Goal: Information Seeking & Learning: Learn about a topic

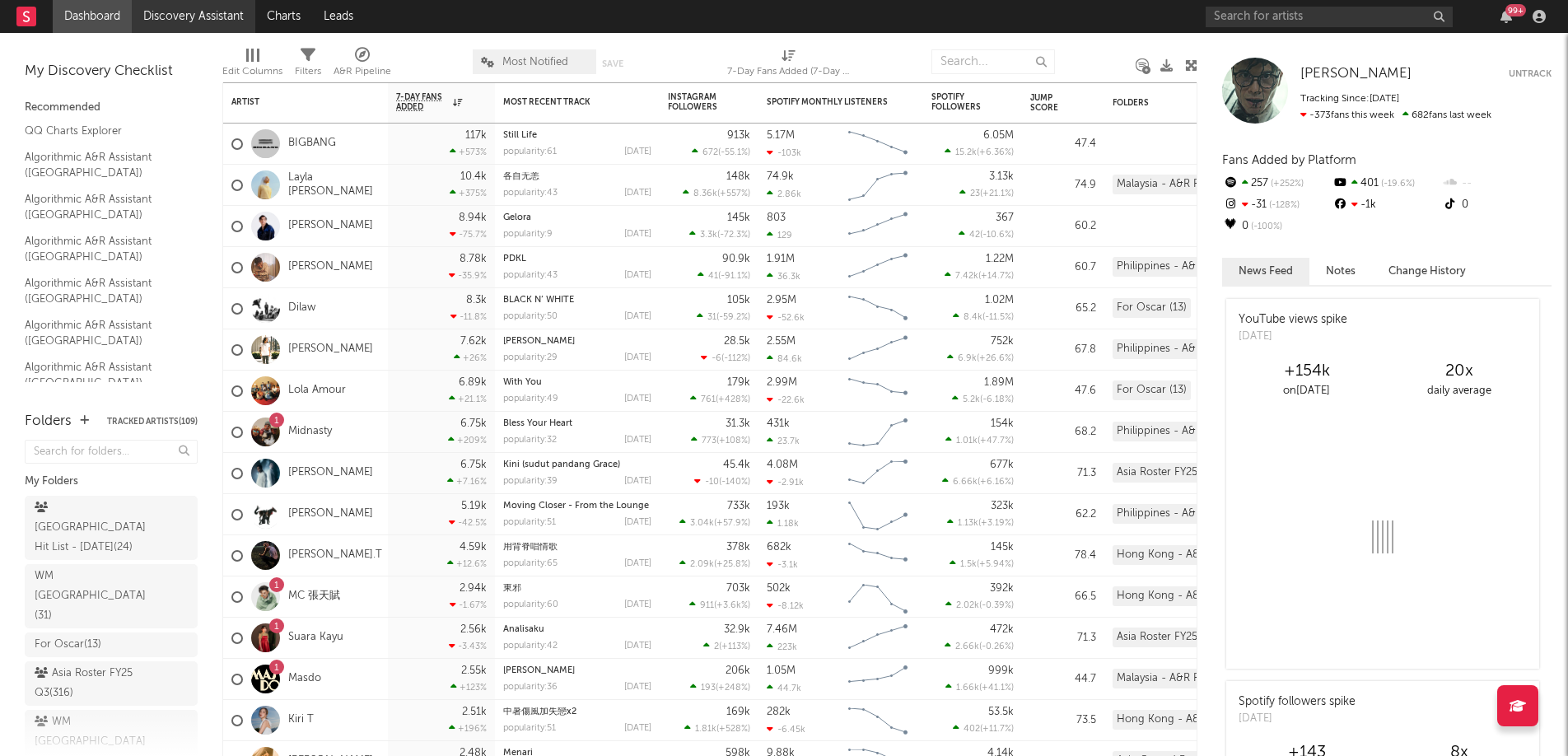
click at [187, 14] on link "Discovery Assistant" at bounding box center [193, 16] width 123 height 33
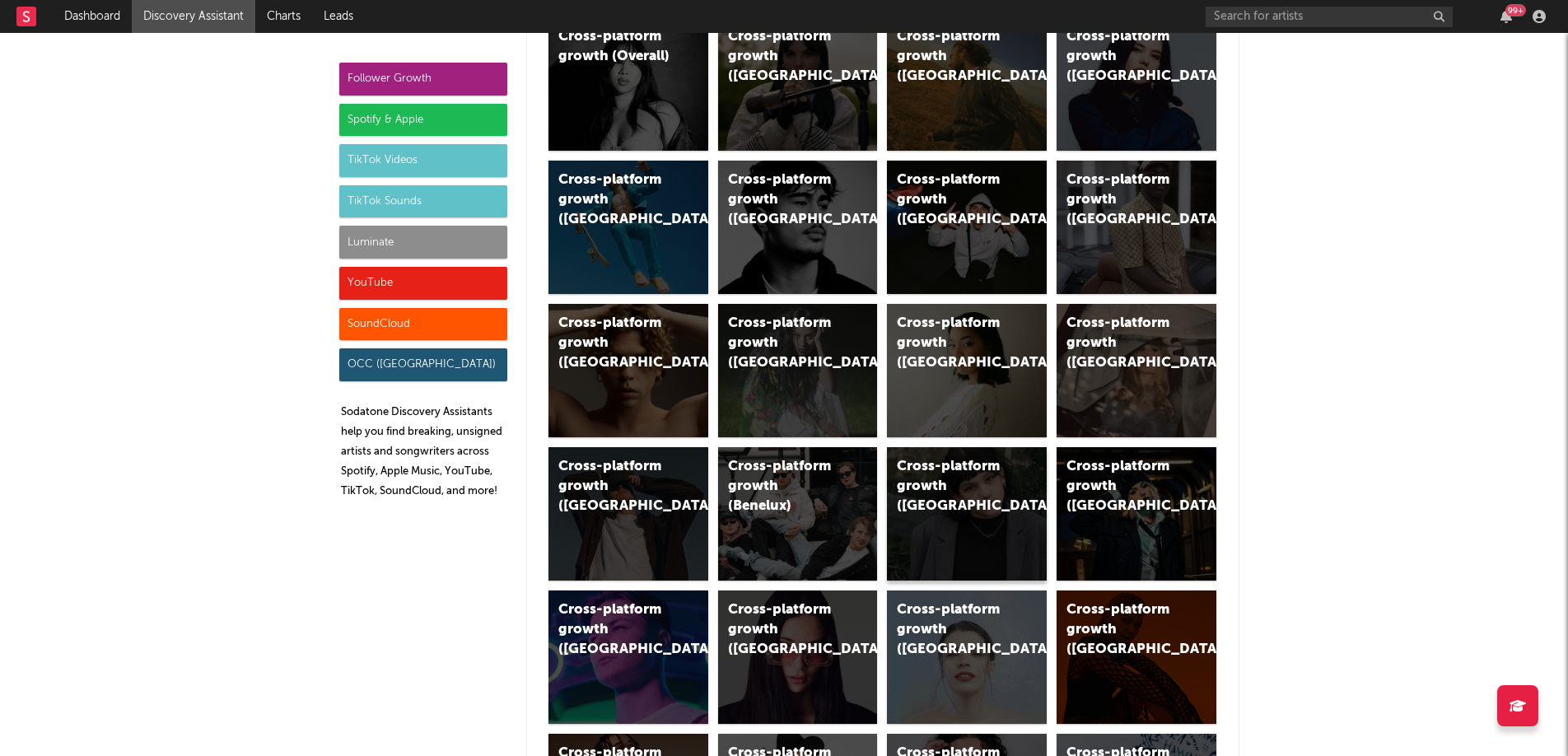
scroll to position [151, 0]
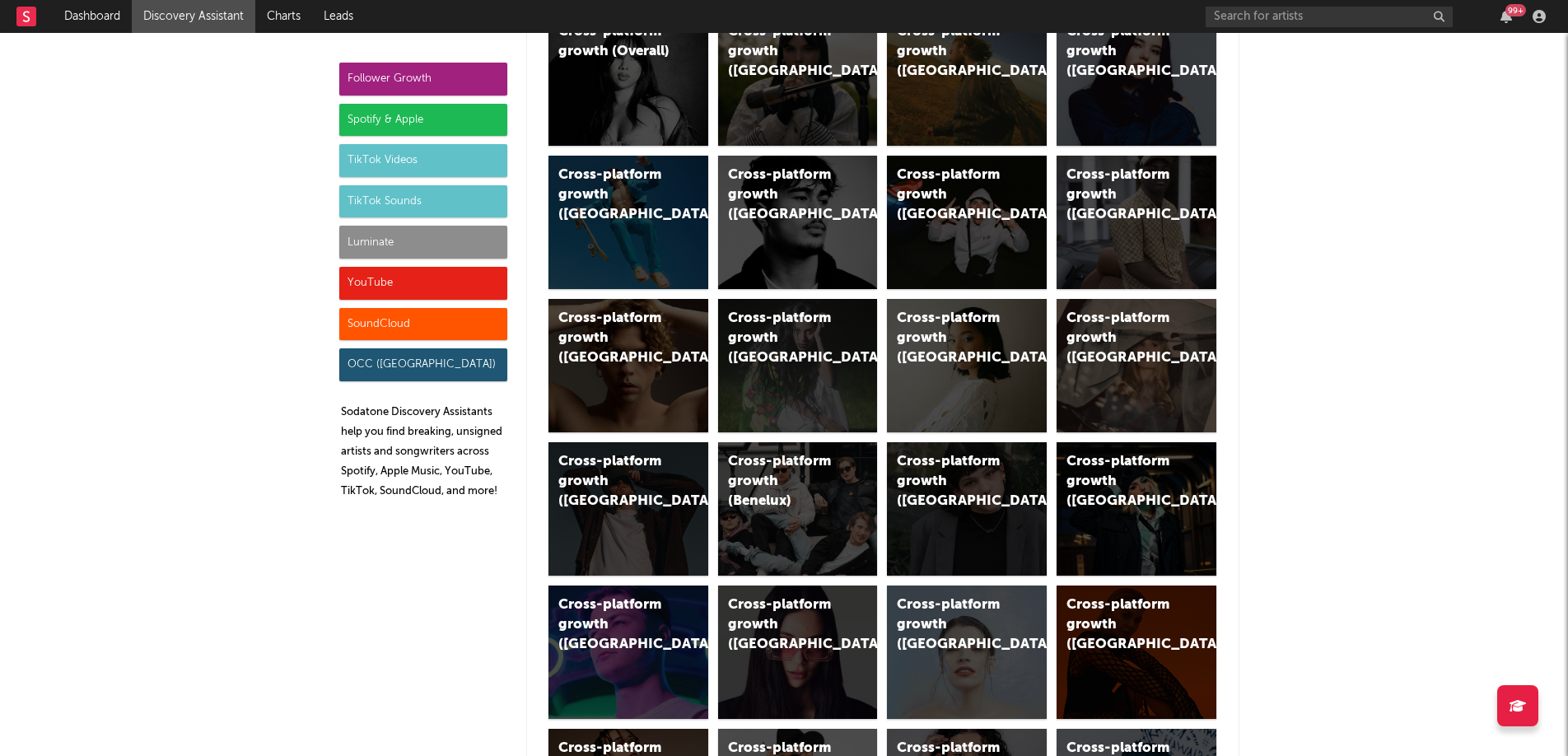
click at [1211, 392] on div "Cross-platform growth (Overall) Cross-platform growth (UK) Cross-platform growt…" at bounding box center [883, 724] width 679 height 1433
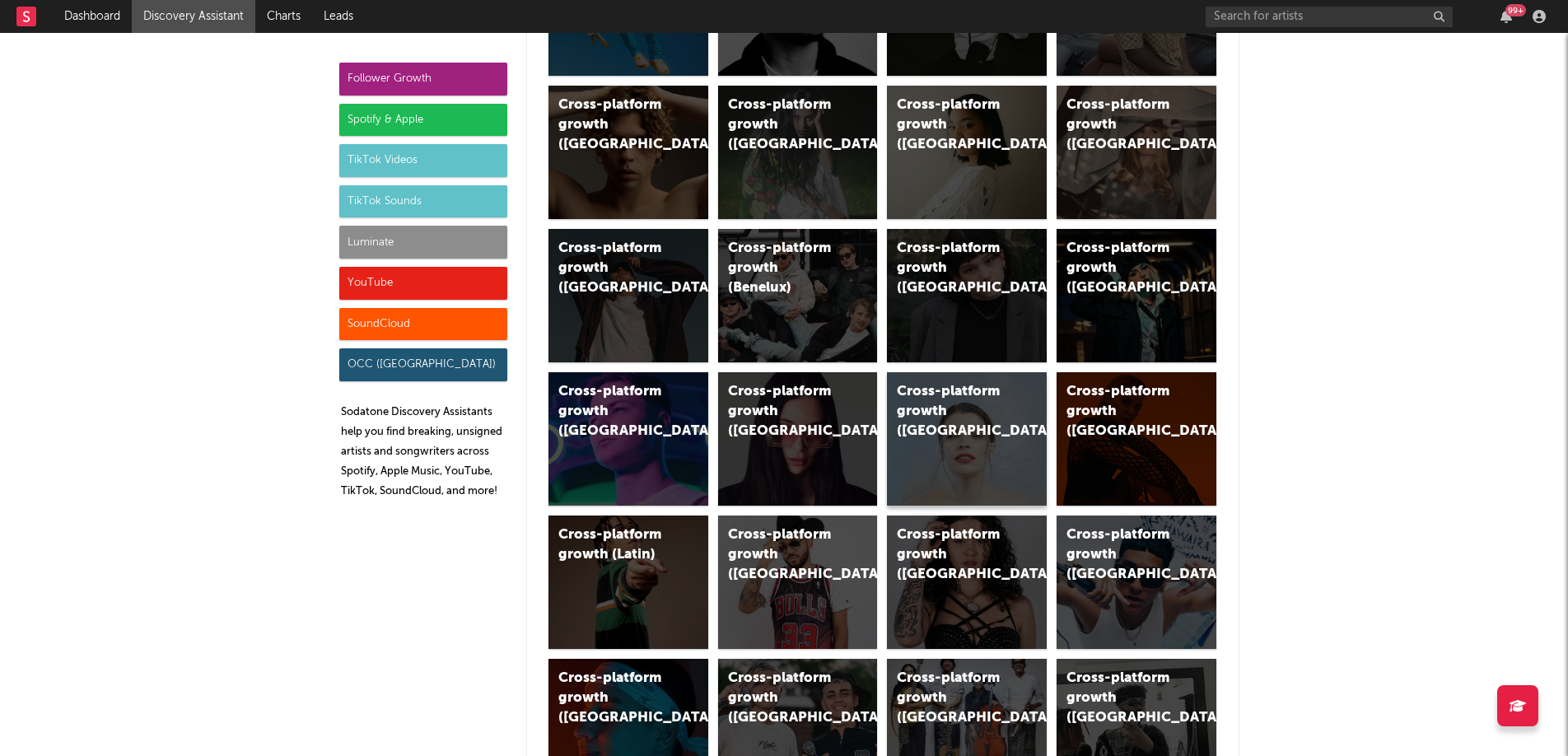
scroll to position [691, 0]
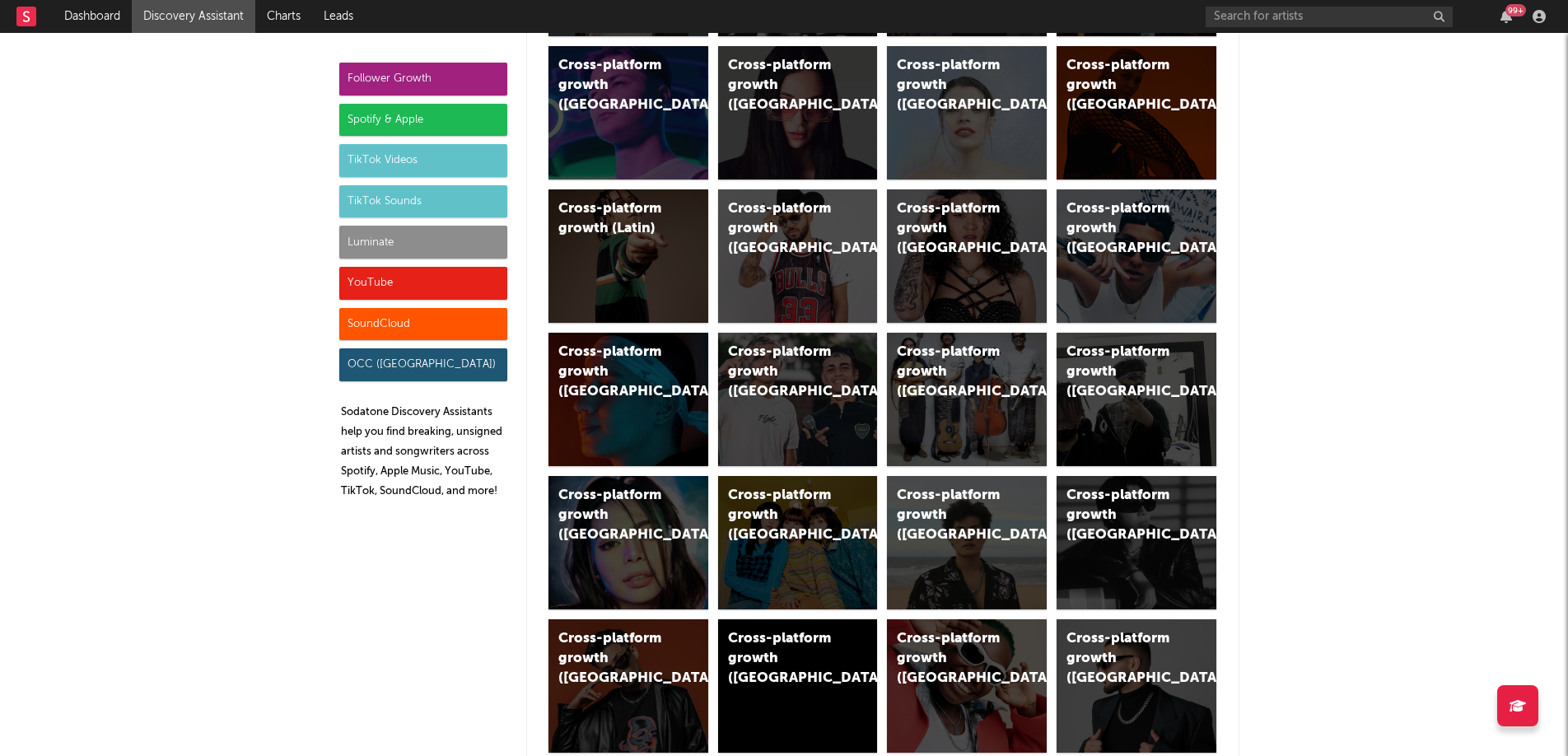
click at [1204, 414] on div "Cross-platform growth (Thailand)" at bounding box center [1136, 399] width 160 height 134
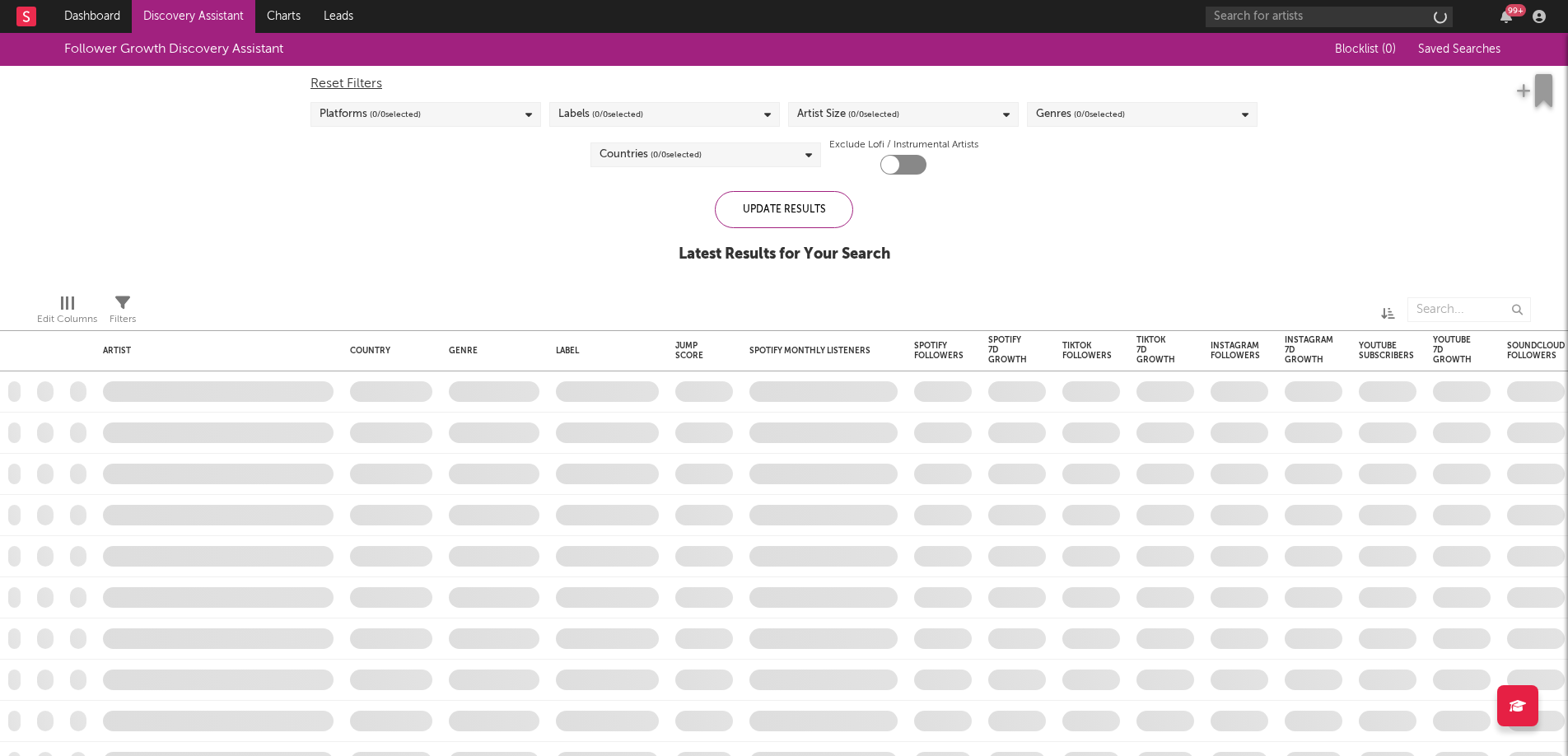
click at [615, 106] on span "( 0 / 0 selected)" at bounding box center [618, 114] width 51 height 19
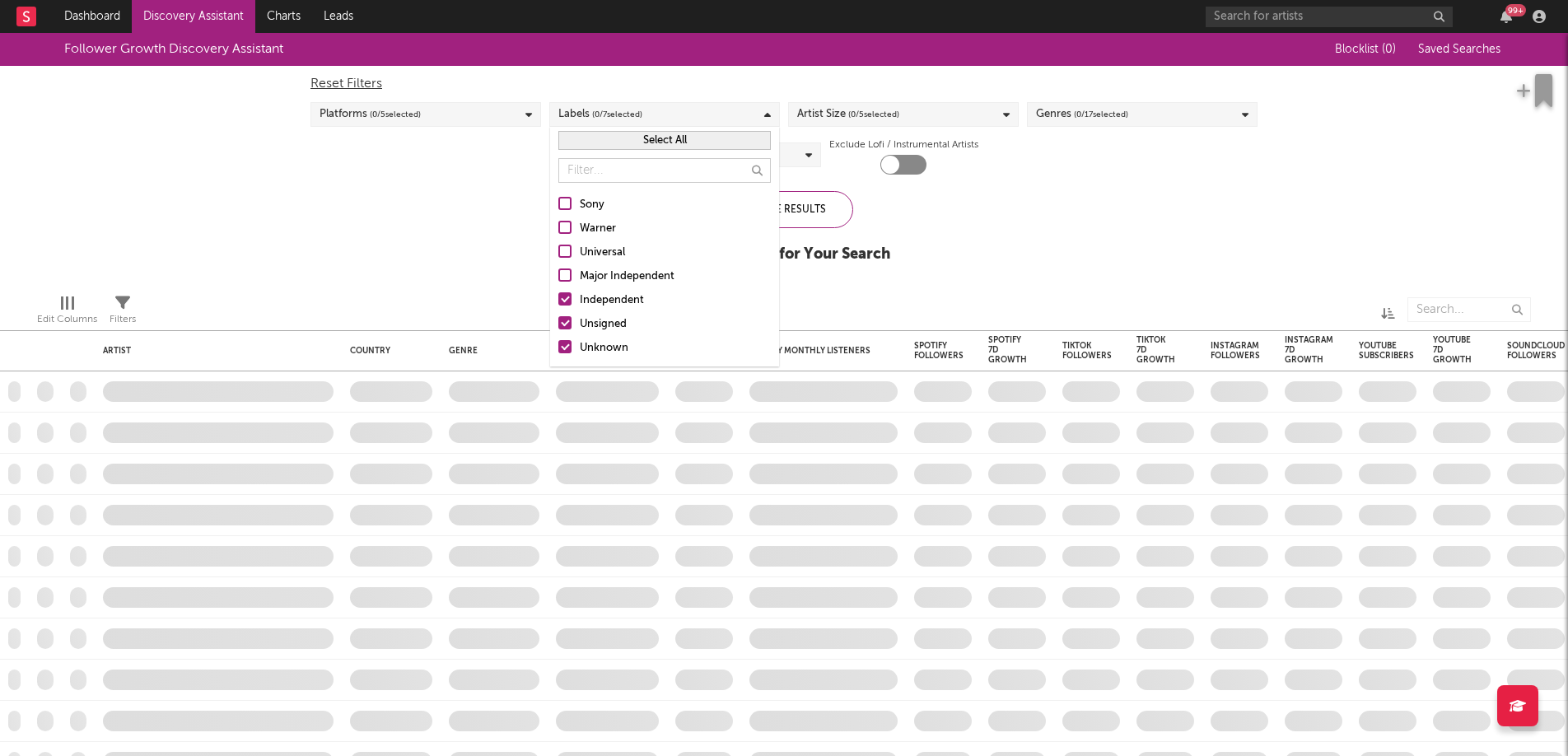
checkbox input "true"
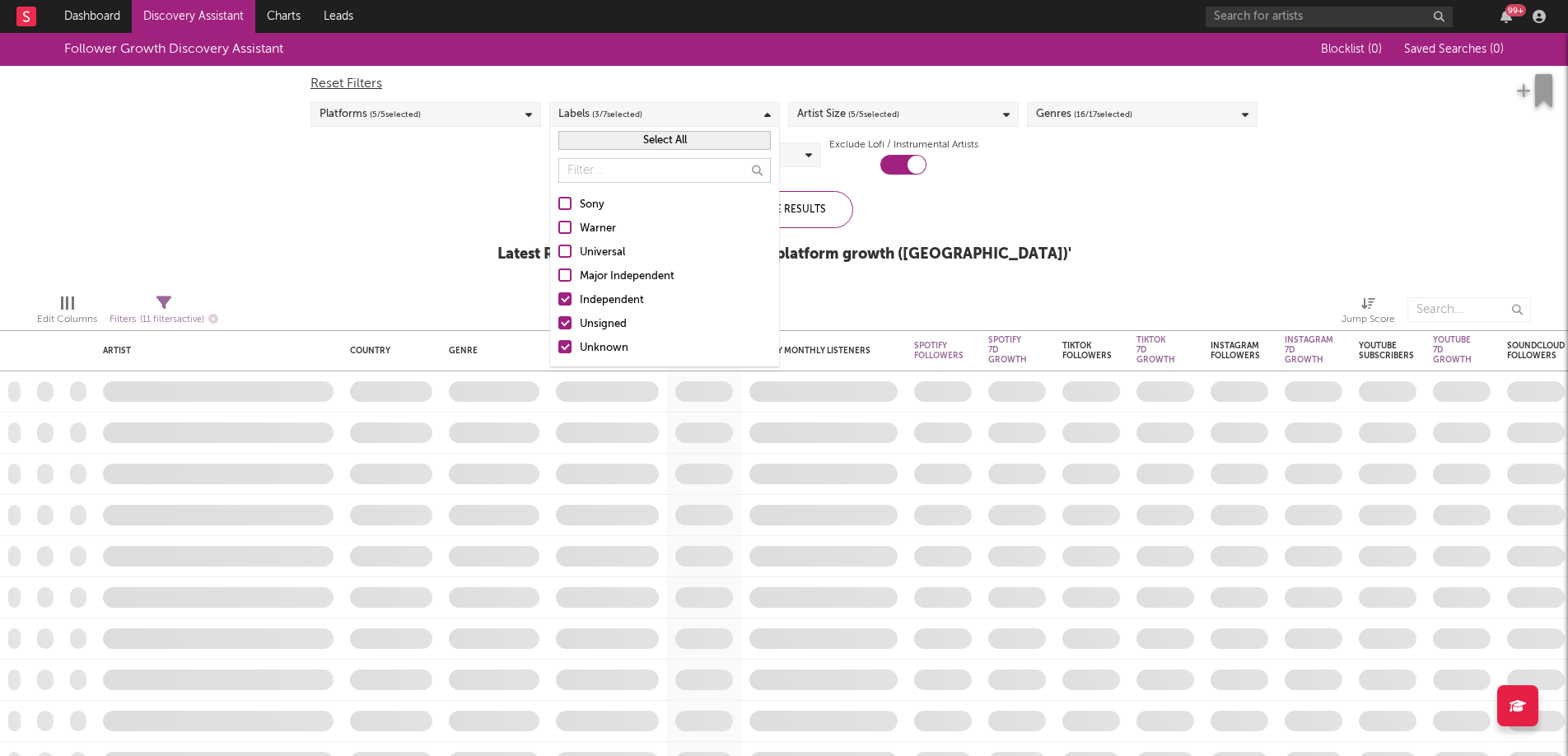
click at [615, 106] on span "( 3 / 7 selected)" at bounding box center [618, 114] width 50 height 19
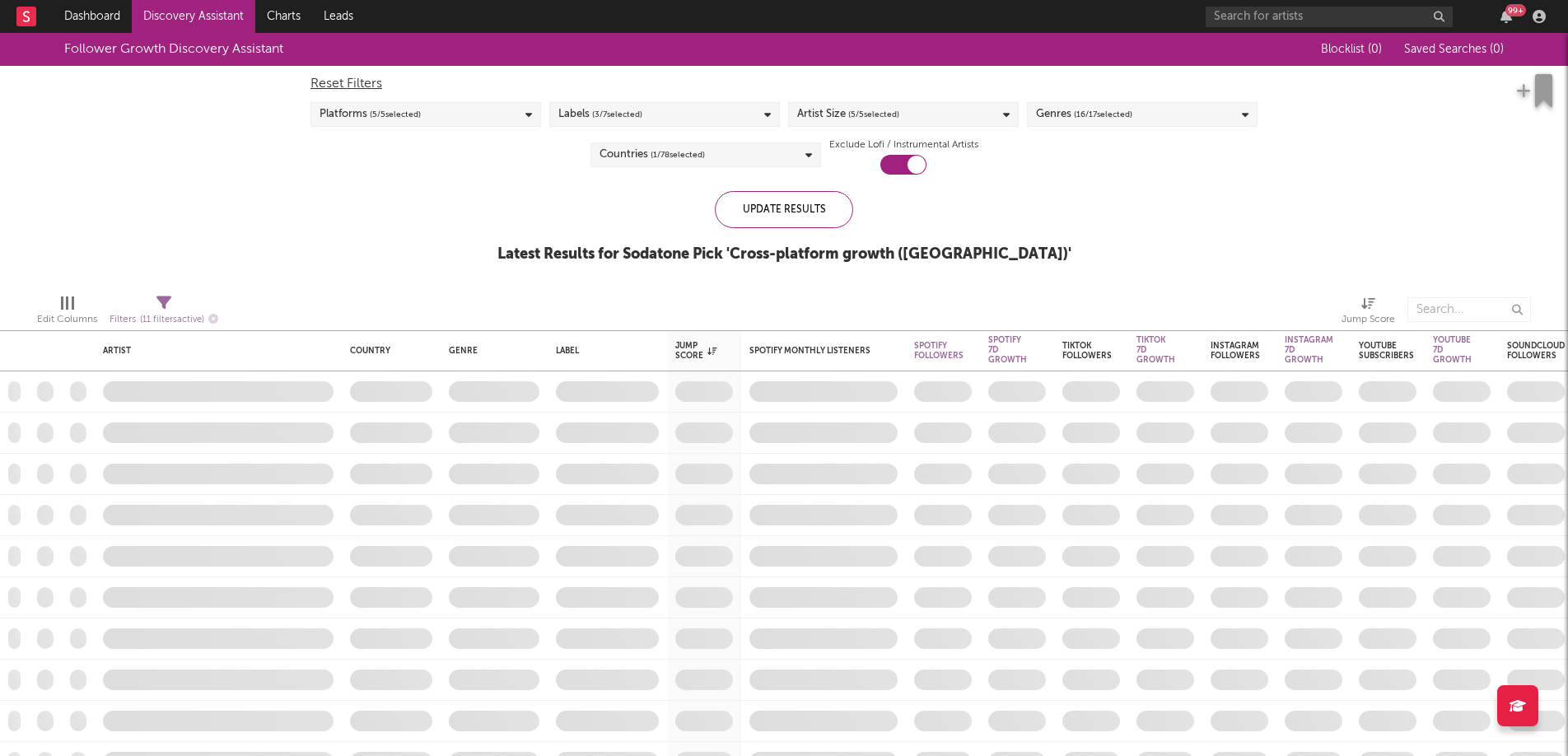
click at [836, 112] on div "Artist Size ( 5 / 5 selected)" at bounding box center [848, 114] width 102 height 19
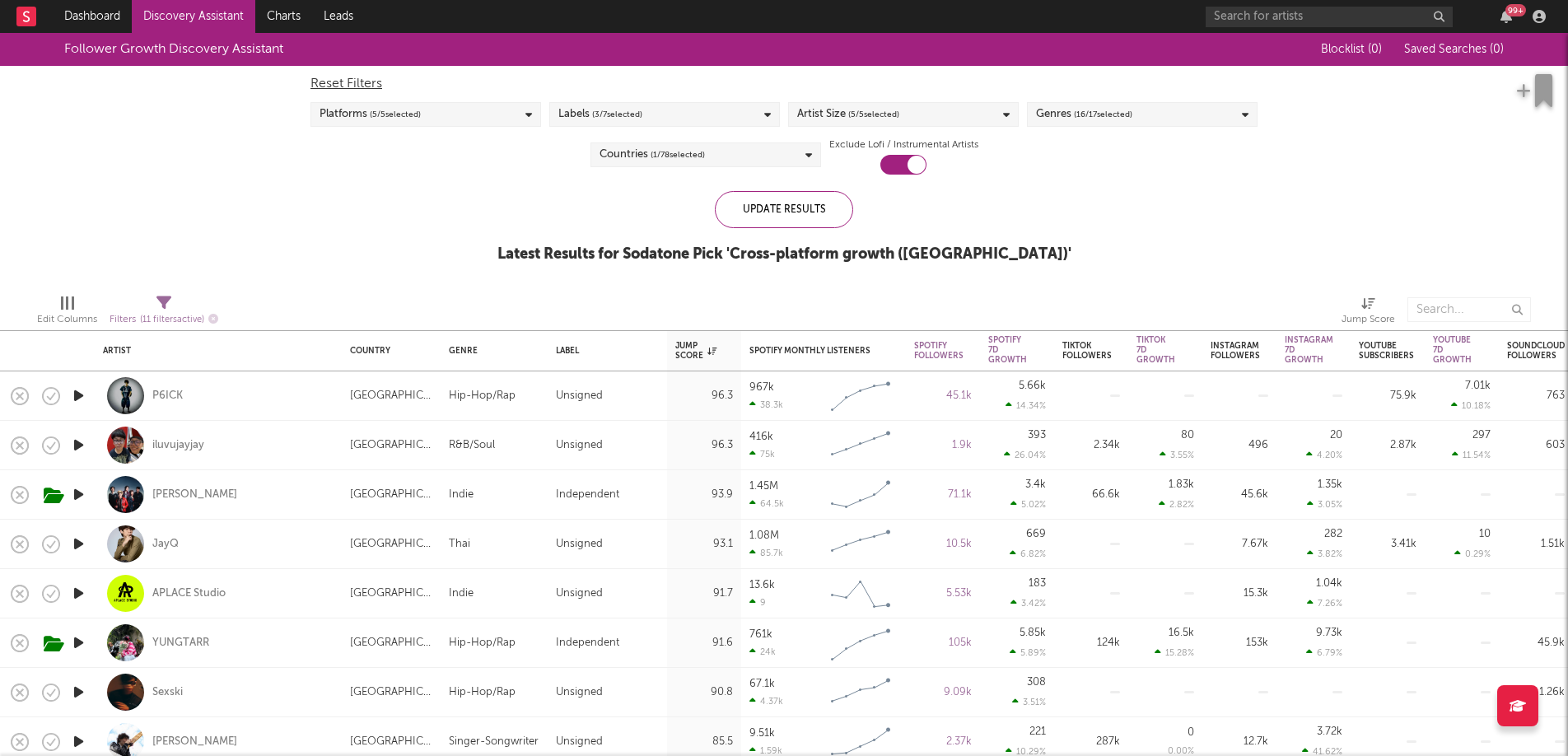
select select "or"
select select "between"
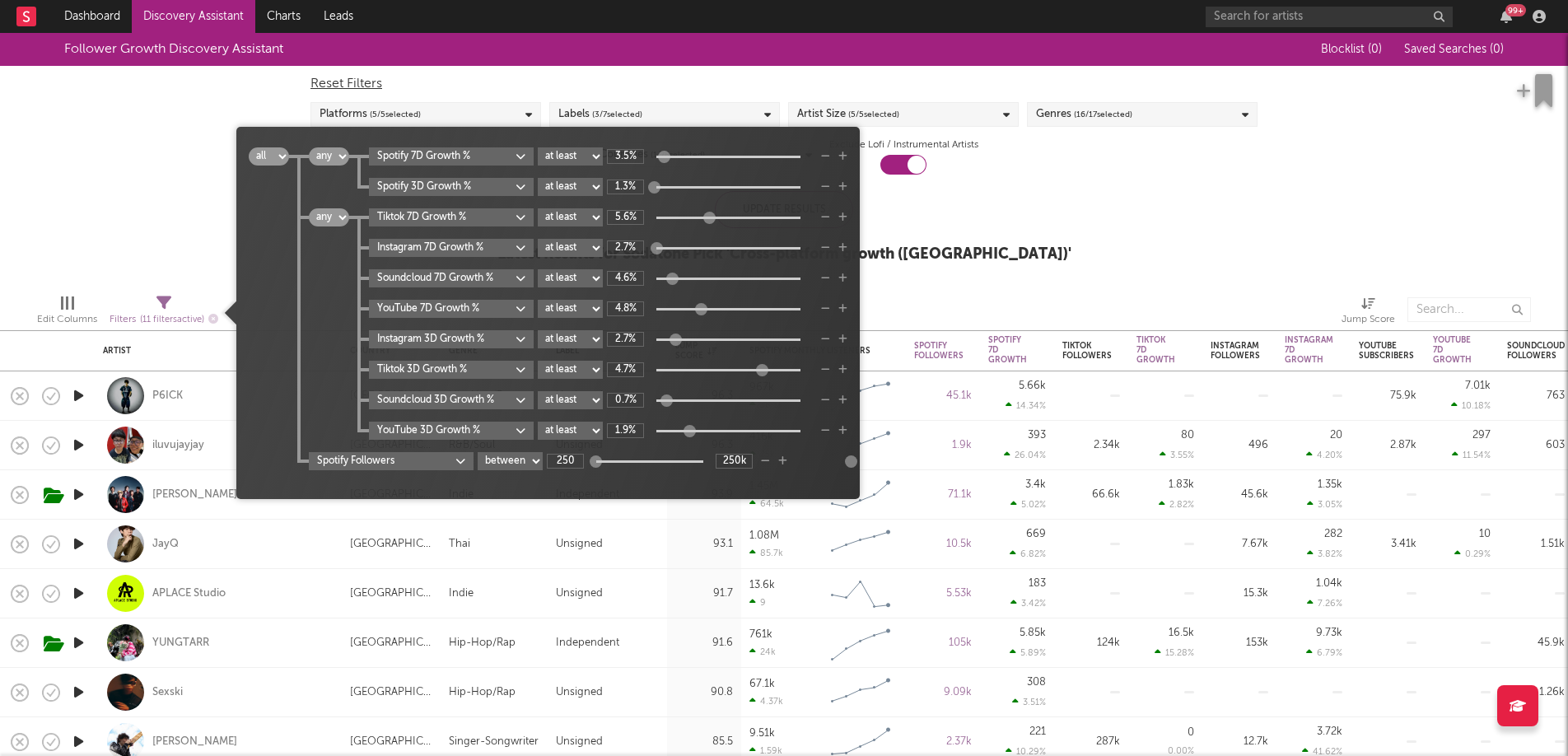
click at [167, 317] on span "( 11 filters active)" at bounding box center [172, 319] width 64 height 9
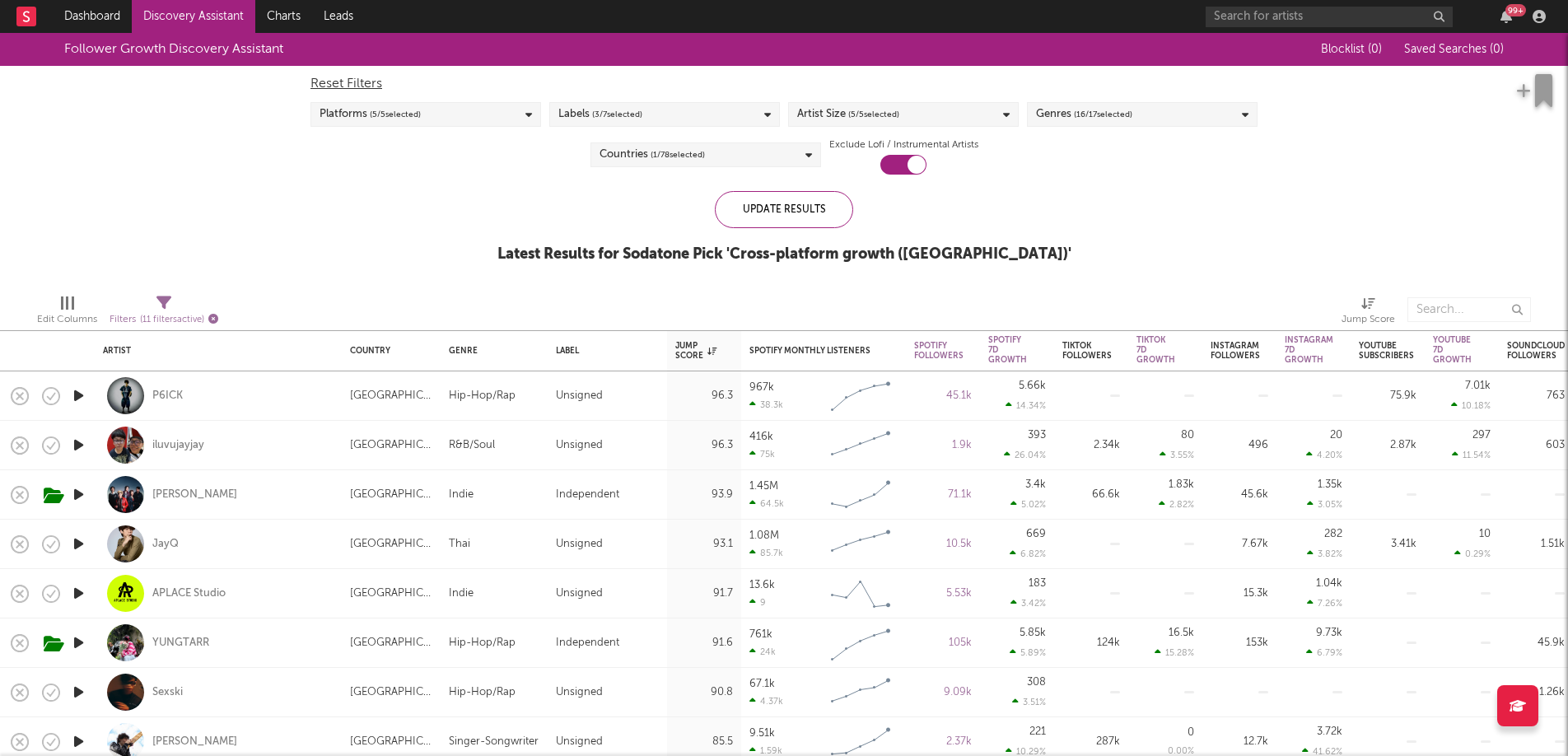
click at [217, 319] on icon "button" at bounding box center [213, 319] width 10 height 10
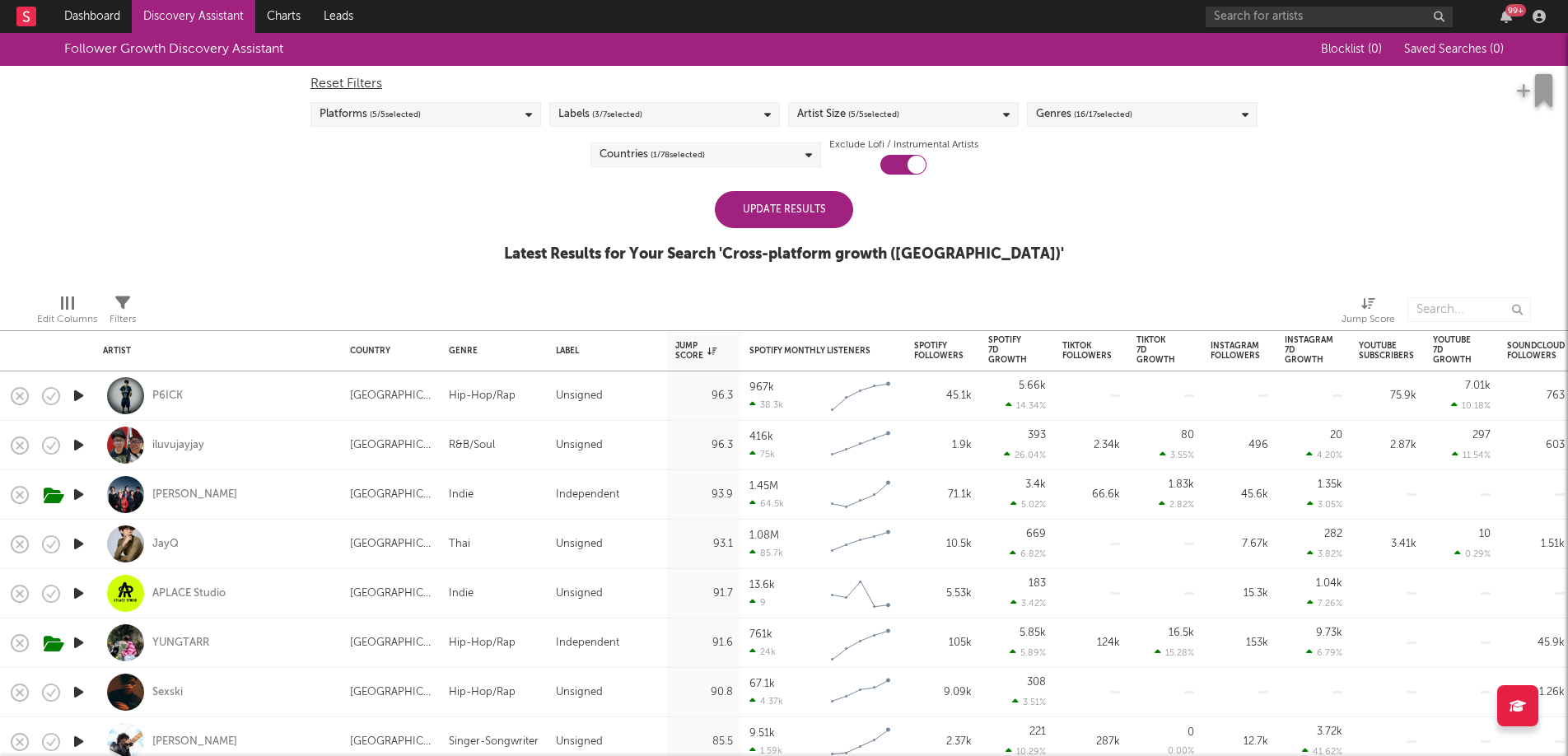
click at [1112, 110] on span "( 16 / 17 selected)" at bounding box center [1104, 114] width 58 height 19
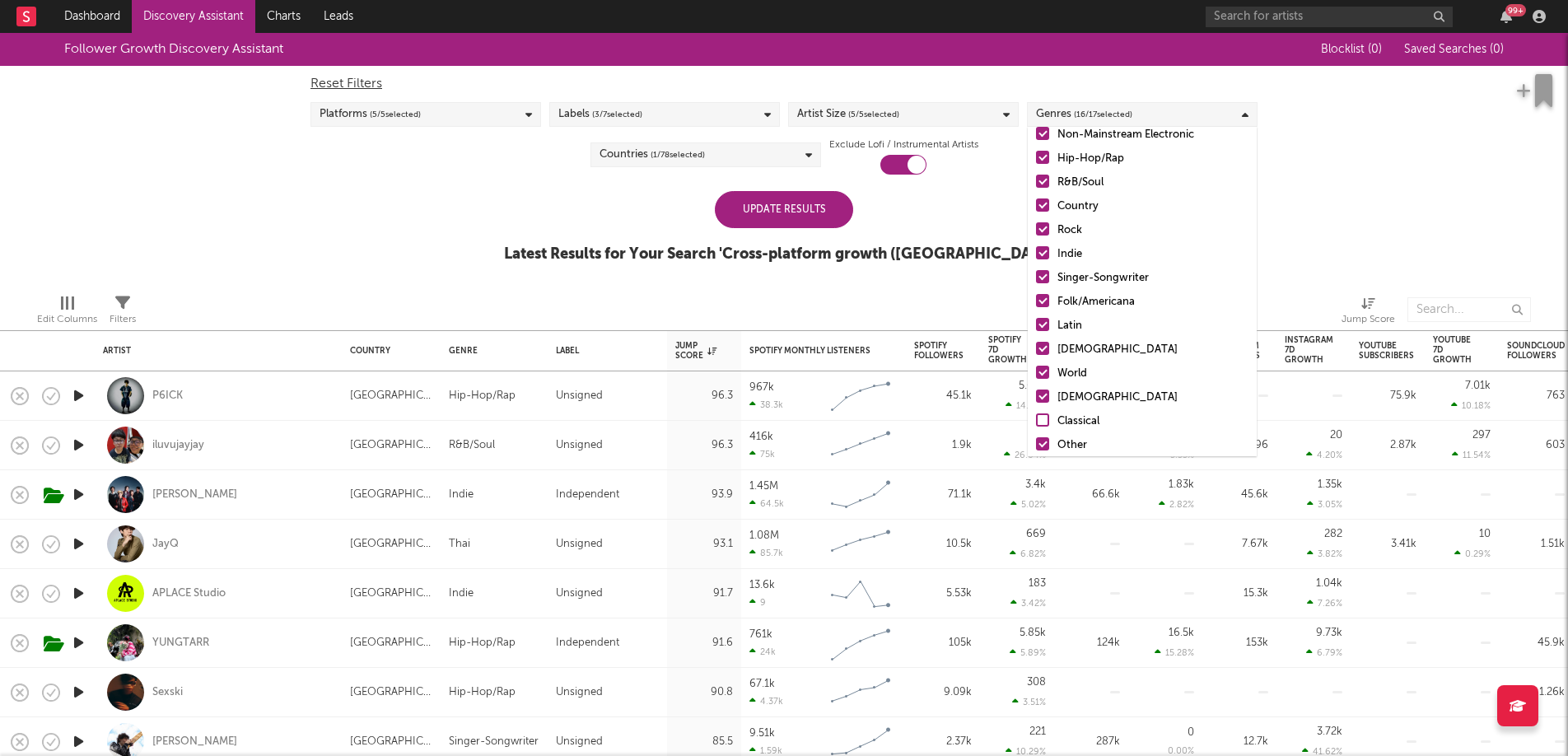
scroll to position [116, 0]
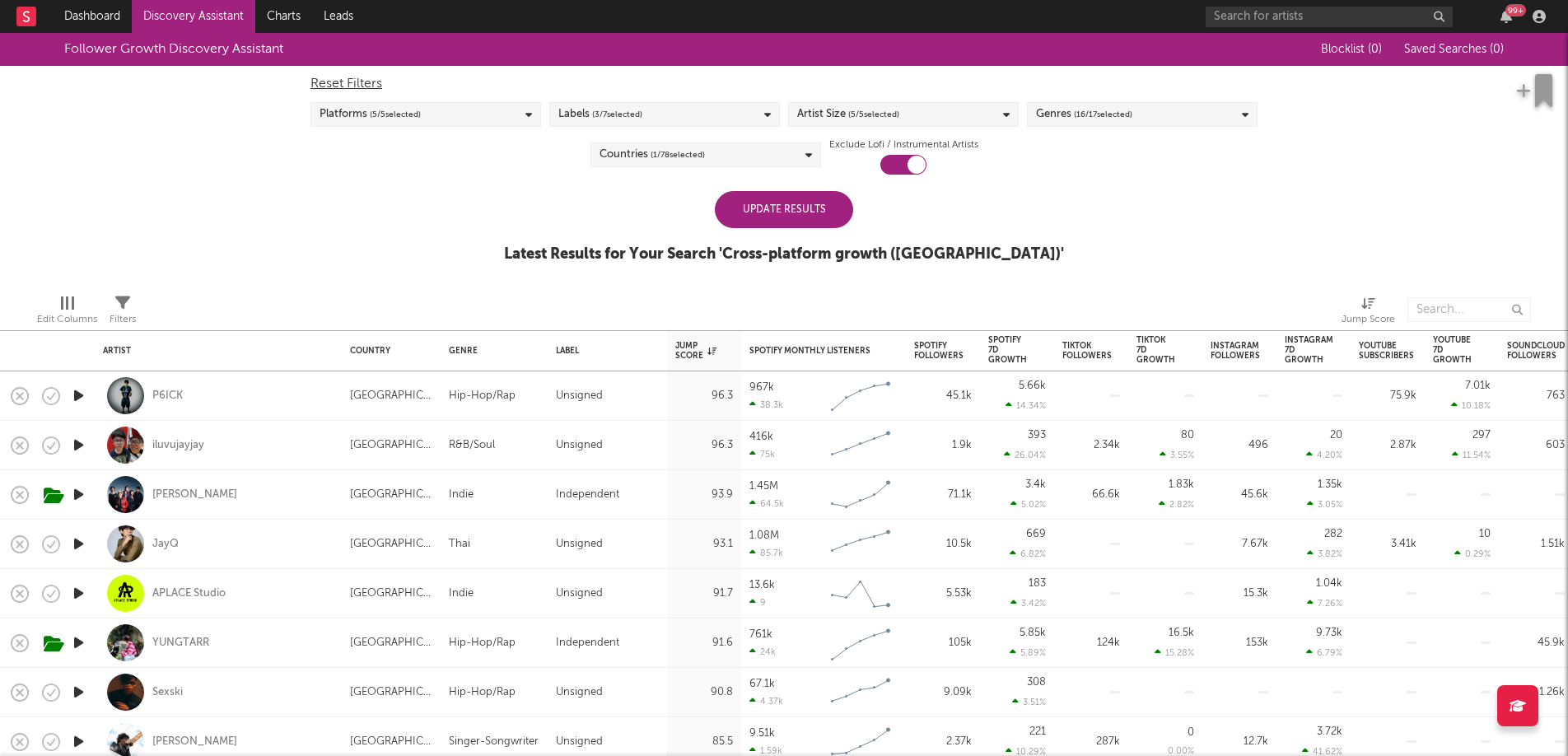
click at [997, 250] on div "Latest Results for Your Search ' Cross-platform growth (Thailand) '" at bounding box center [784, 254] width 560 height 19
click at [949, 110] on div "Artist Size ( 5 / 5 selected)" at bounding box center [904, 113] width 231 height 24
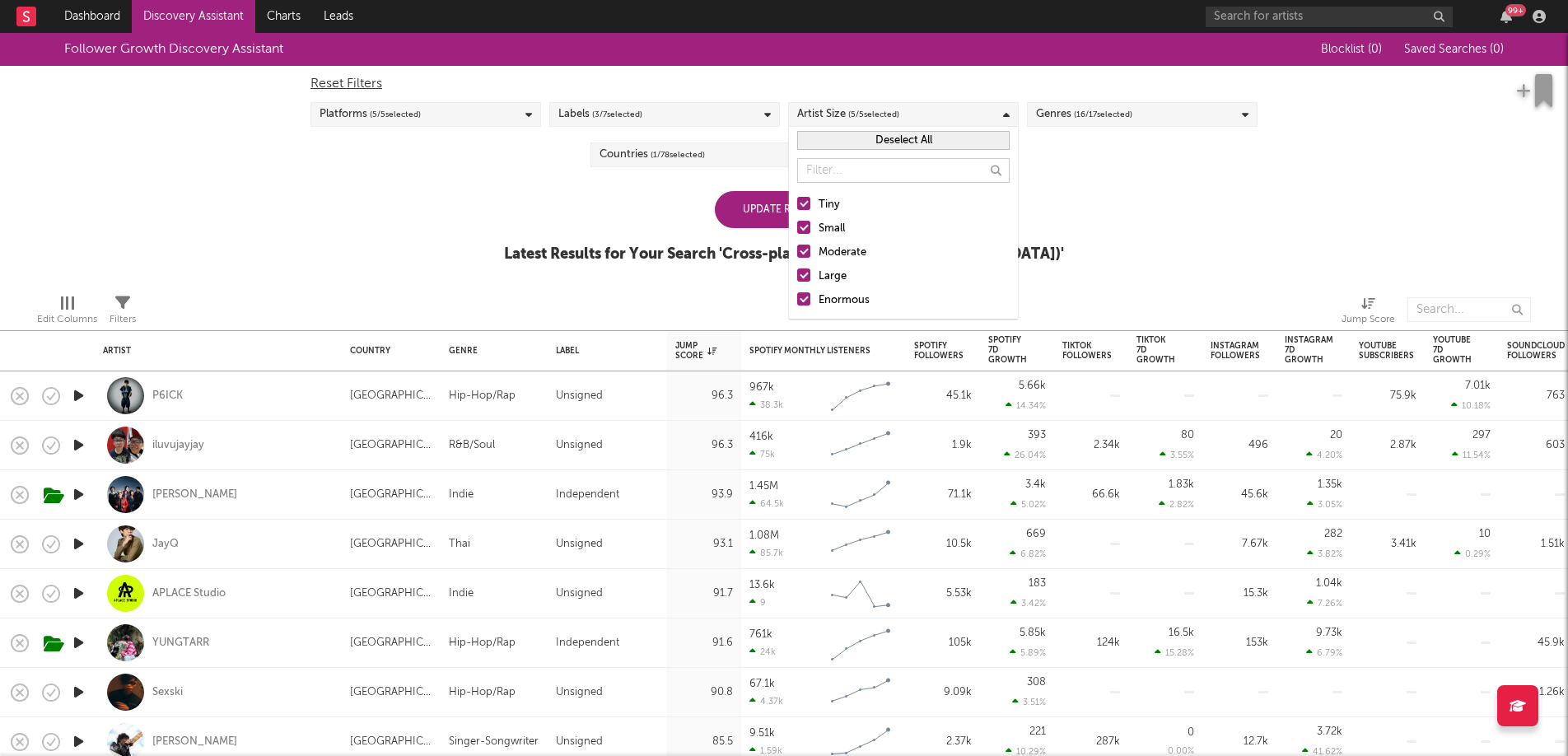
click at [949, 110] on div "Artist Size ( 5 / 5 selected)" at bounding box center [904, 113] width 231 height 24
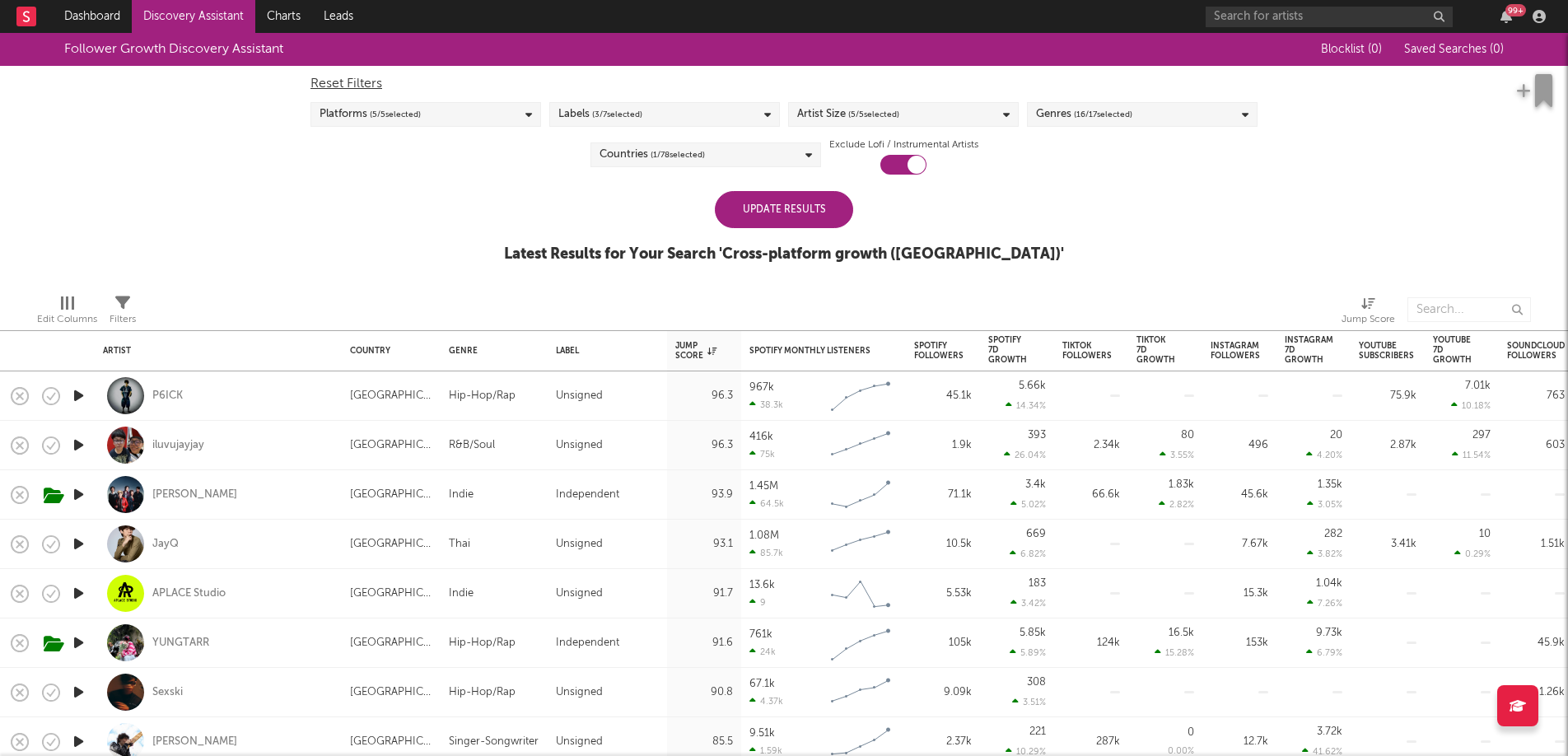
click at [673, 163] on span "( 1 / 78 selected)" at bounding box center [678, 154] width 54 height 19
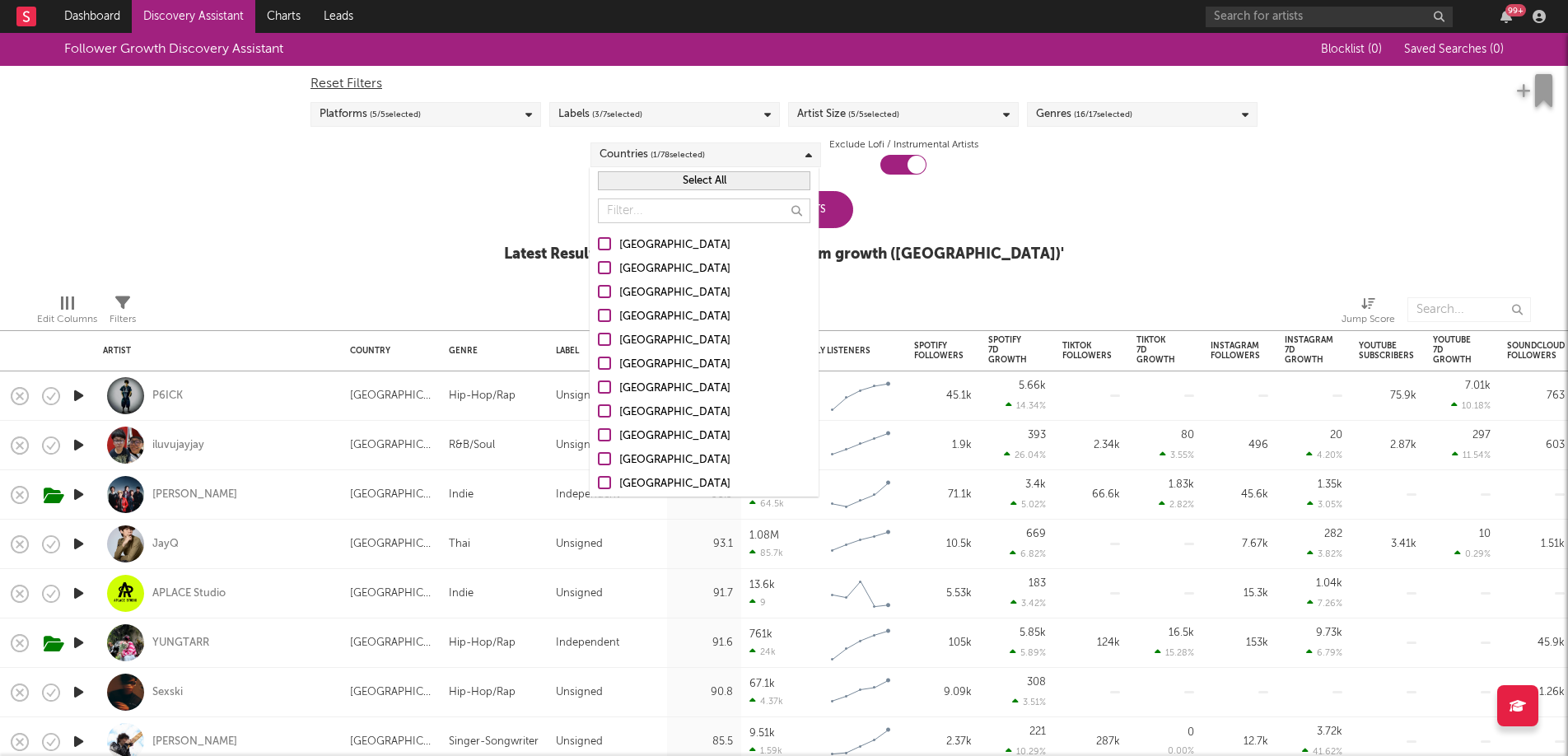
click at [673, 159] on span "( 1 / 78 selected)" at bounding box center [678, 154] width 54 height 19
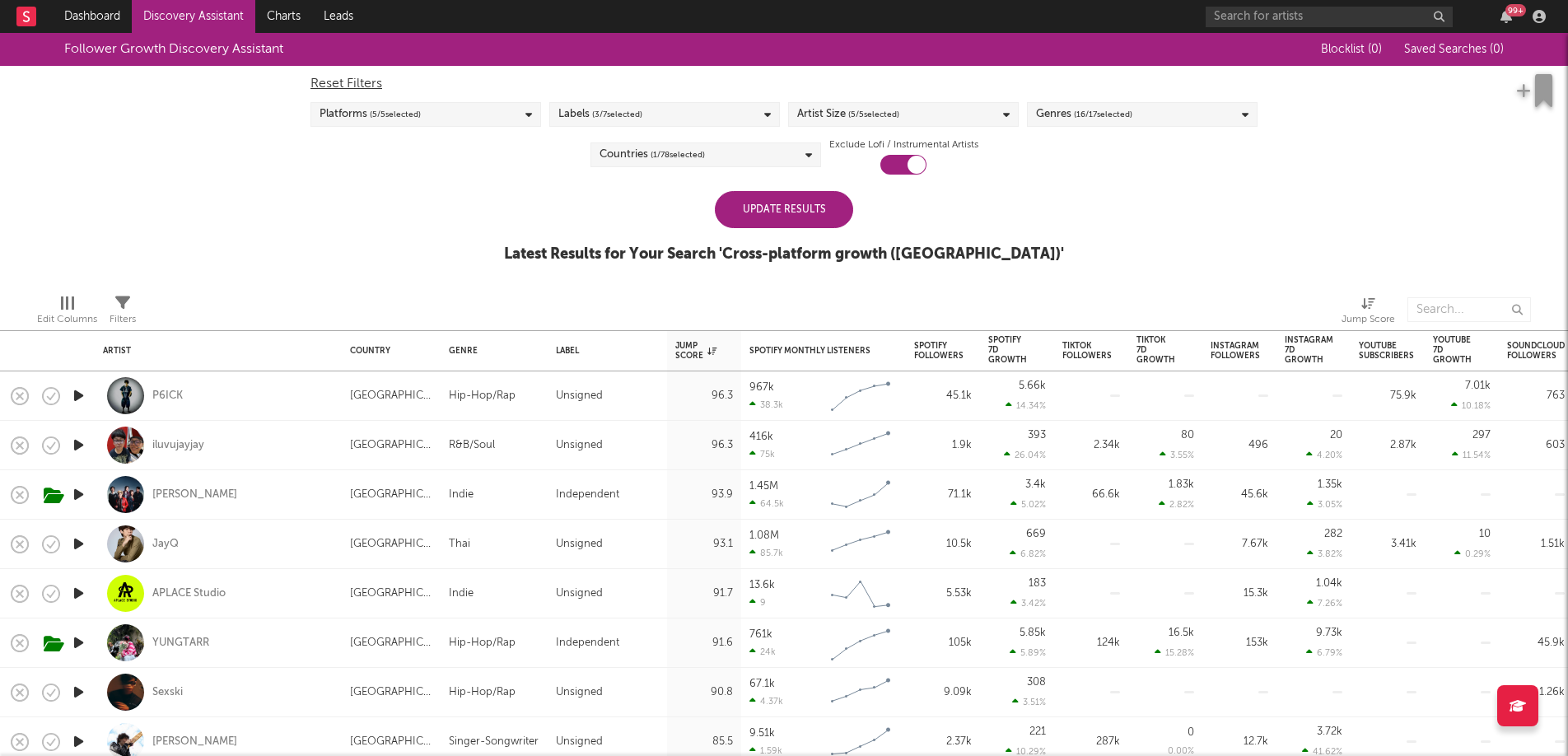
click at [428, 169] on div "Reset Filters Platforms ( 5 / 5 selected) Labels ( 3 / 7 selected) Artist Size …" at bounding box center [784, 120] width 964 height 109
click at [90, 15] on link "Dashboard" at bounding box center [92, 16] width 80 height 33
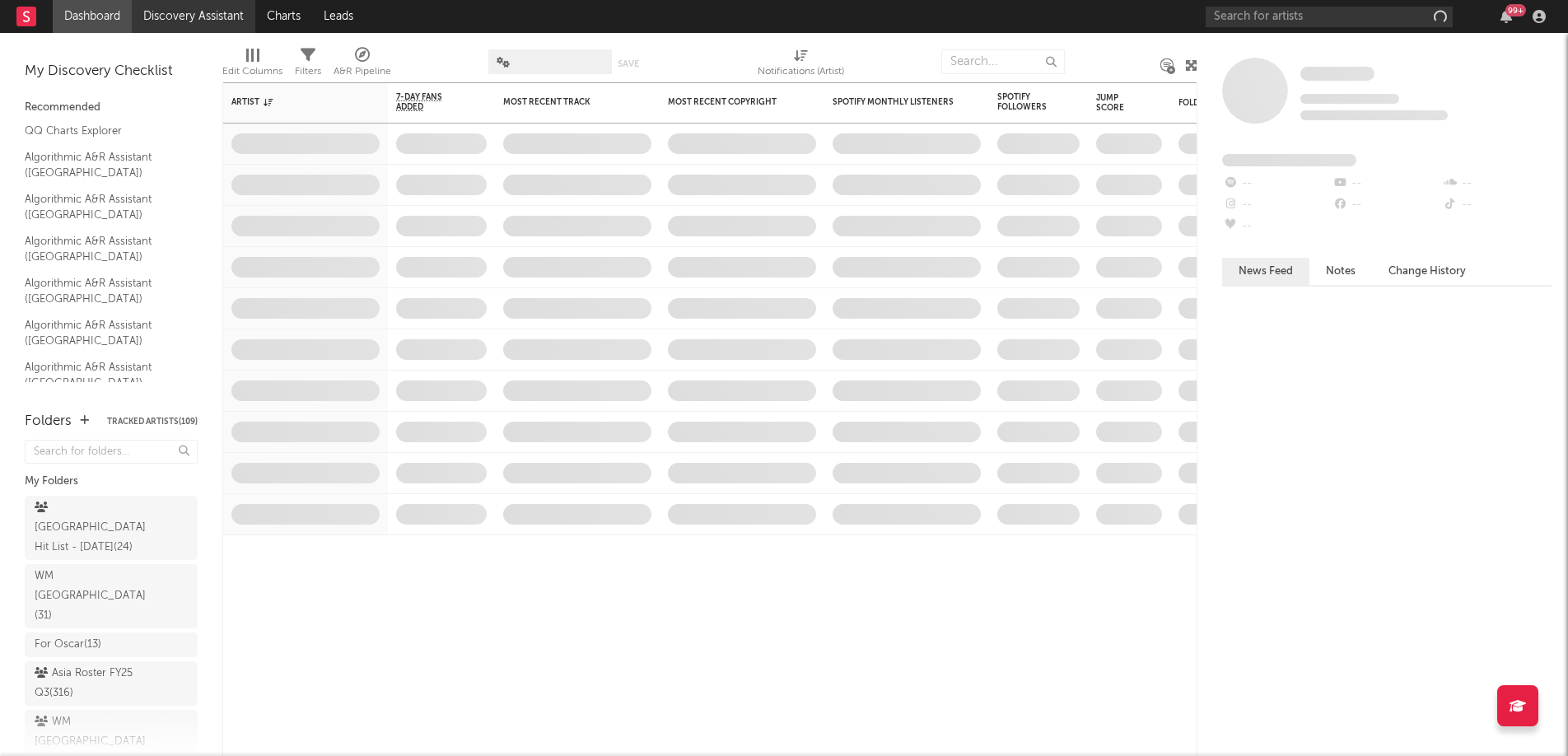
click at [214, 15] on link "Discovery Assistant" at bounding box center [193, 16] width 123 height 33
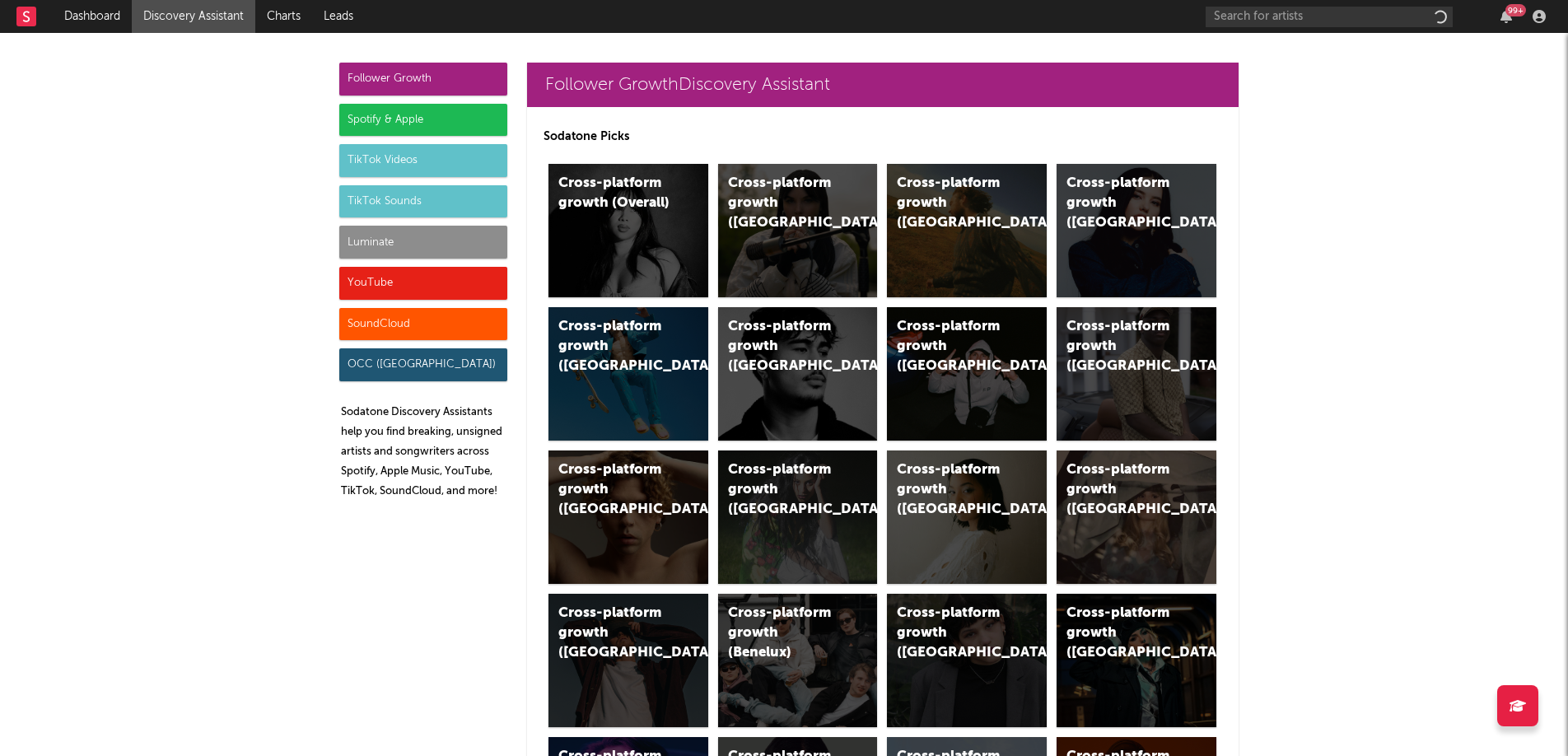
click at [214, 15] on link "Discovery Assistant" at bounding box center [193, 16] width 123 height 33
click at [381, 130] on div "Spotify & Apple" at bounding box center [423, 120] width 168 height 33
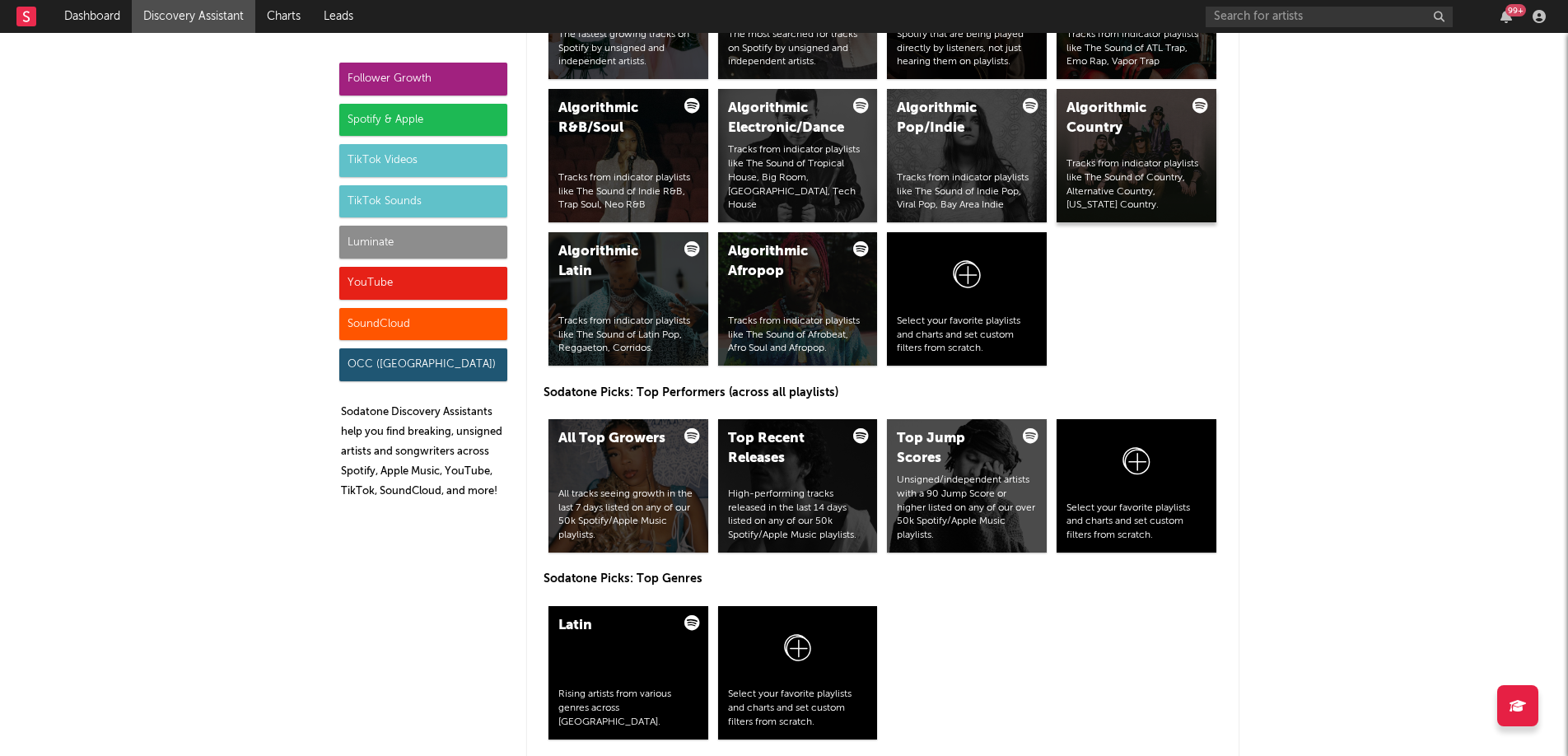
scroll to position [1828, 0]
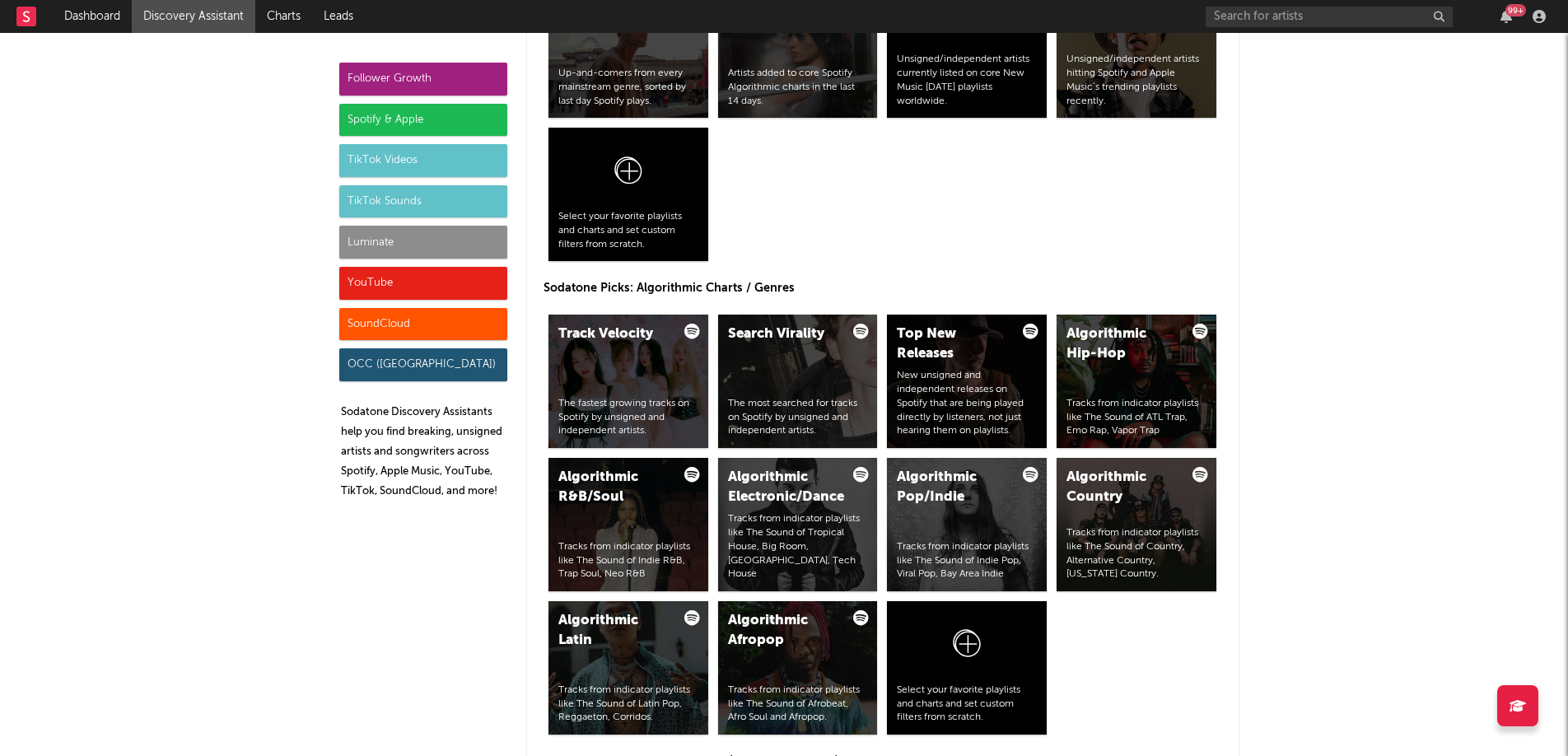
click at [391, 112] on div "Spotify & Apple" at bounding box center [423, 120] width 168 height 33
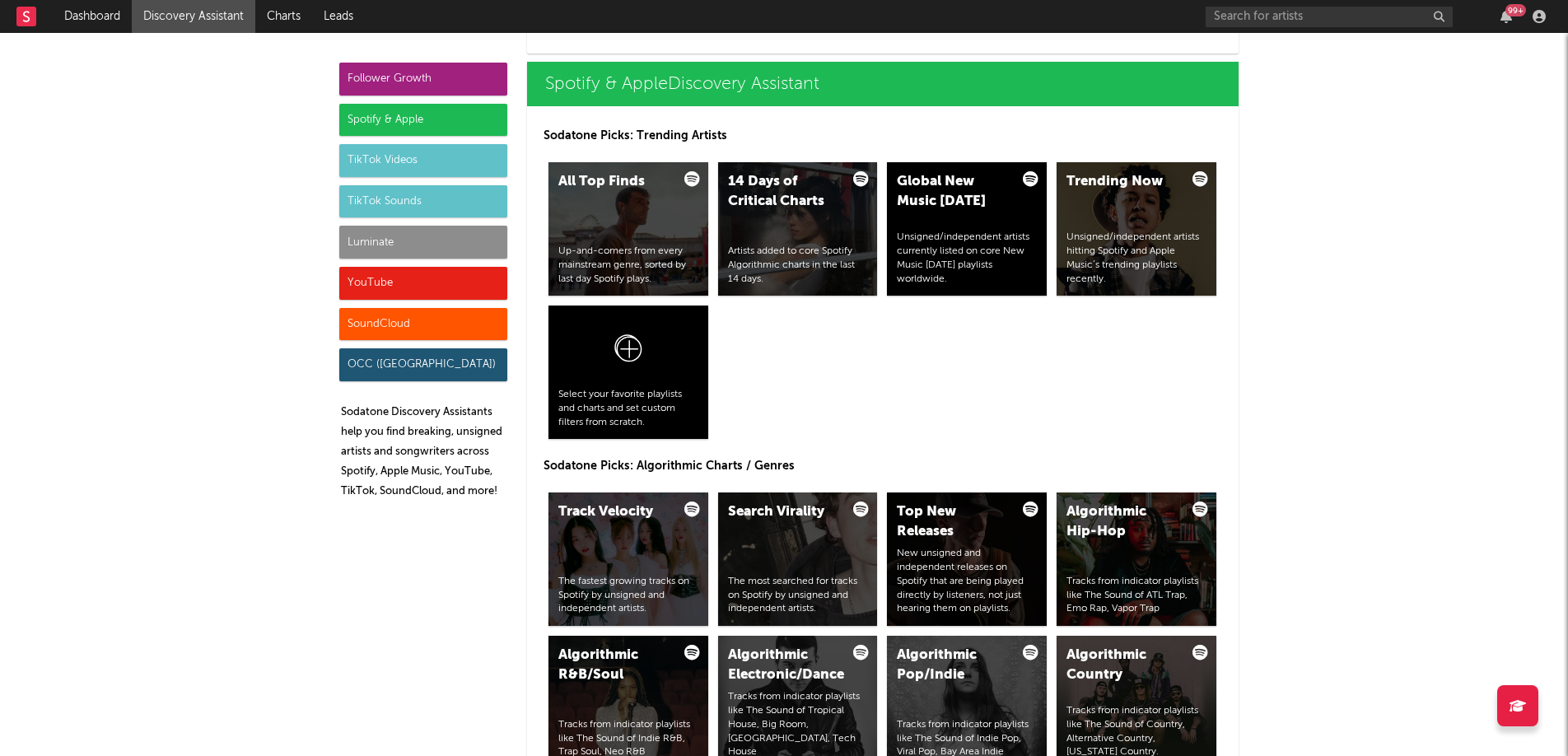
scroll to position [1646, 0]
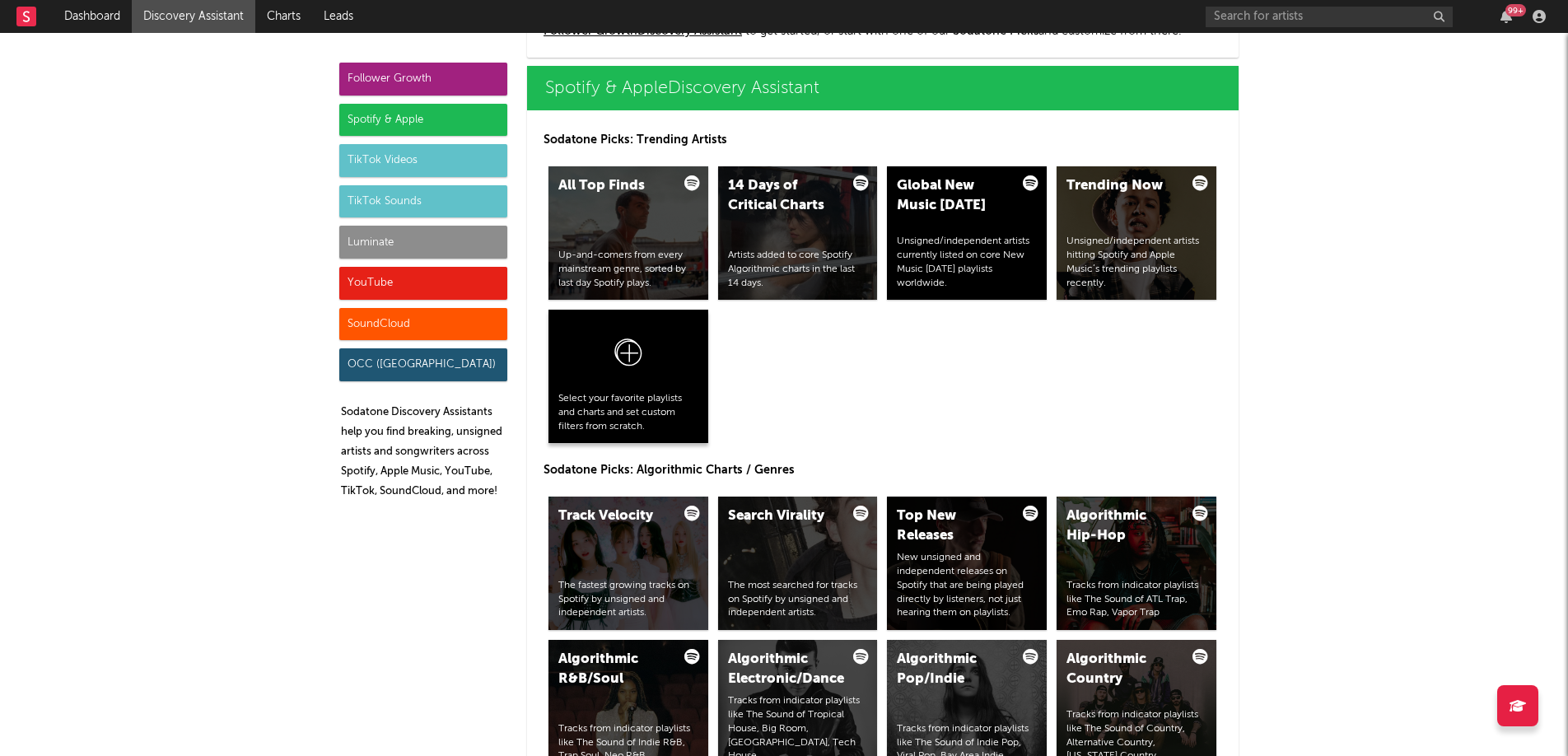
click at [636, 352] on icon at bounding box center [628, 356] width 31 height 39
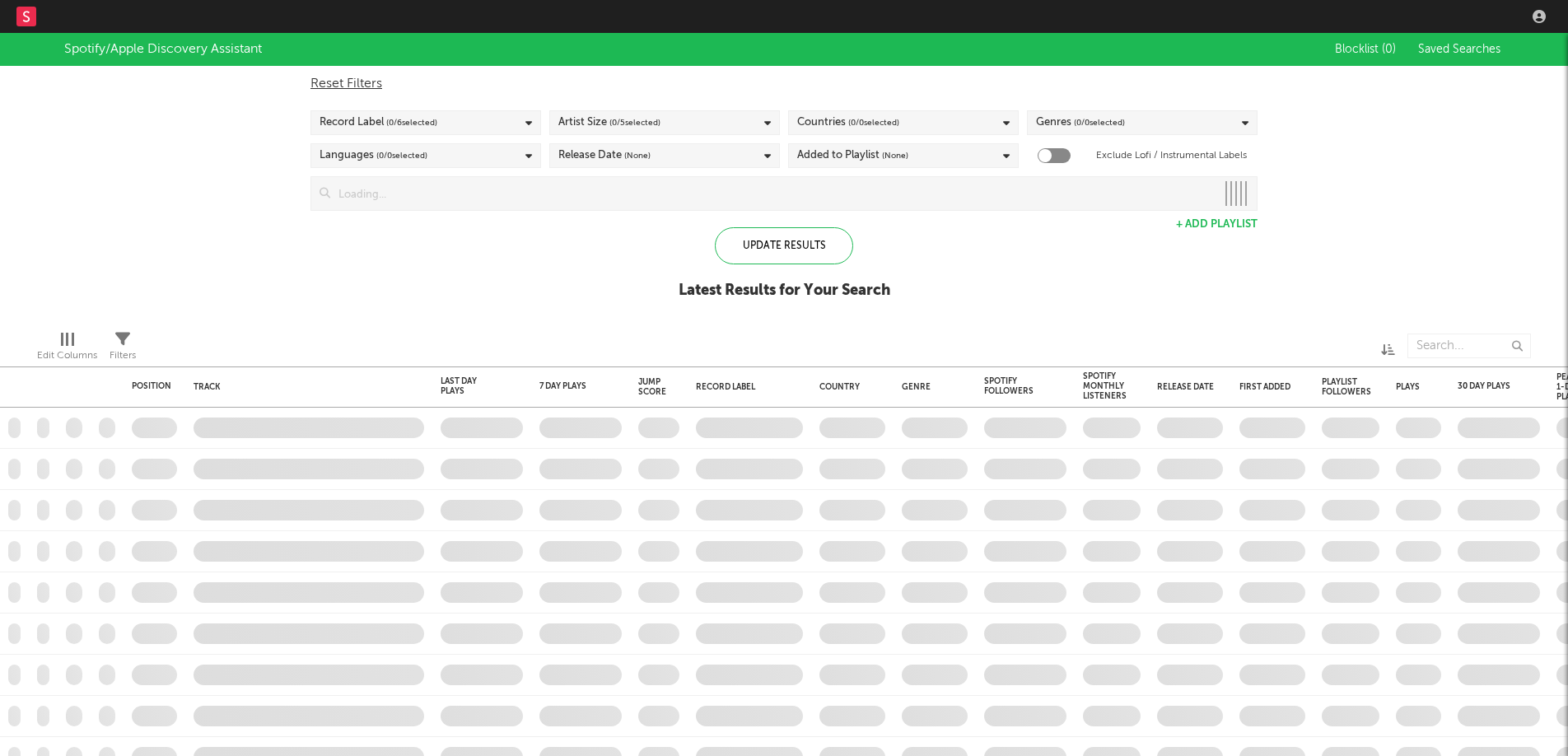
click at [495, 111] on div "Record Label ( 0 / 6 selected)" at bounding box center [426, 122] width 231 height 24
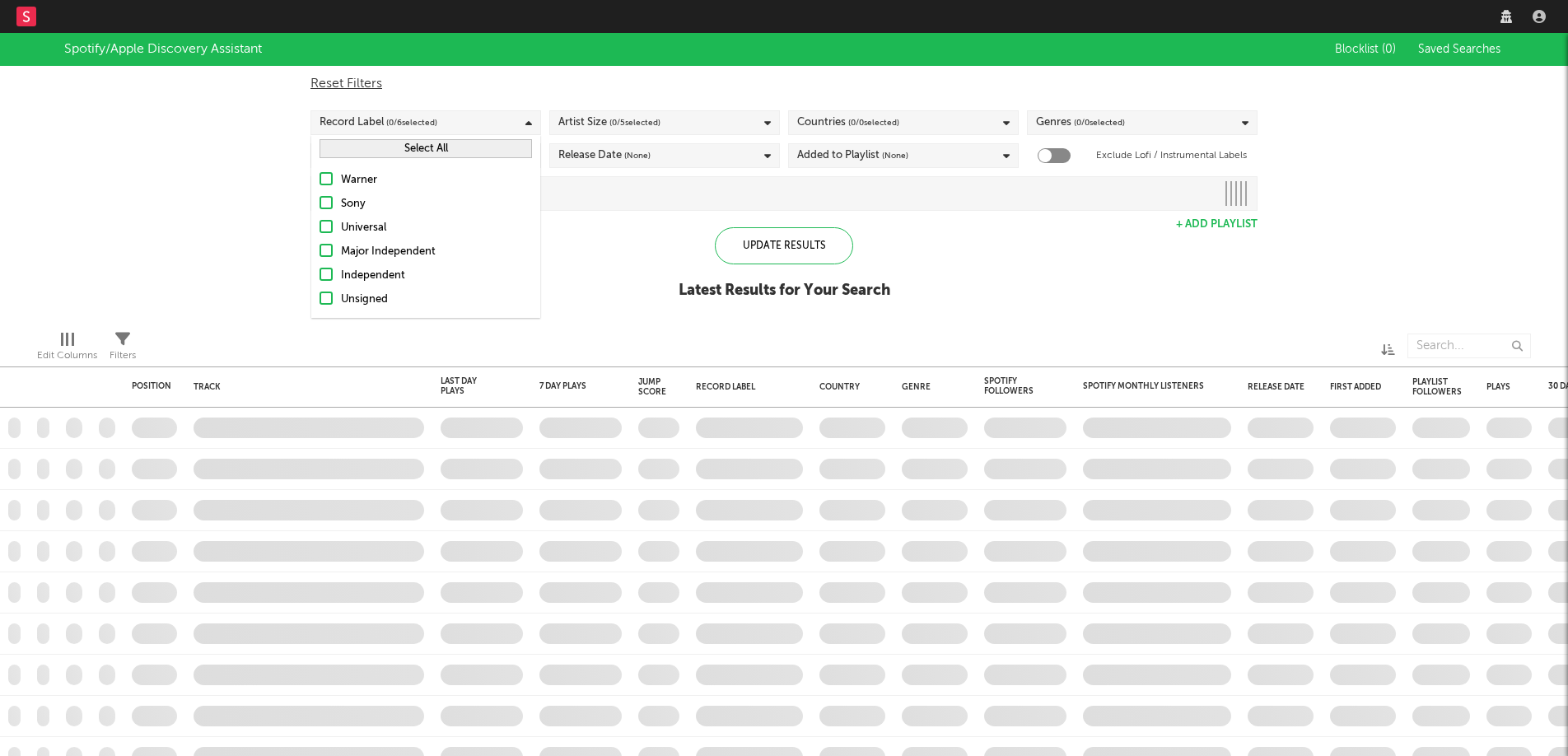
click at [354, 279] on div "Independent" at bounding box center [436, 275] width 191 height 19
click at [320, 279] on input "Independent" at bounding box center [320, 275] width 0 height 19
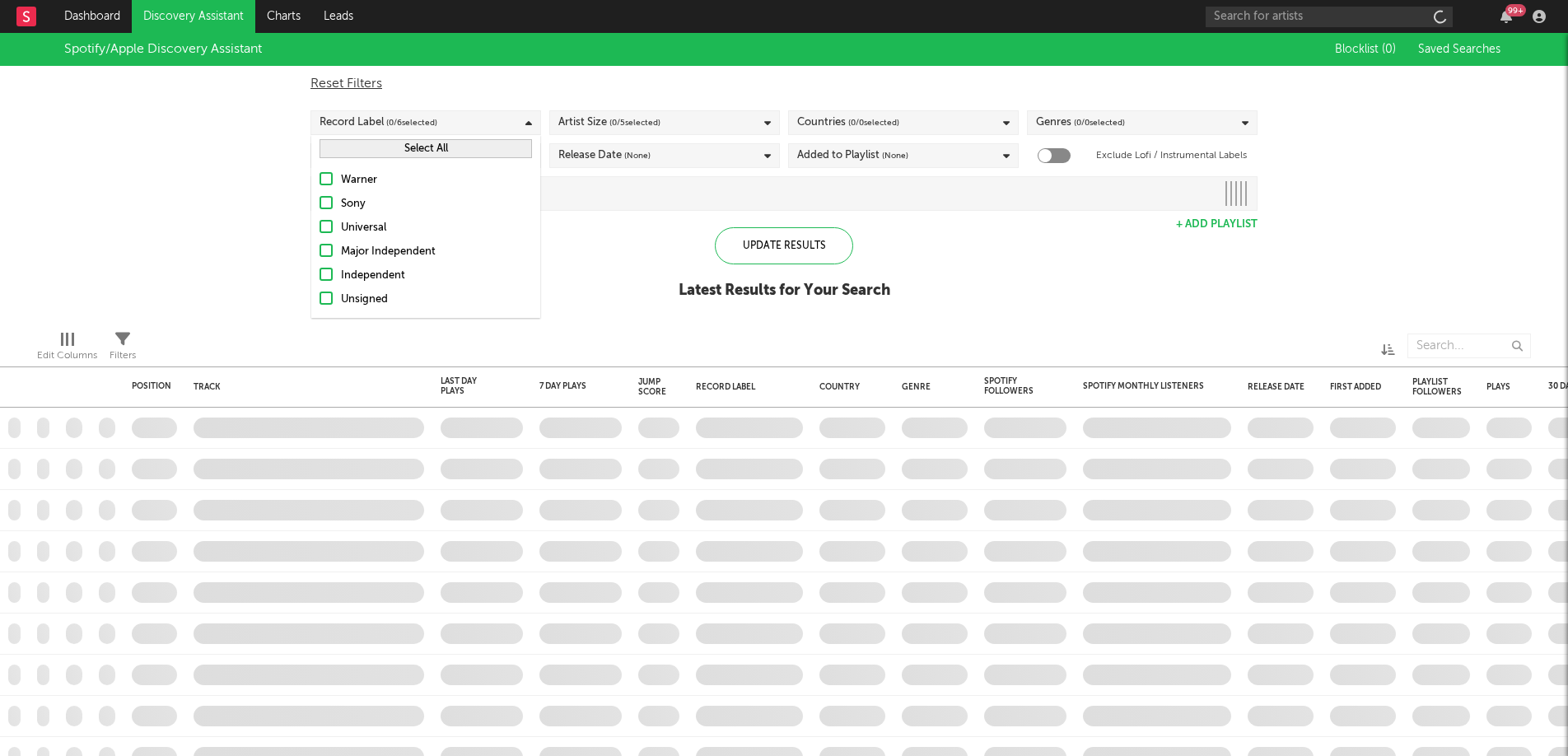
click at [360, 249] on div "Major Independent" at bounding box center [436, 252] width 191 height 19
click at [320, 249] on input "Major Independent" at bounding box center [320, 252] width 0 height 19
click at [344, 275] on div "Independent" at bounding box center [436, 275] width 191 height 19
click at [320, 275] on input "Independent" at bounding box center [320, 275] width 0 height 19
click at [341, 296] on div "Unsigned" at bounding box center [436, 299] width 191 height 19
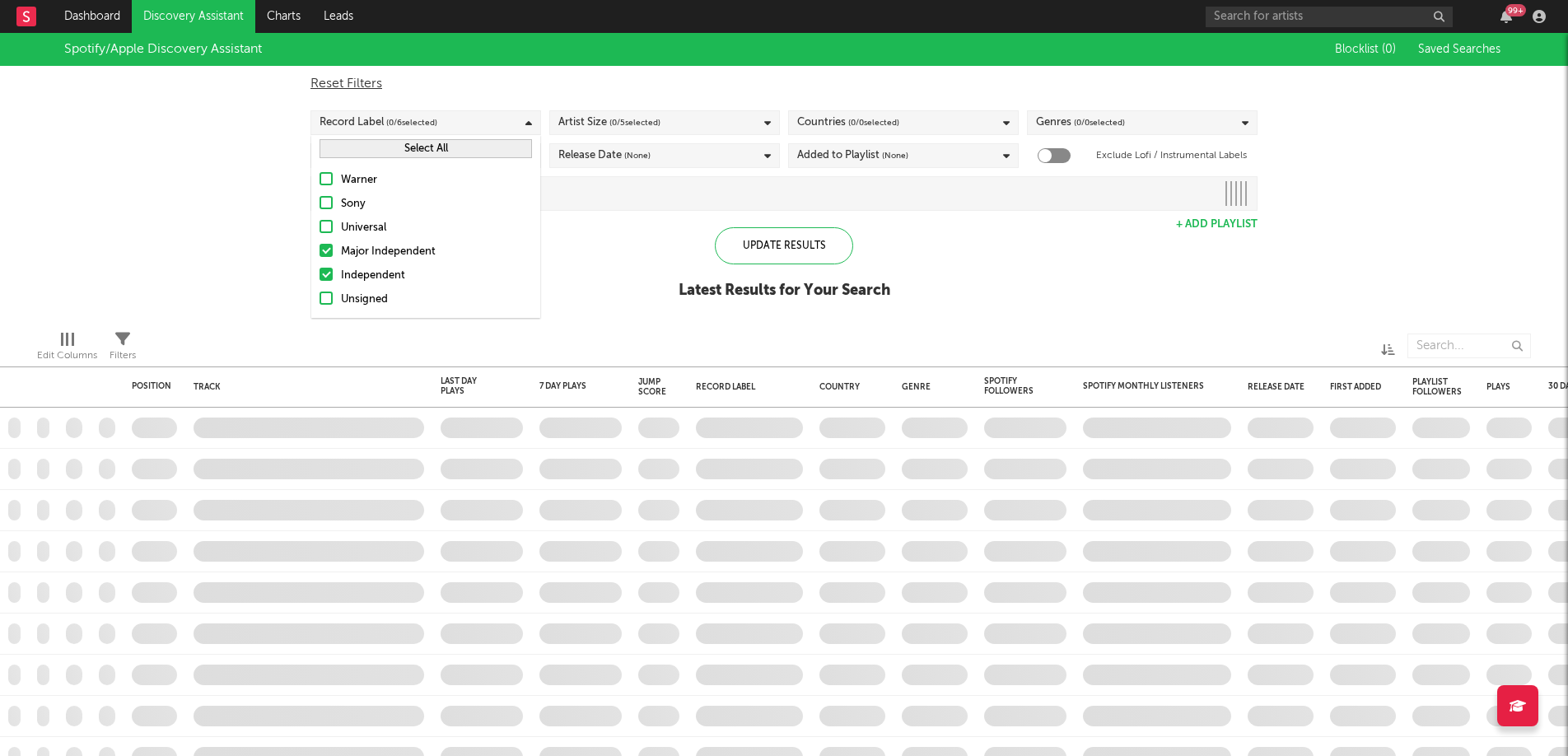
click at [320, 296] on input "Unsigned" at bounding box center [320, 299] width 0 height 19
checkbox input "true"
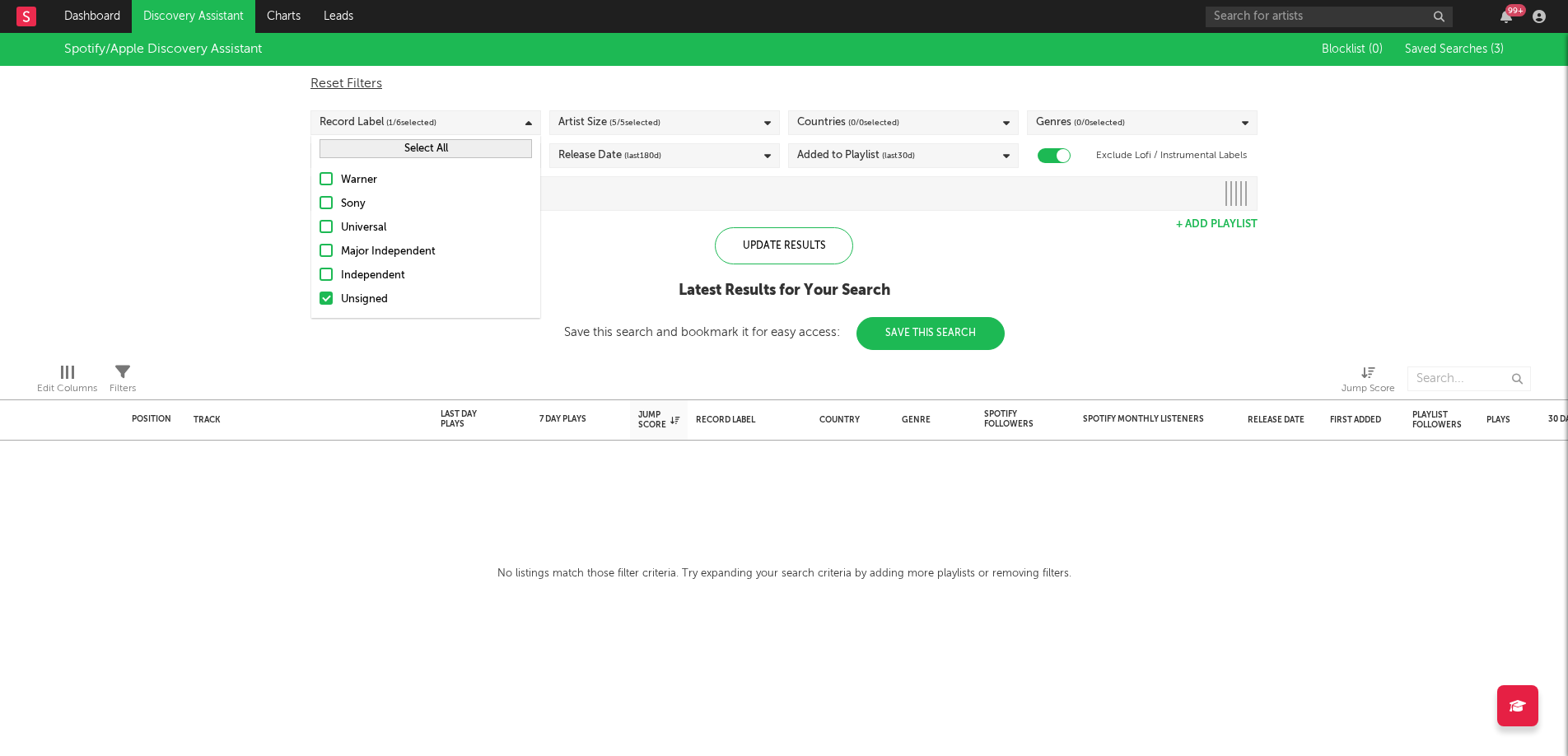
click at [327, 254] on div at bounding box center [327, 250] width 14 height 14
click at [320, 254] on input "Major Independent" at bounding box center [320, 252] width 0 height 19
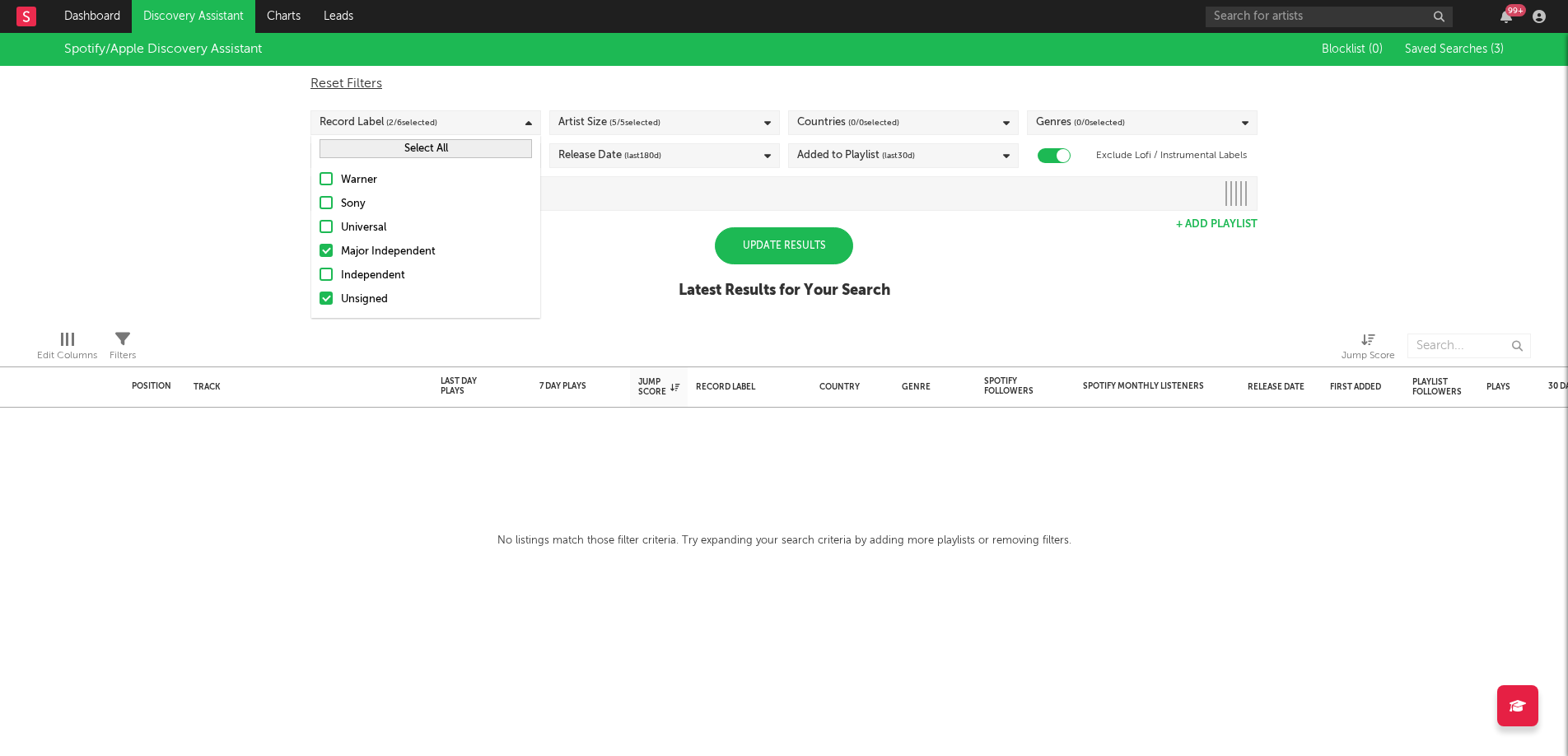
click at [336, 278] on label "Independent" at bounding box center [426, 275] width 212 height 19
click at [320, 278] on input "Independent" at bounding box center [320, 275] width 0 height 19
click at [679, 242] on div "Update Results Latest Results for Your Search" at bounding box center [784, 271] width 211 height 90
click at [679, 119] on div "Artist Size ( 5 / 5 selected)" at bounding box center [665, 122] width 231 height 24
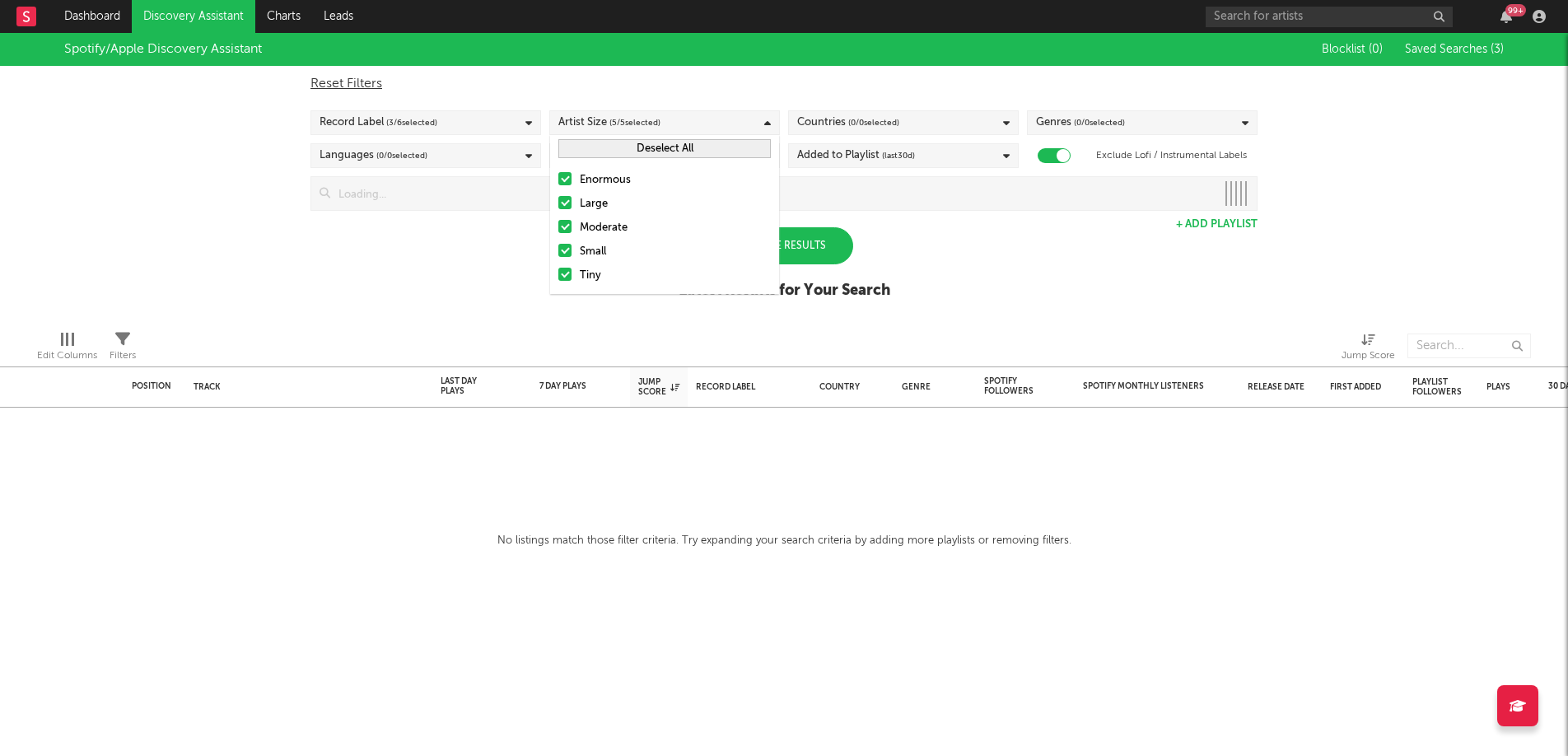
click at [943, 112] on div "Countries ( 0 / 0 selected)" at bounding box center [904, 122] width 231 height 24
click at [939, 134] on div "Countries ( 0 / 0 selected)" at bounding box center [904, 122] width 231 height 24
click at [930, 174] on input "text" at bounding box center [903, 178] width 212 height 24
type input "thailand"
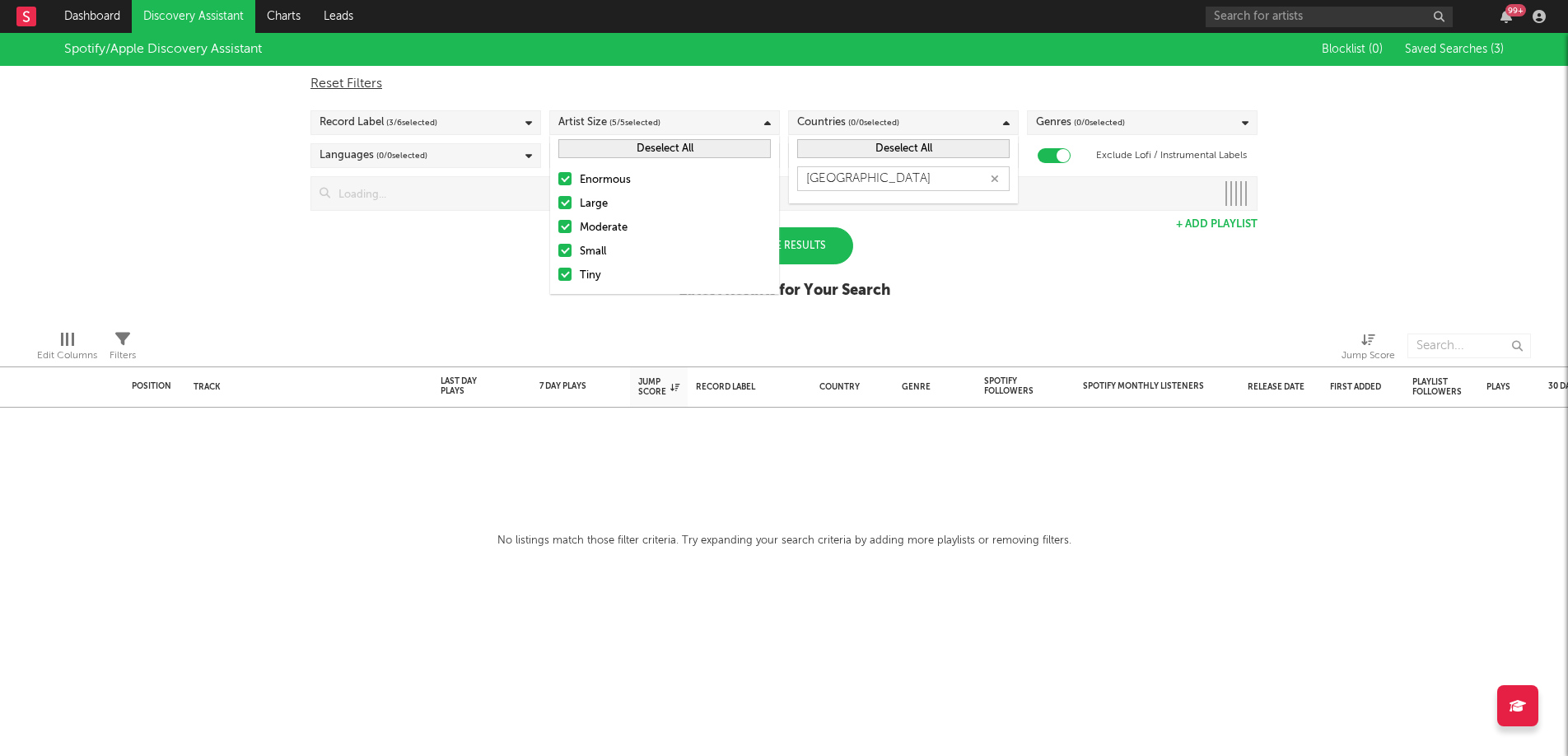
click at [981, 261] on div "Spotify/Apple Discovery Assistant Blocklist ( 0 ) Saved Searches ( 3 ) Reset Fi…" at bounding box center [784, 174] width 1568 height 284
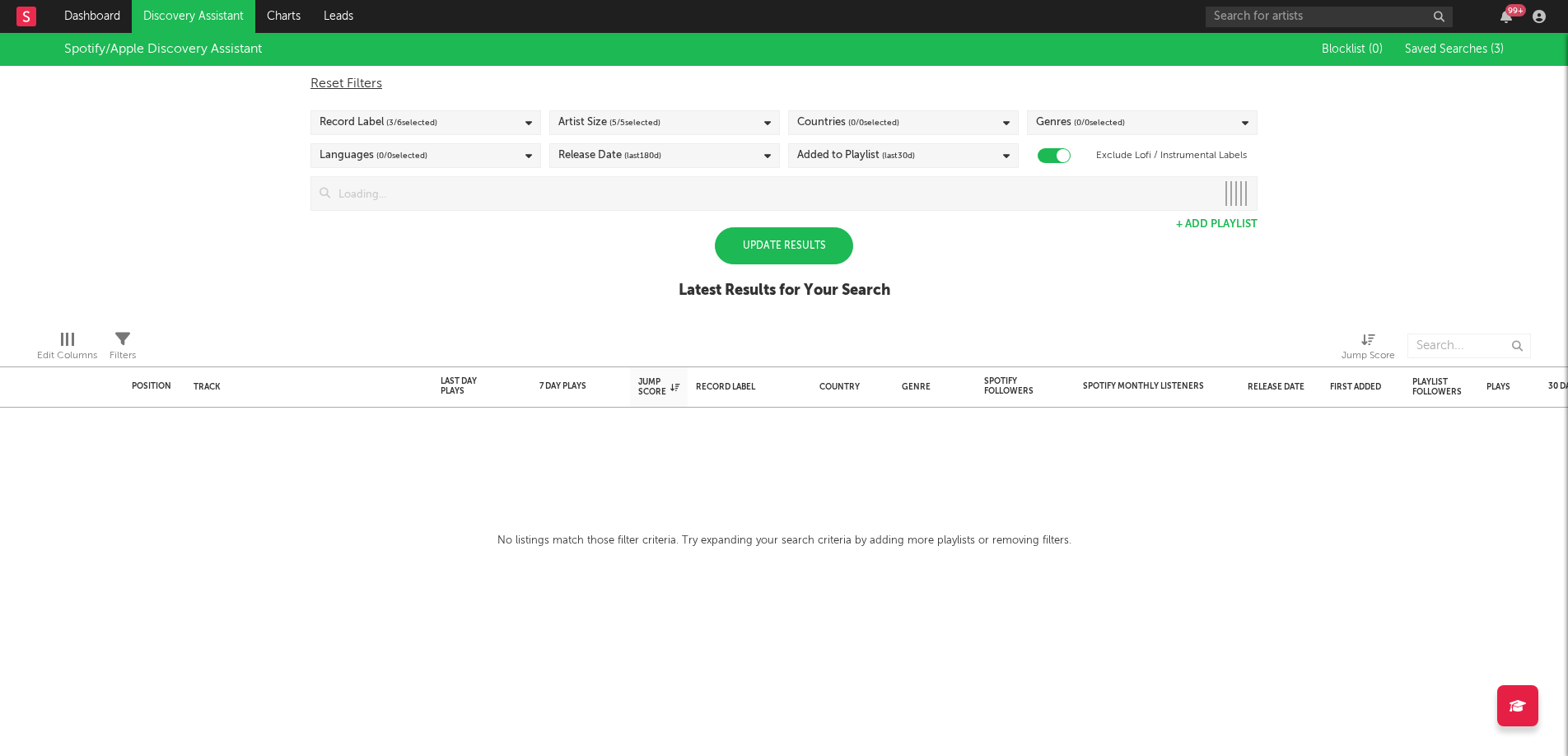
click at [950, 138] on div "Reset Filters Record Label ( 3 / 6 selected) Artist Size ( 5 / 5 selected) Coun…" at bounding box center [784, 138] width 964 height 144
click at [950, 132] on div "Countries ( 0 / 0 selected)" at bounding box center [904, 122] width 231 height 24
click at [967, 145] on button "Deselect All" at bounding box center [903, 149] width 212 height 19
click at [1002, 177] on input "thailand" at bounding box center [903, 178] width 212 height 24
click at [997, 177] on icon "button" at bounding box center [995, 178] width 8 height 11
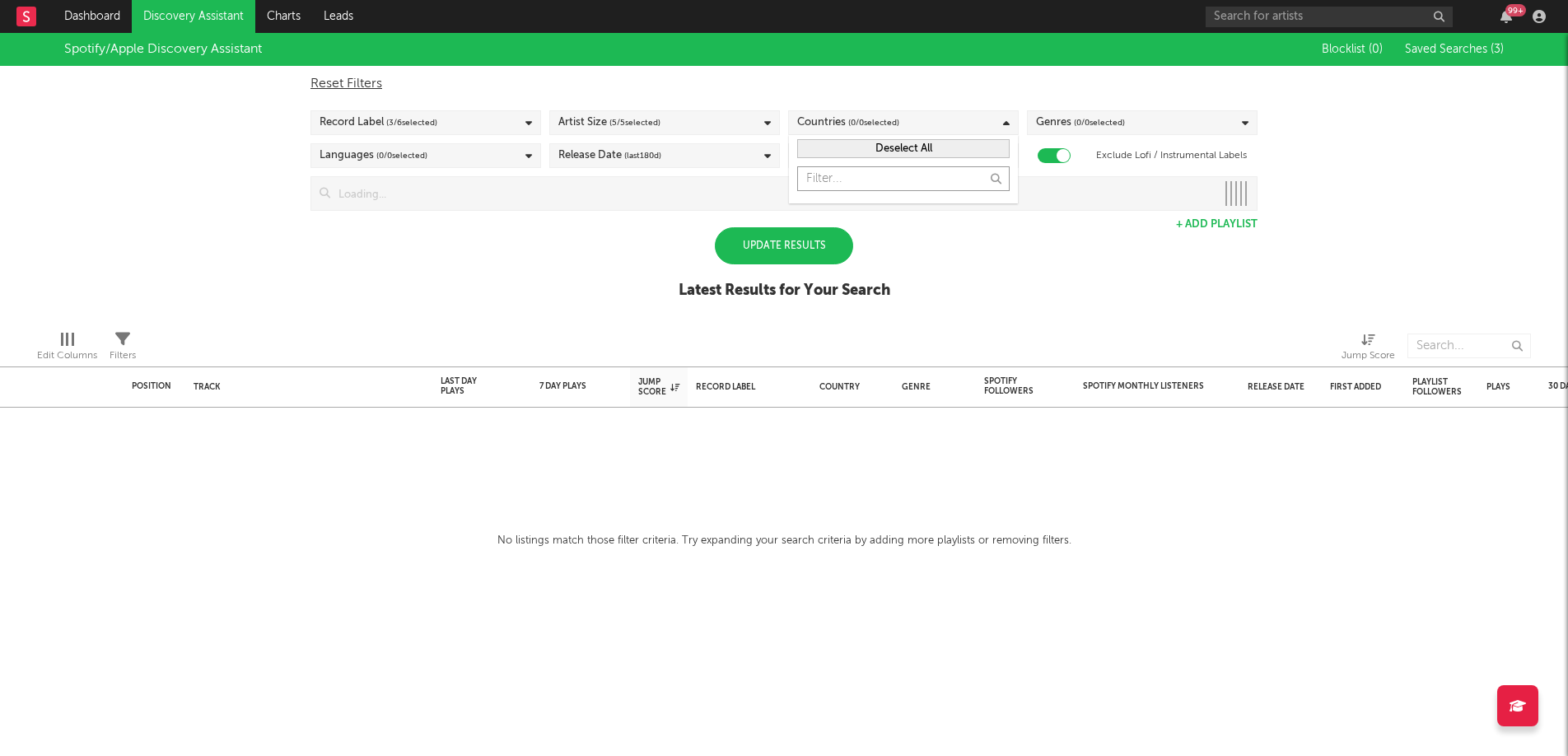
click at [933, 176] on input "text" at bounding box center [903, 178] width 212 height 24
type input "thailand"
click at [998, 268] on div "Spotify/Apple Discovery Assistant Blocklist ( 0 ) Saved Searches ( 3 ) Reset Fi…" at bounding box center [784, 174] width 1568 height 284
click at [809, 245] on div "Update Results" at bounding box center [784, 245] width 139 height 37
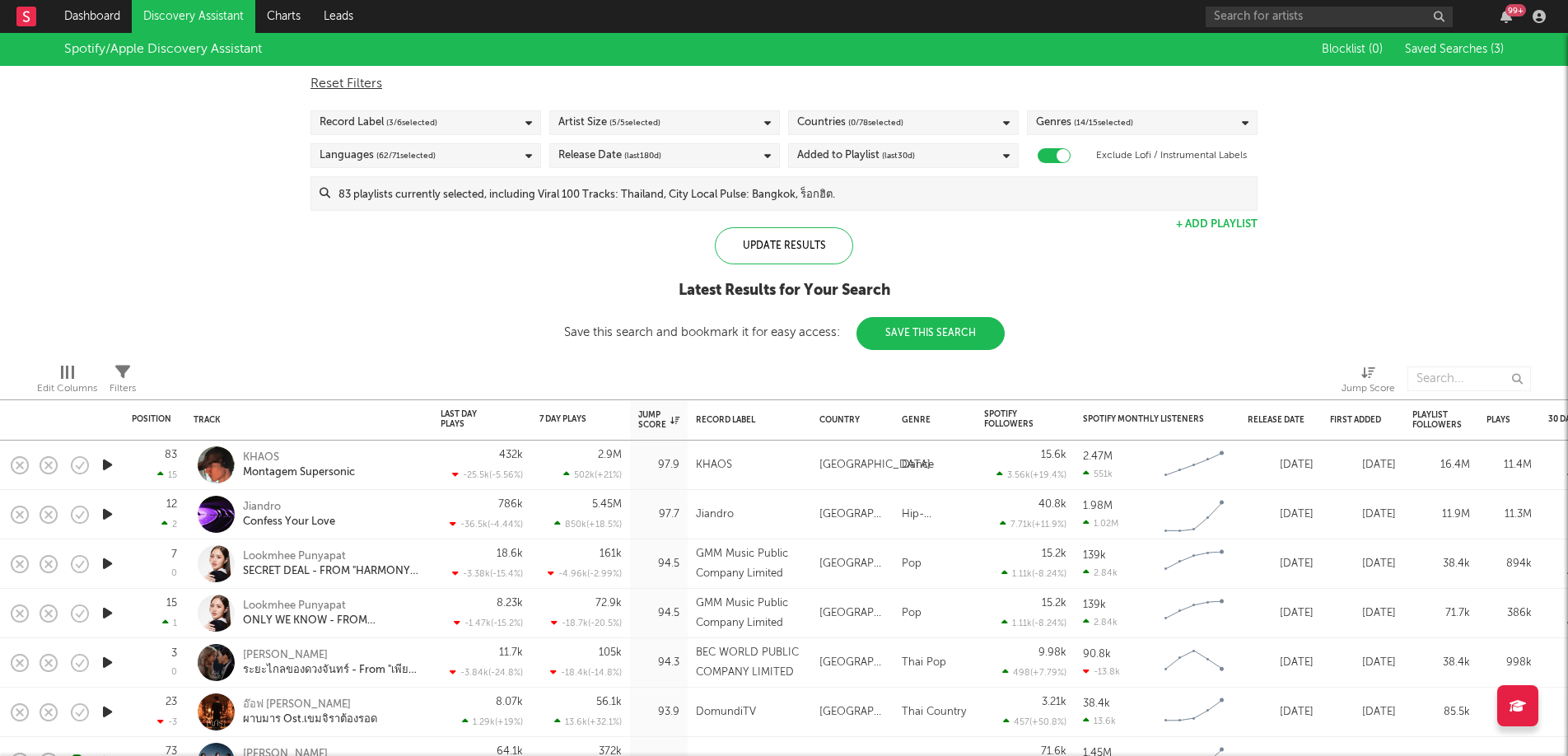
click at [920, 123] on div "Countries ( 0 / 78 selected)" at bounding box center [904, 122] width 231 height 24
click at [831, 217] on div "[GEOGRAPHIC_DATA]" at bounding box center [913, 213] width 191 height 19
click at [797, 217] on input "[GEOGRAPHIC_DATA]" at bounding box center [797, 213] width 0 height 19
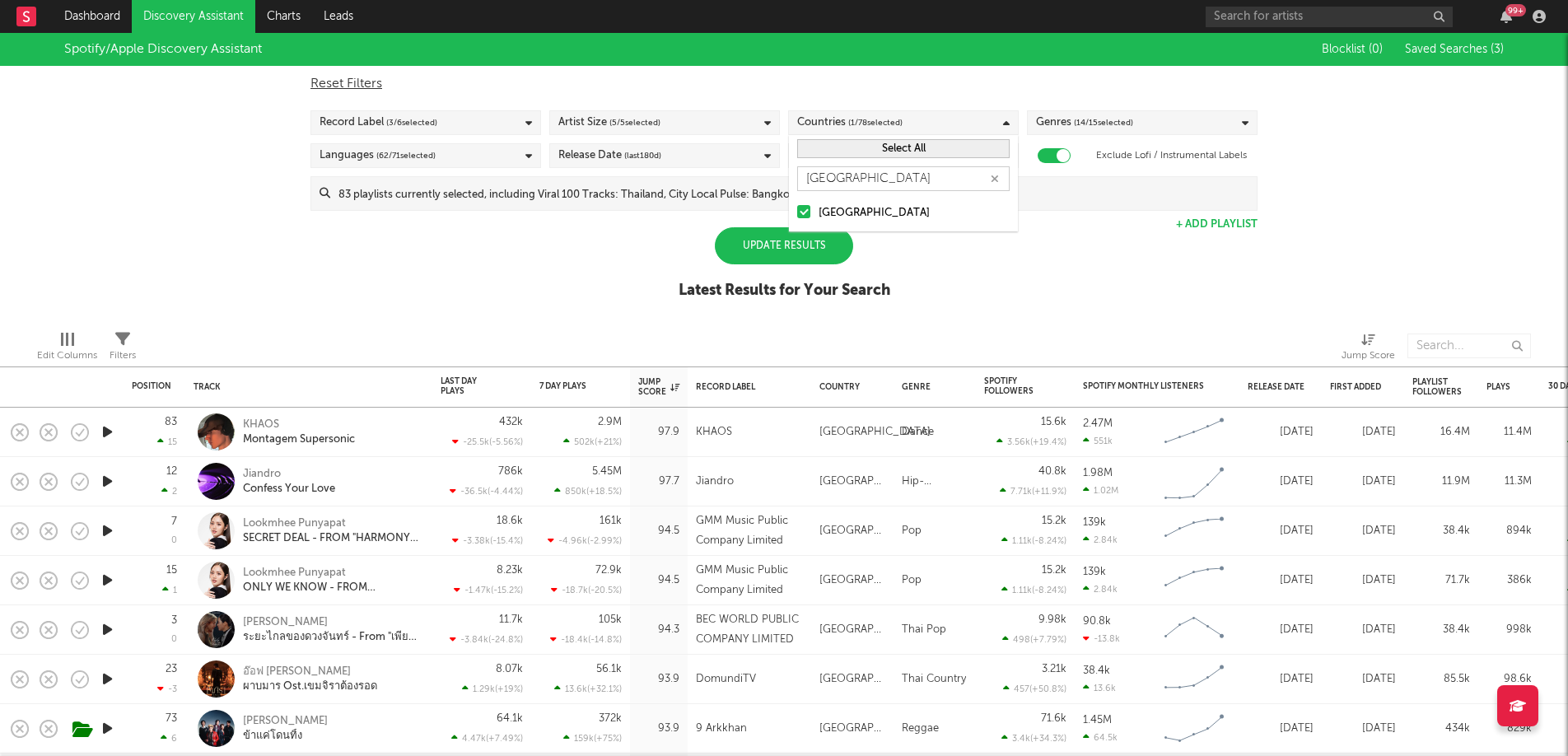
click at [1125, 274] on div "Spotify/Apple Discovery Assistant Blocklist ( 0 ) Saved Searches ( 3 ) Reset Fi…" at bounding box center [784, 174] width 1568 height 284
click at [789, 233] on div "Update Results" at bounding box center [784, 245] width 139 height 37
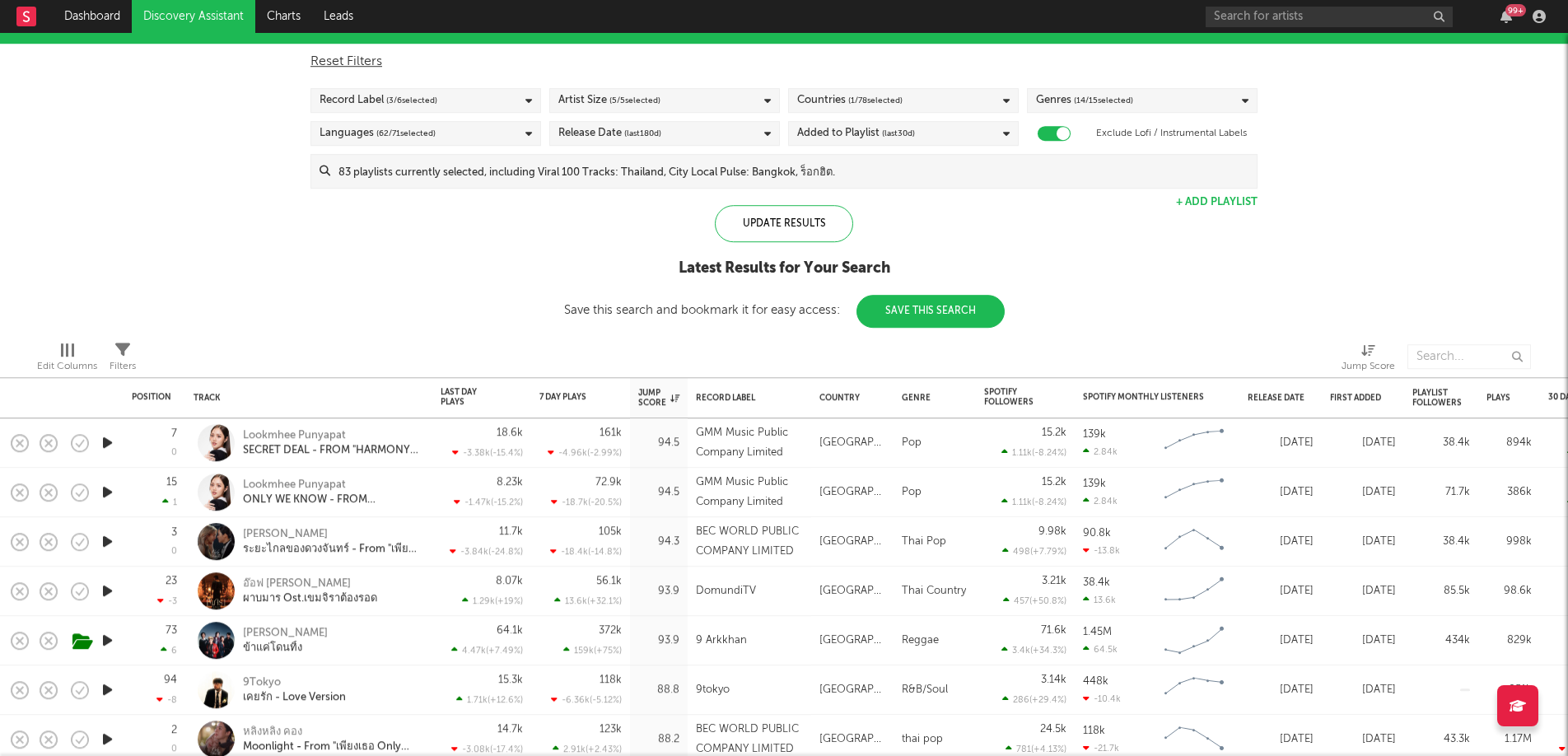
click at [443, 101] on div "Record Label ( 3 / 6 selected)" at bounding box center [426, 100] width 231 height 24
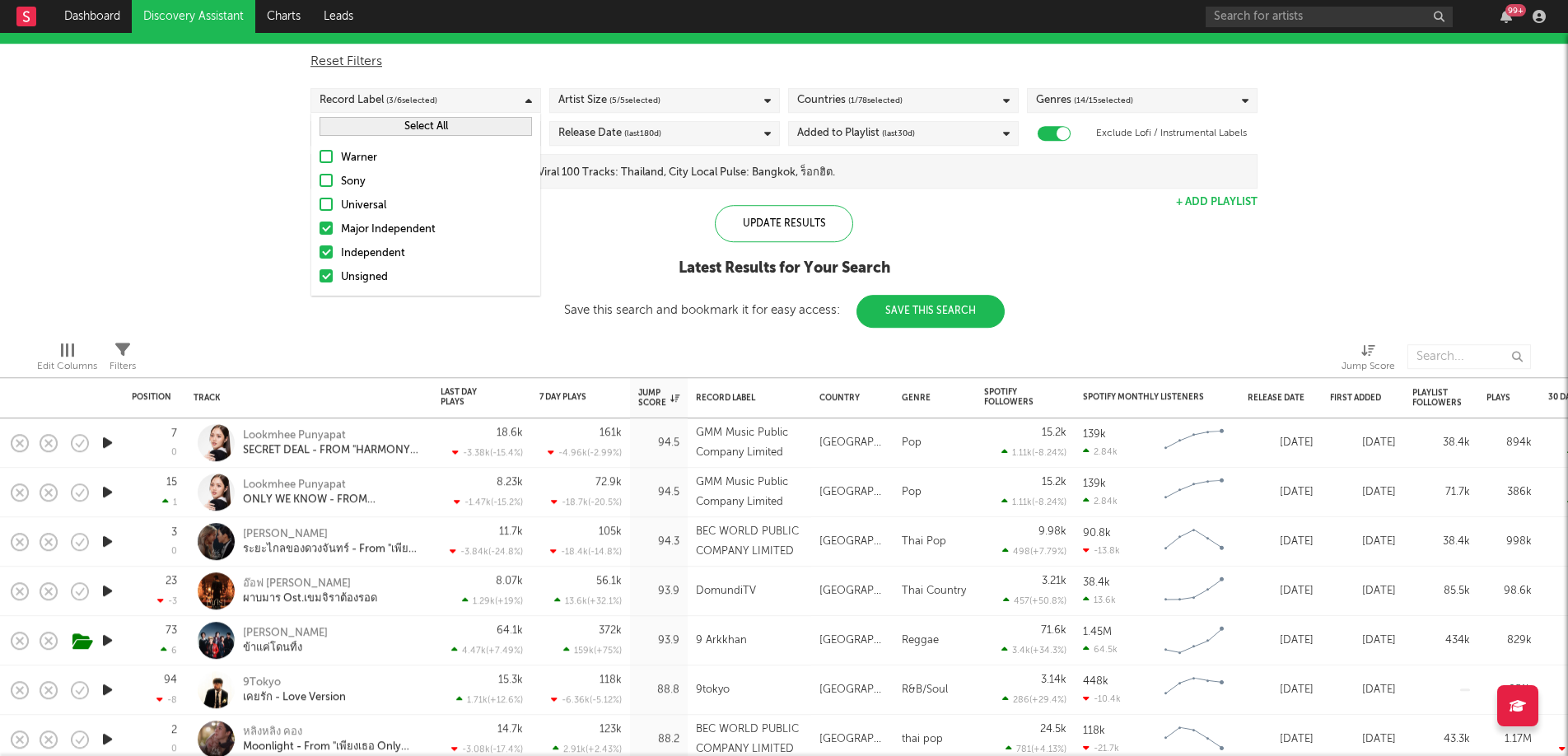
click at [443, 101] on div "Record Label ( 3 / 6 selected)" at bounding box center [426, 100] width 231 height 24
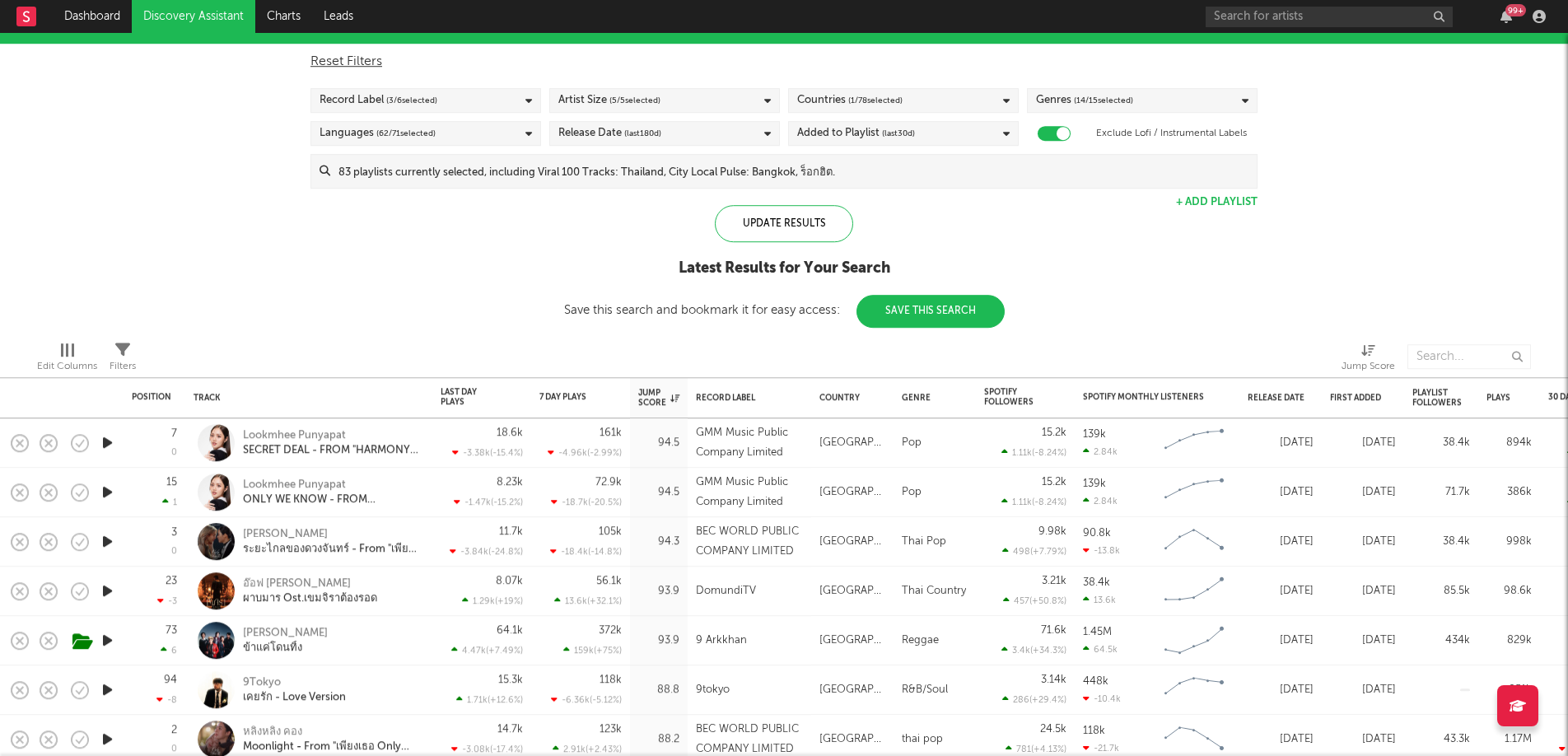
click at [436, 262] on div "Spotify/Apple Discovery Assistant Blocklist ( 0 ) Saved Searches ( 3 ) Reset Fi…" at bounding box center [784, 169] width 1568 height 317
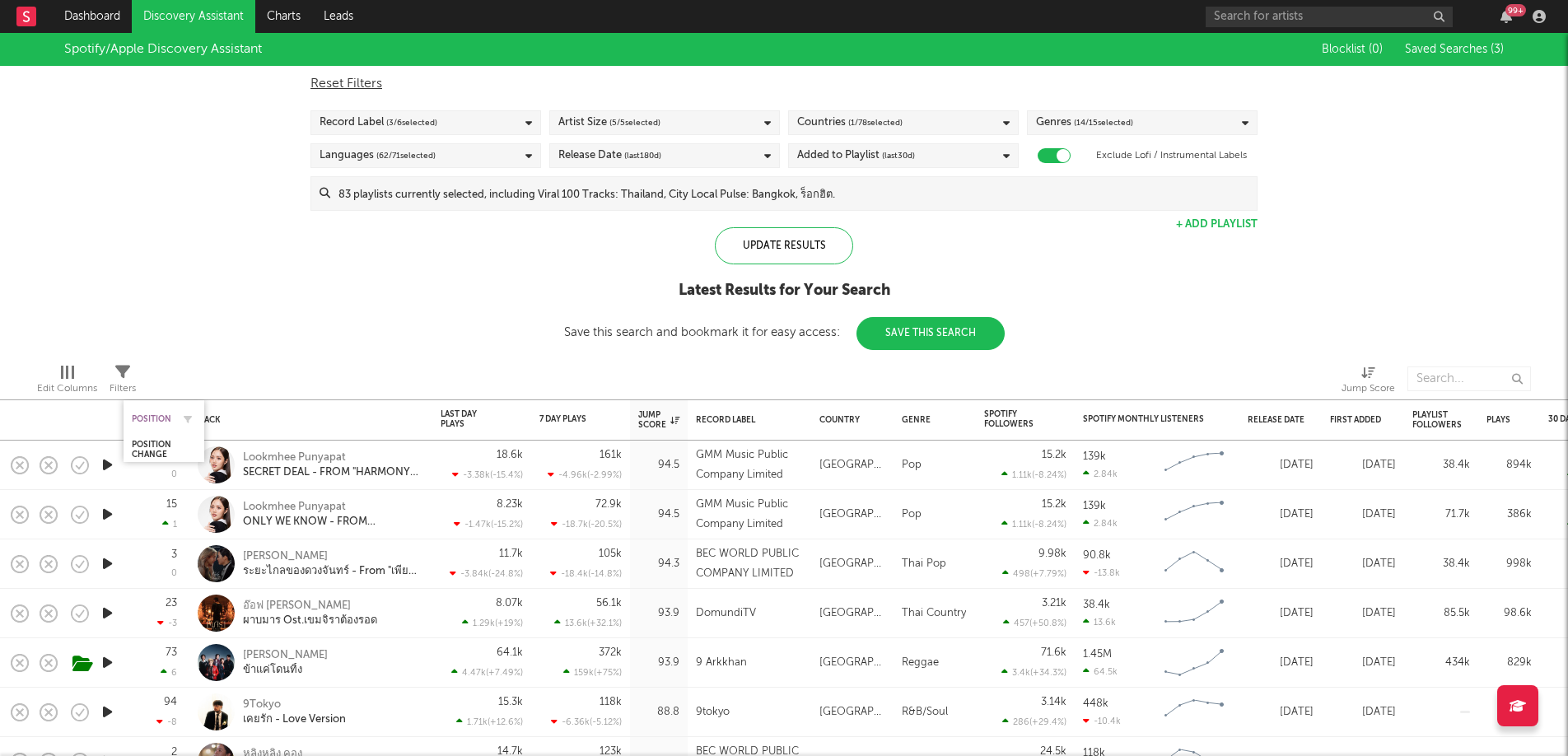
click at [157, 419] on div "Position" at bounding box center [151, 419] width 40 height 10
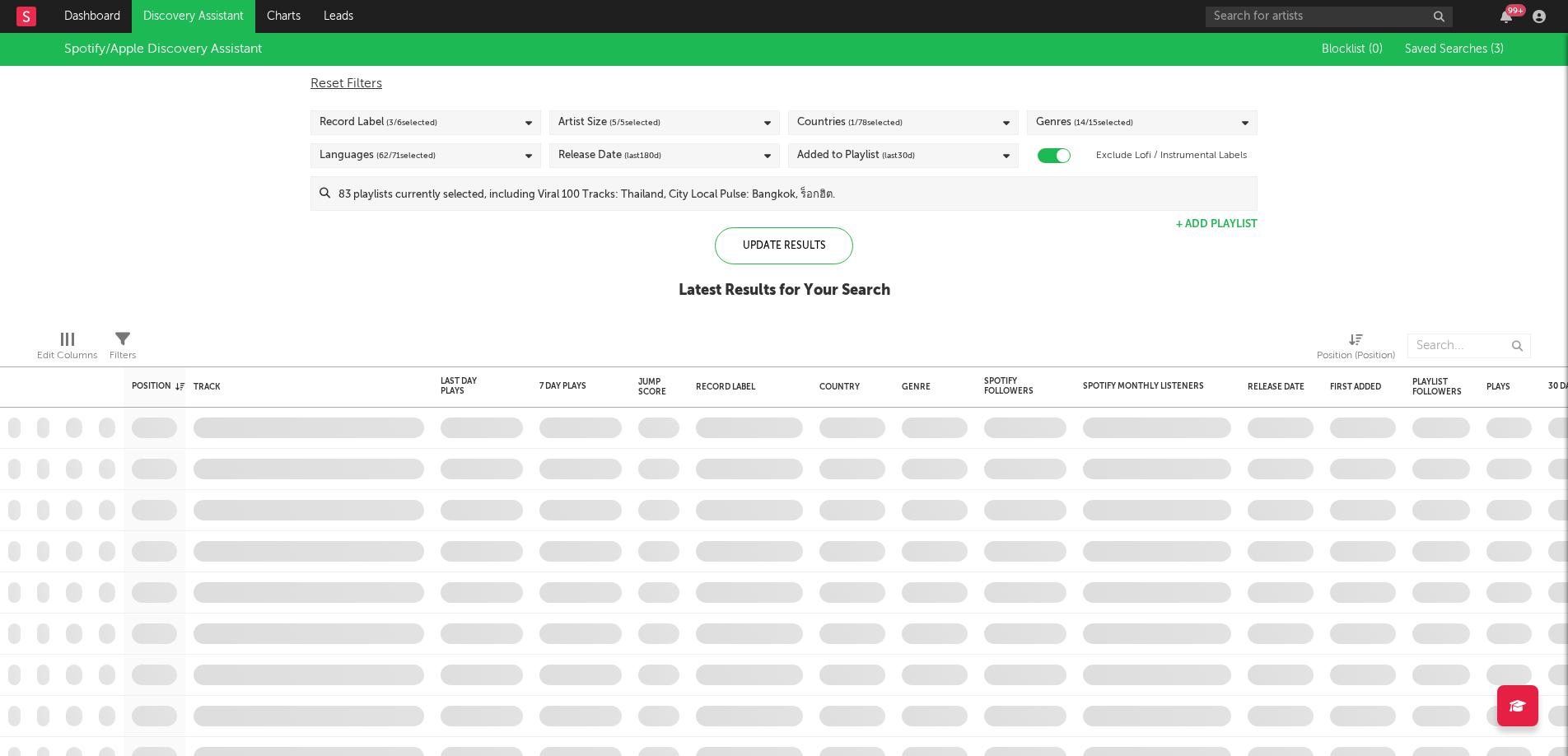
click at [276, 318] on div "Edit Columns Filters Position (Position)" at bounding box center [784, 341] width 1568 height 49
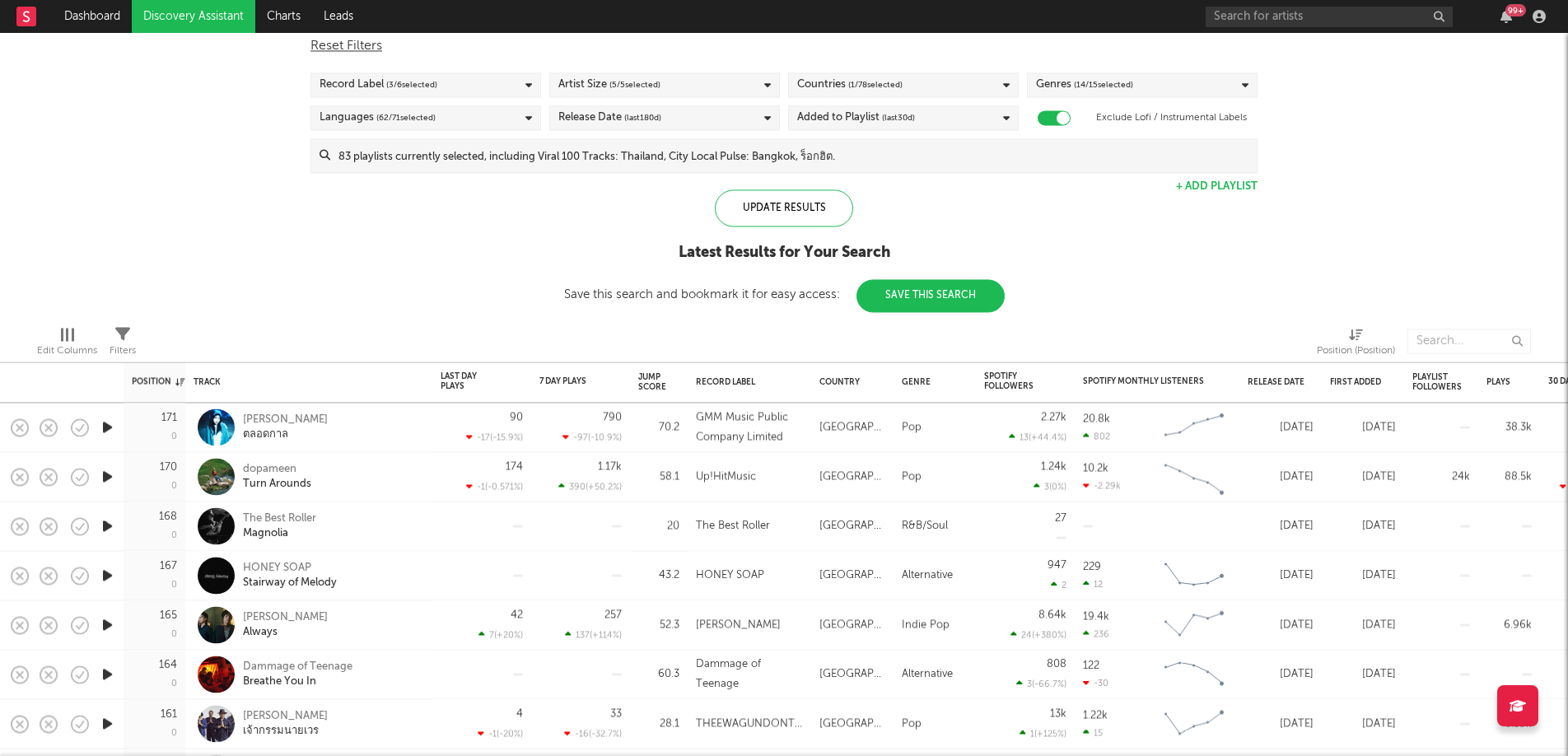
click at [165, 260] on div "Spotify/Apple Discovery Assistant Blocklist ( 0 ) Saved Searches ( 3 ) Reset Fi…" at bounding box center [784, 153] width 1568 height 317
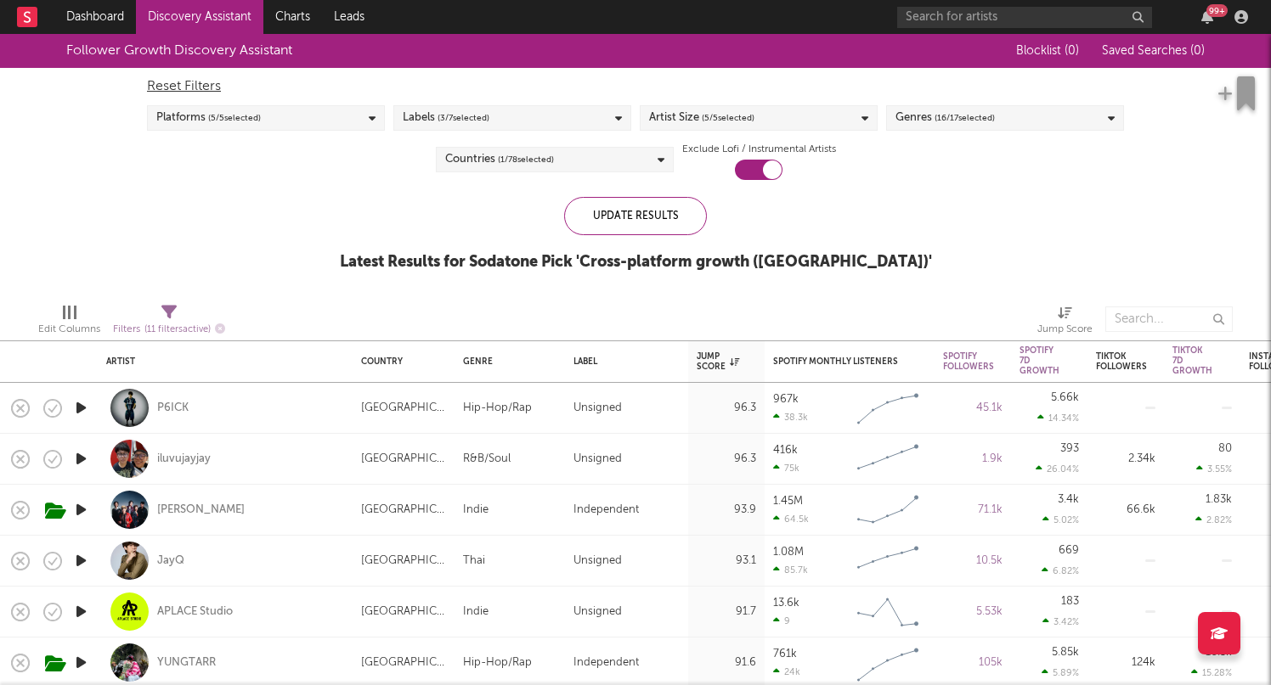
click at [499, 56] on div "Follower Growth Discovery Assistant" at bounding box center [529, 51] width 926 height 34
click at [223, 27] on link "Discovery Assistant" at bounding box center [199, 17] width 127 height 34
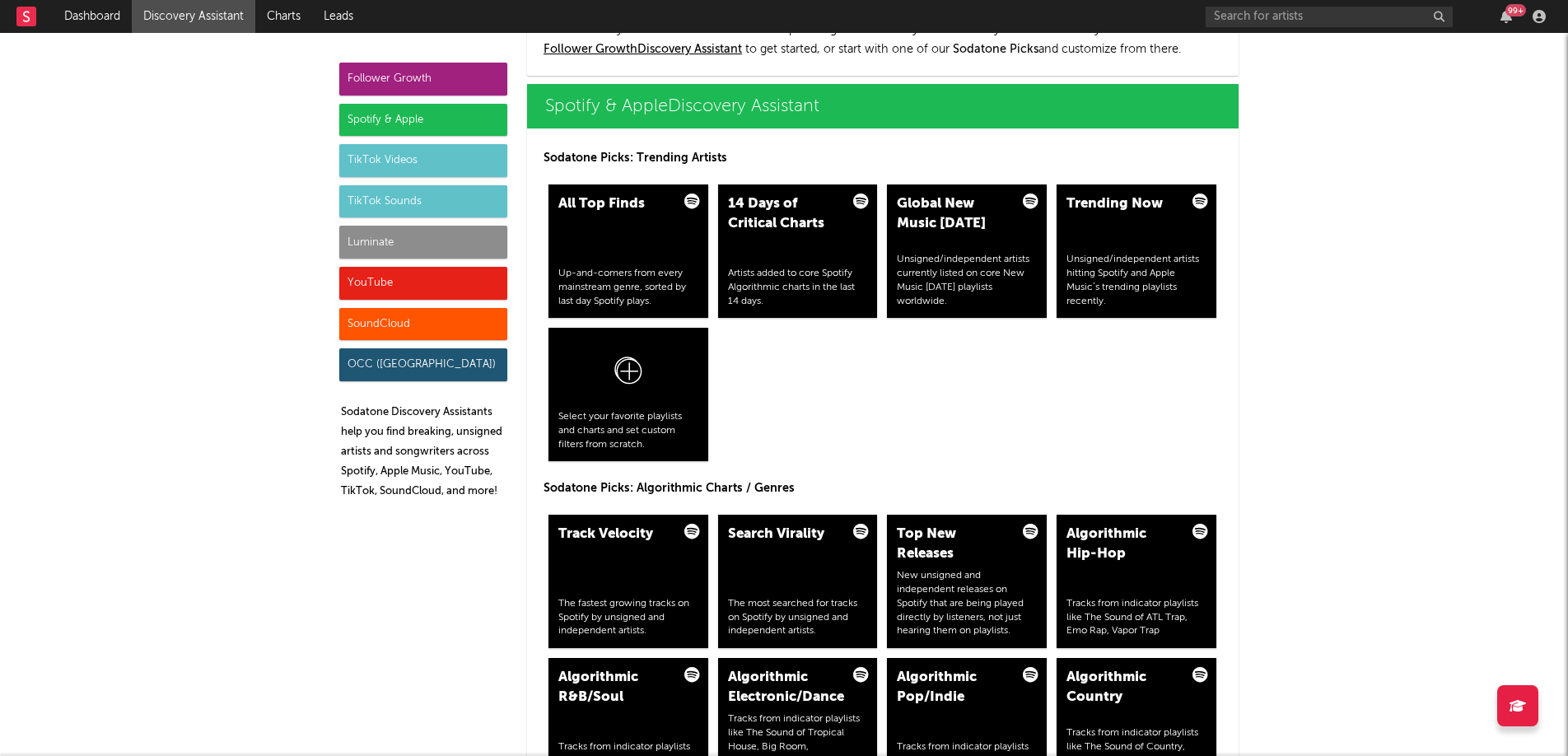
scroll to position [1627, 0]
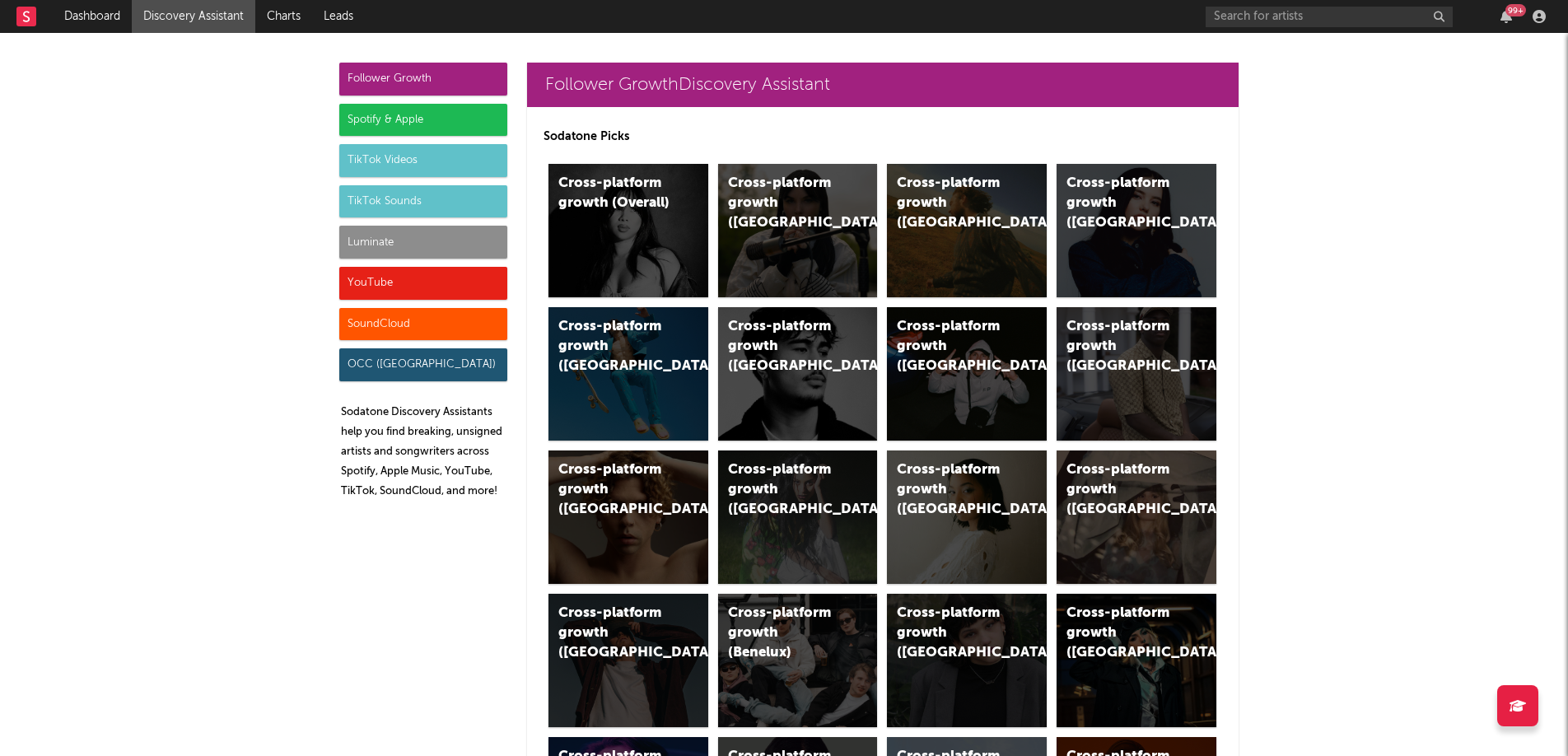
scroll to position [1646, 0]
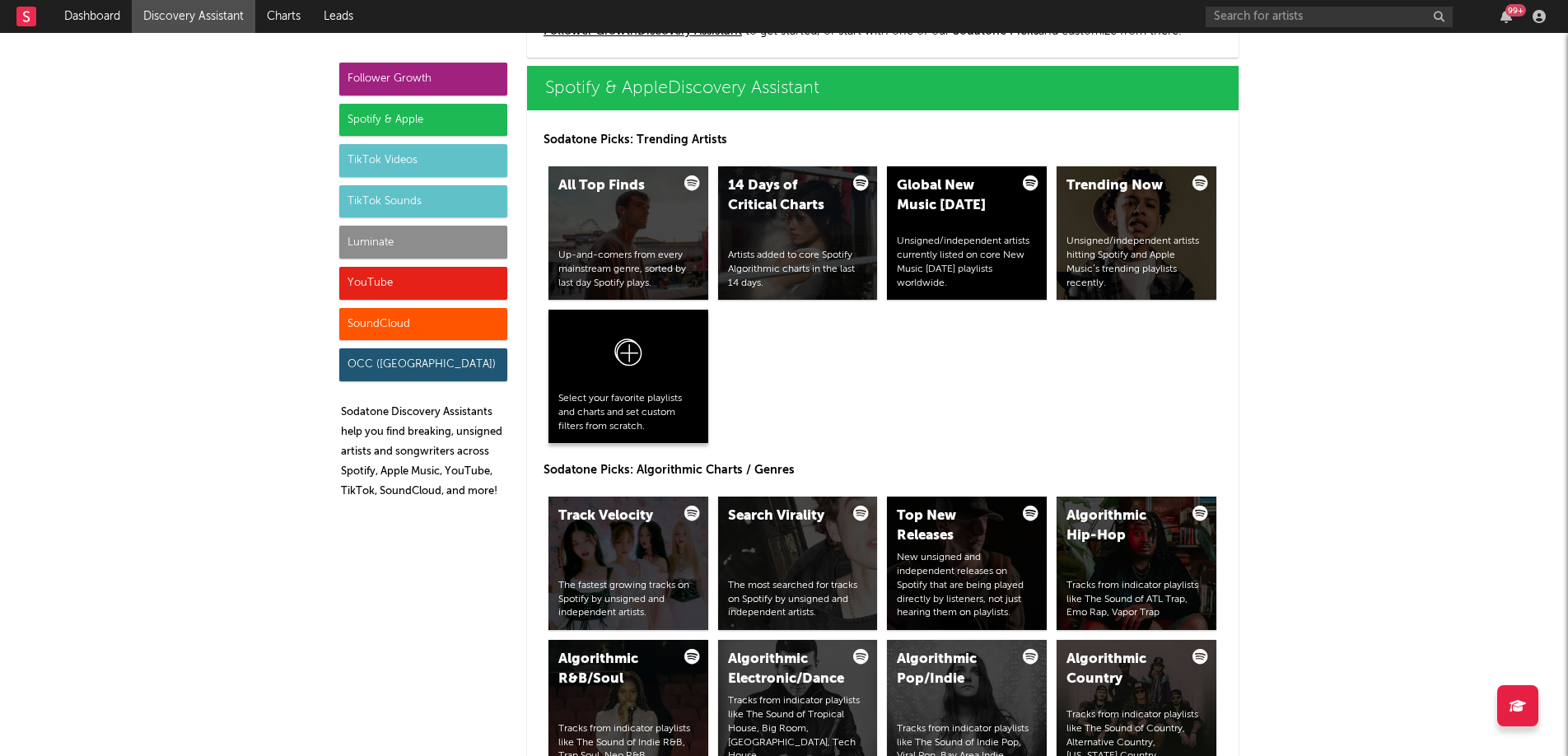
click at [628, 369] on icon at bounding box center [628, 356] width 31 height 39
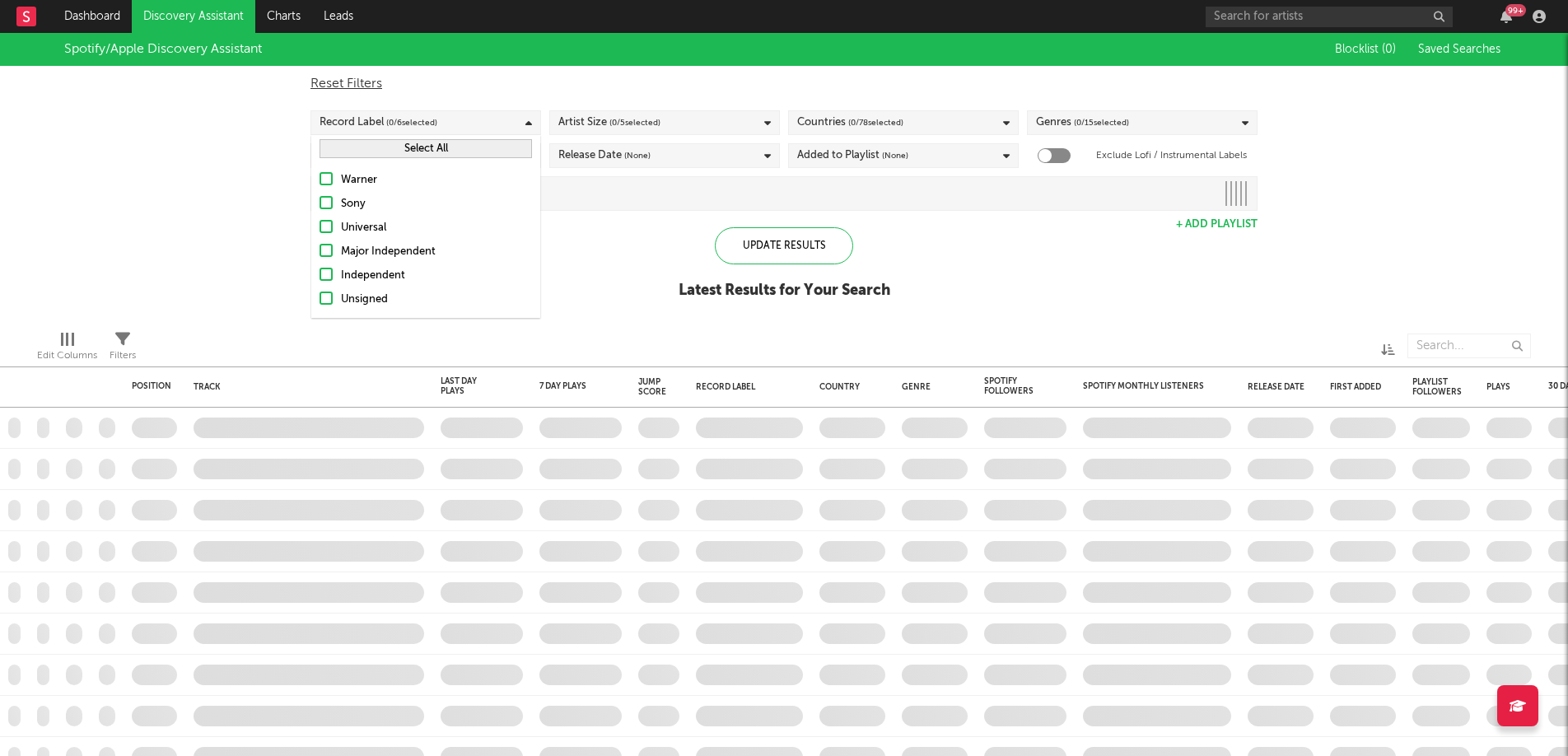
click at [326, 250] on div at bounding box center [327, 250] width 14 height 14
click at [320, 250] on input "Major Independent" at bounding box center [320, 252] width 0 height 19
click at [325, 270] on div at bounding box center [327, 274] width 14 height 14
click at [320, 270] on input "Independent" at bounding box center [320, 275] width 0 height 19
click at [329, 302] on div at bounding box center [327, 299] width 14 height 14
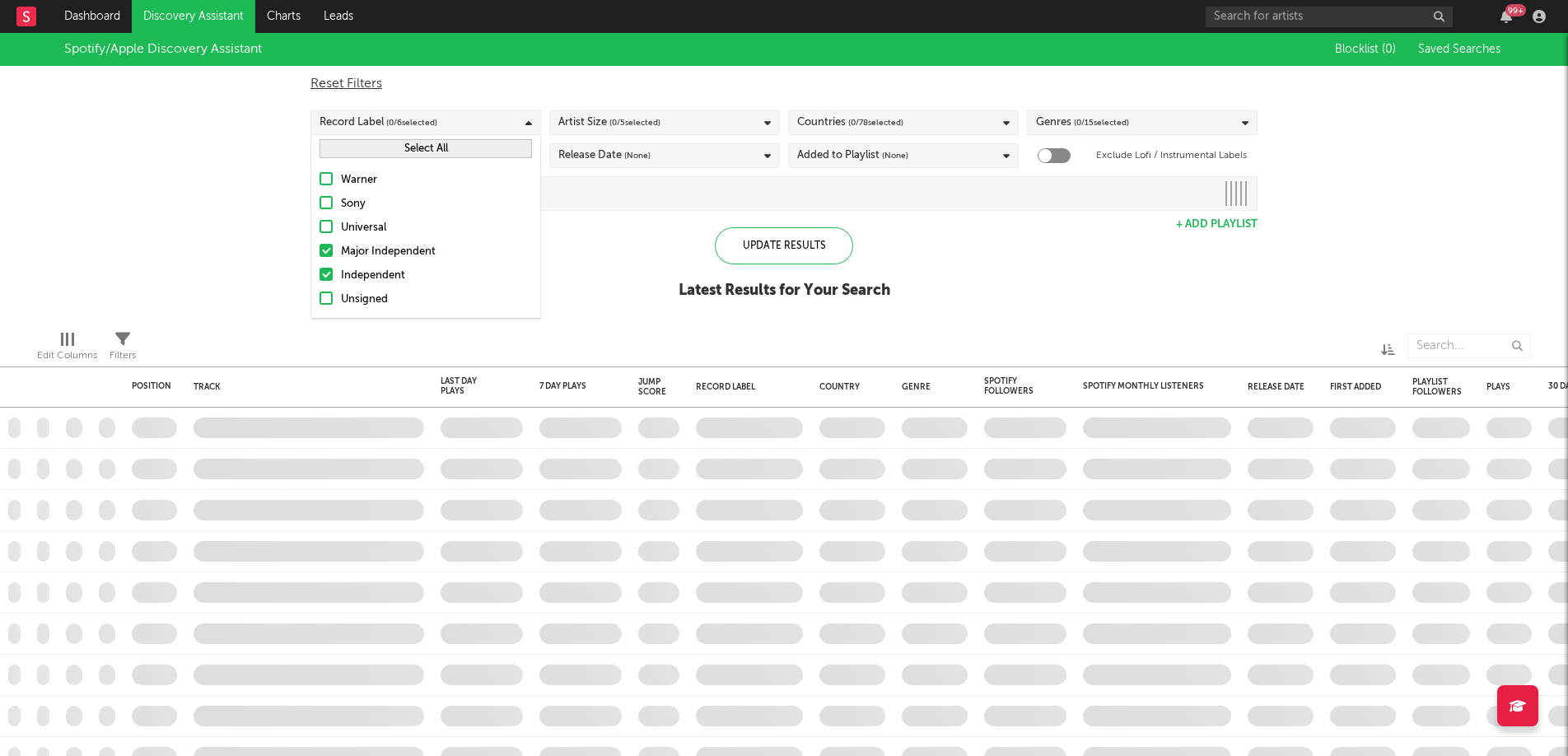
click at [320, 302] on input "Unsigned" at bounding box center [320, 299] width 0 height 19
click at [329, 253] on div at bounding box center [327, 250] width 14 height 14
click at [320, 253] on input "Major Independent" at bounding box center [320, 252] width 0 height 19
click at [330, 277] on div at bounding box center [327, 274] width 14 height 14
click at [320, 277] on input "Independent" at bounding box center [320, 275] width 0 height 19
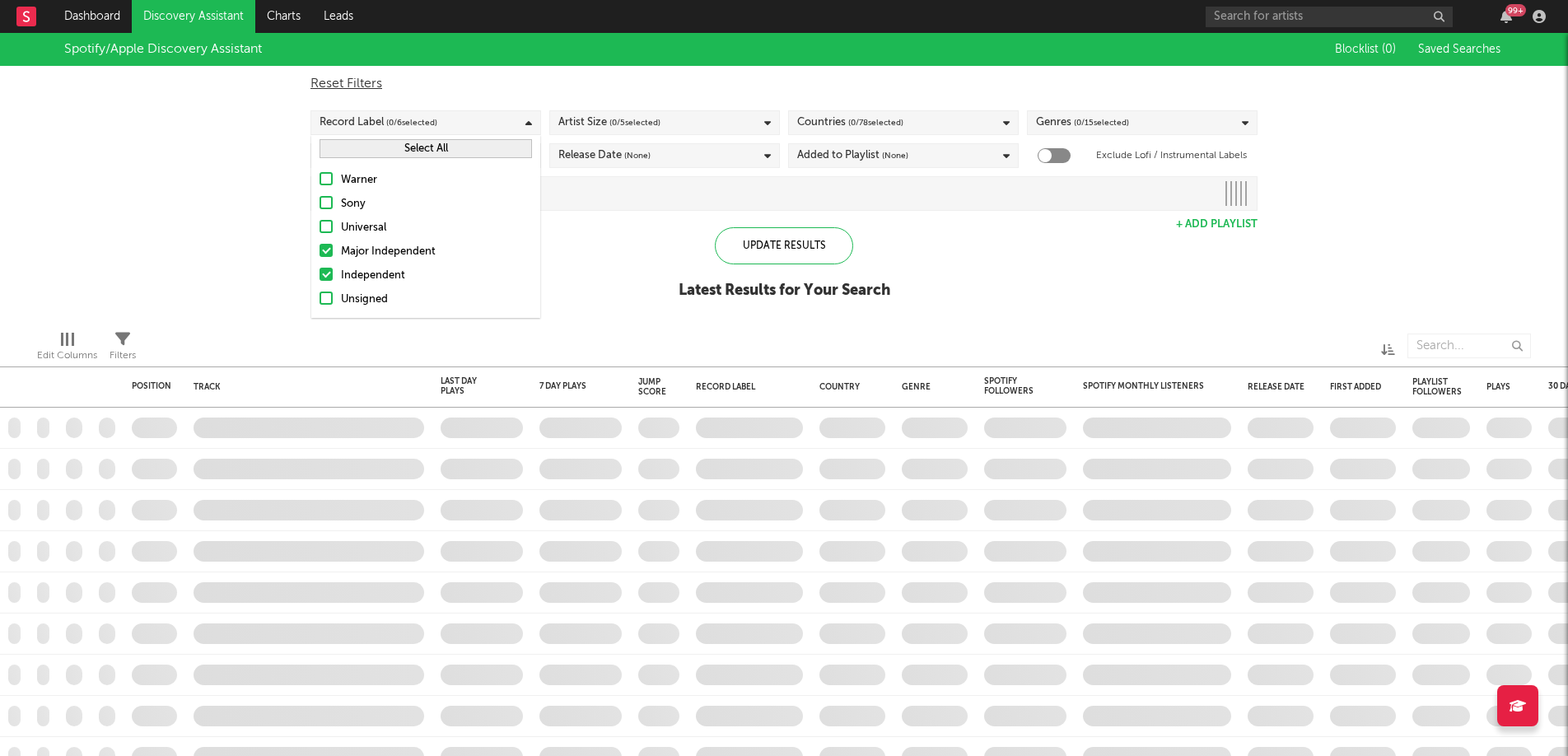
click at [325, 303] on div at bounding box center [327, 299] width 14 height 14
click at [320, 303] on input "Unsigned" at bounding box center [320, 299] width 0 height 19
click at [330, 260] on label "Major Independent" at bounding box center [426, 252] width 212 height 19
click at [320, 260] on input "Major Independent" at bounding box center [320, 252] width 0 height 19
click at [339, 278] on label "Independent" at bounding box center [426, 275] width 212 height 19
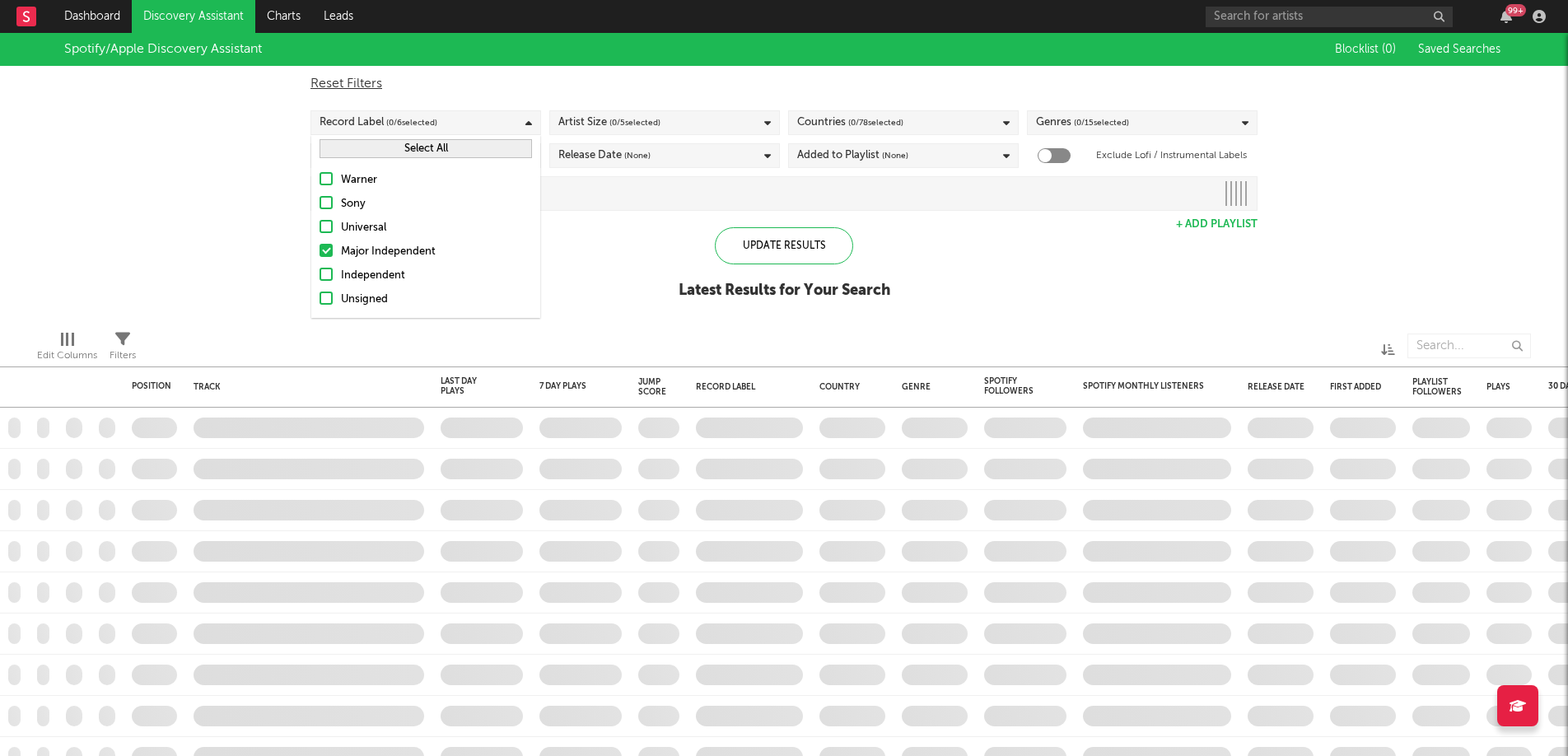
click at [320, 278] on input "Independent" at bounding box center [320, 275] width 0 height 19
click at [338, 298] on label "Unsigned" at bounding box center [426, 299] width 212 height 19
click at [320, 298] on input "Unsigned" at bounding box center [320, 299] width 0 height 19
click at [554, 303] on div "Spotify/Apple Discovery Assistant Blocklist ( 0 ) Saved Searches Reset Filters …" at bounding box center [784, 174] width 1568 height 284
click at [497, 112] on div "Record Label ( 0 / 6 selected)" at bounding box center [426, 122] width 231 height 24
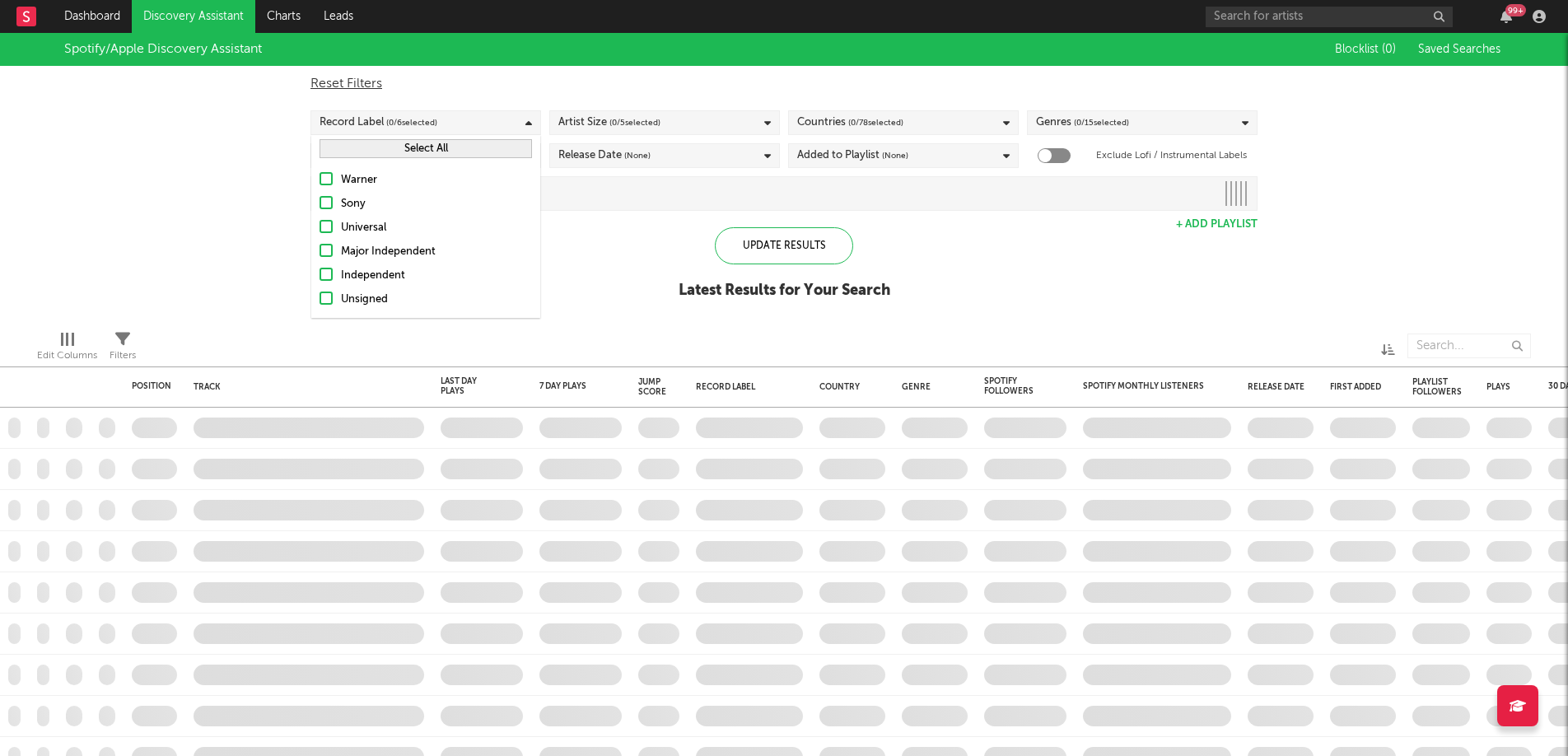
click at [331, 256] on div at bounding box center [327, 250] width 14 height 14
click at [320, 256] on input "Major Independent" at bounding box center [320, 252] width 0 height 19
click at [377, 286] on div "Warner Sony Universal Major Independent Independent Unsigned" at bounding box center [426, 239] width 229 height 156
click at [377, 282] on div "Independent" at bounding box center [436, 275] width 191 height 19
click at [320, 282] on input "Independent" at bounding box center [320, 275] width 0 height 19
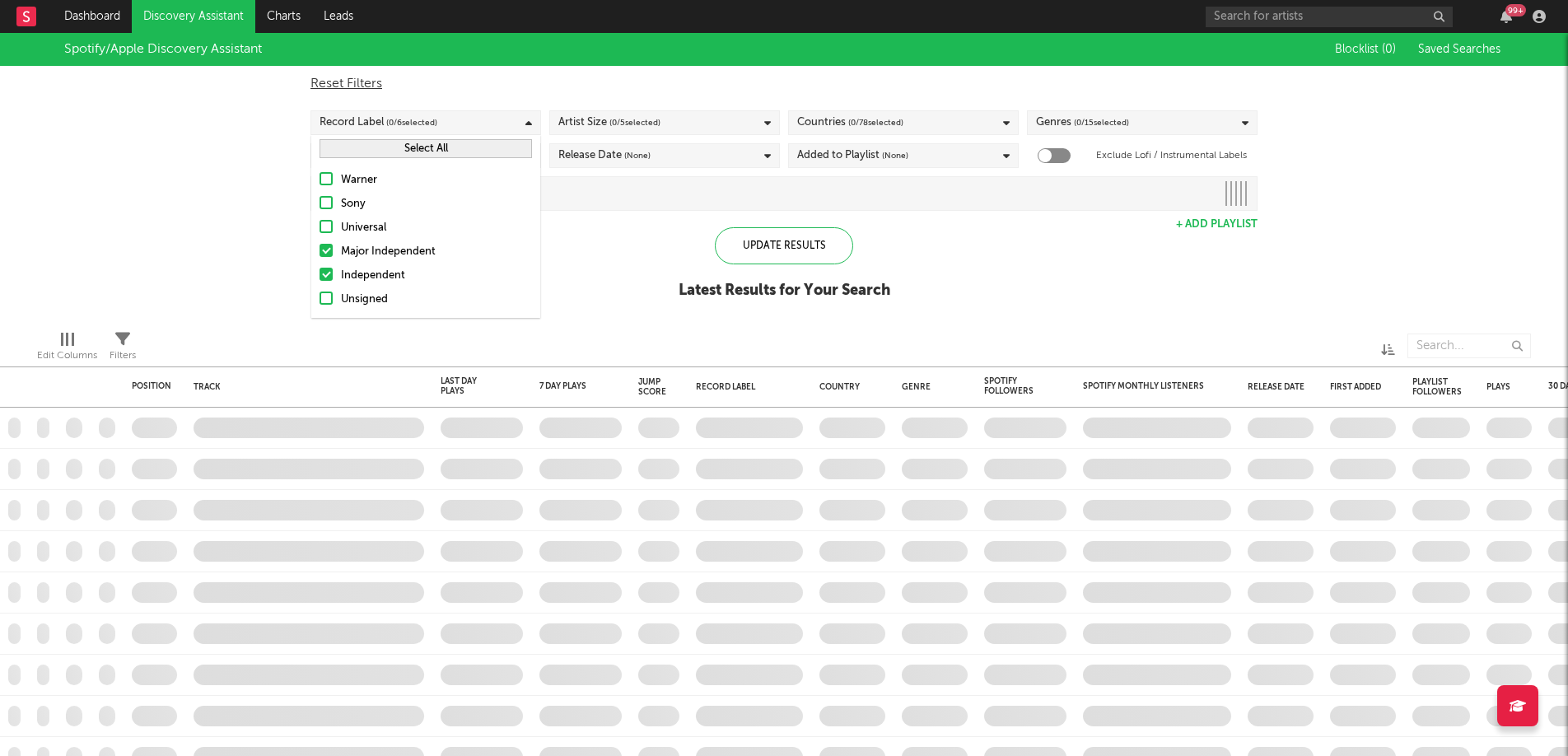
click at [371, 294] on div "Unsigned" at bounding box center [436, 299] width 191 height 19
click at [320, 294] on input "Unsigned" at bounding box center [320, 299] width 0 height 19
click at [374, 277] on div "Independent" at bounding box center [436, 275] width 191 height 19
click at [320, 277] on input "Independent" at bounding box center [320, 275] width 0 height 19
click at [368, 280] on div "Independent" at bounding box center [436, 275] width 191 height 19
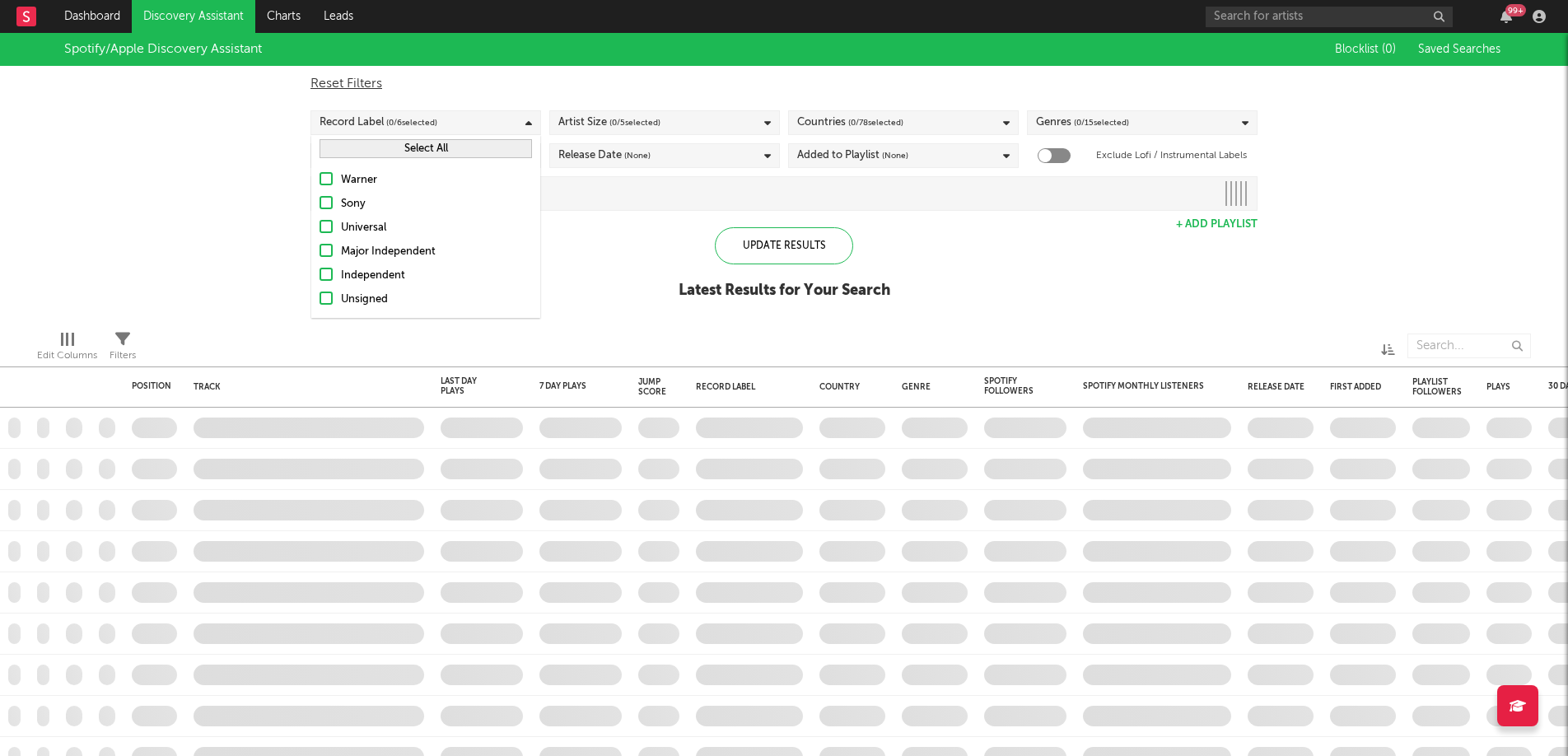
click at [320, 280] on input "Independent" at bounding box center [320, 275] width 0 height 19
click at [376, 298] on div "Unsigned" at bounding box center [436, 299] width 191 height 19
click at [320, 298] on input "Unsigned" at bounding box center [320, 299] width 0 height 19
click at [613, 279] on div "Spotify/Apple Discovery Assistant Blocklist ( 0 ) Saved Searches Reset Filters …" at bounding box center [784, 174] width 1568 height 284
click at [651, 120] on span "( 0 / 5 selected)" at bounding box center [635, 122] width 51 height 19
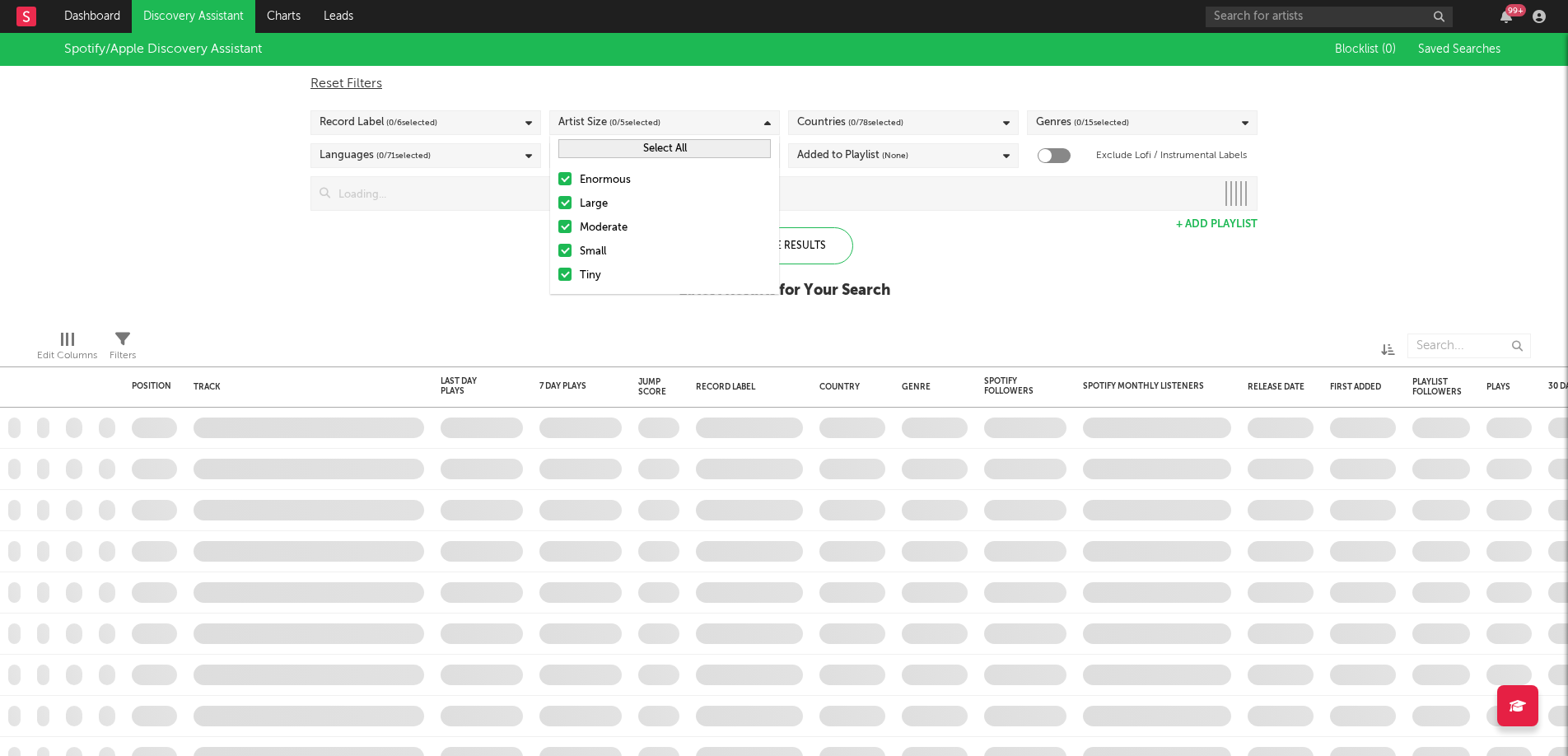
checkbox input "true"
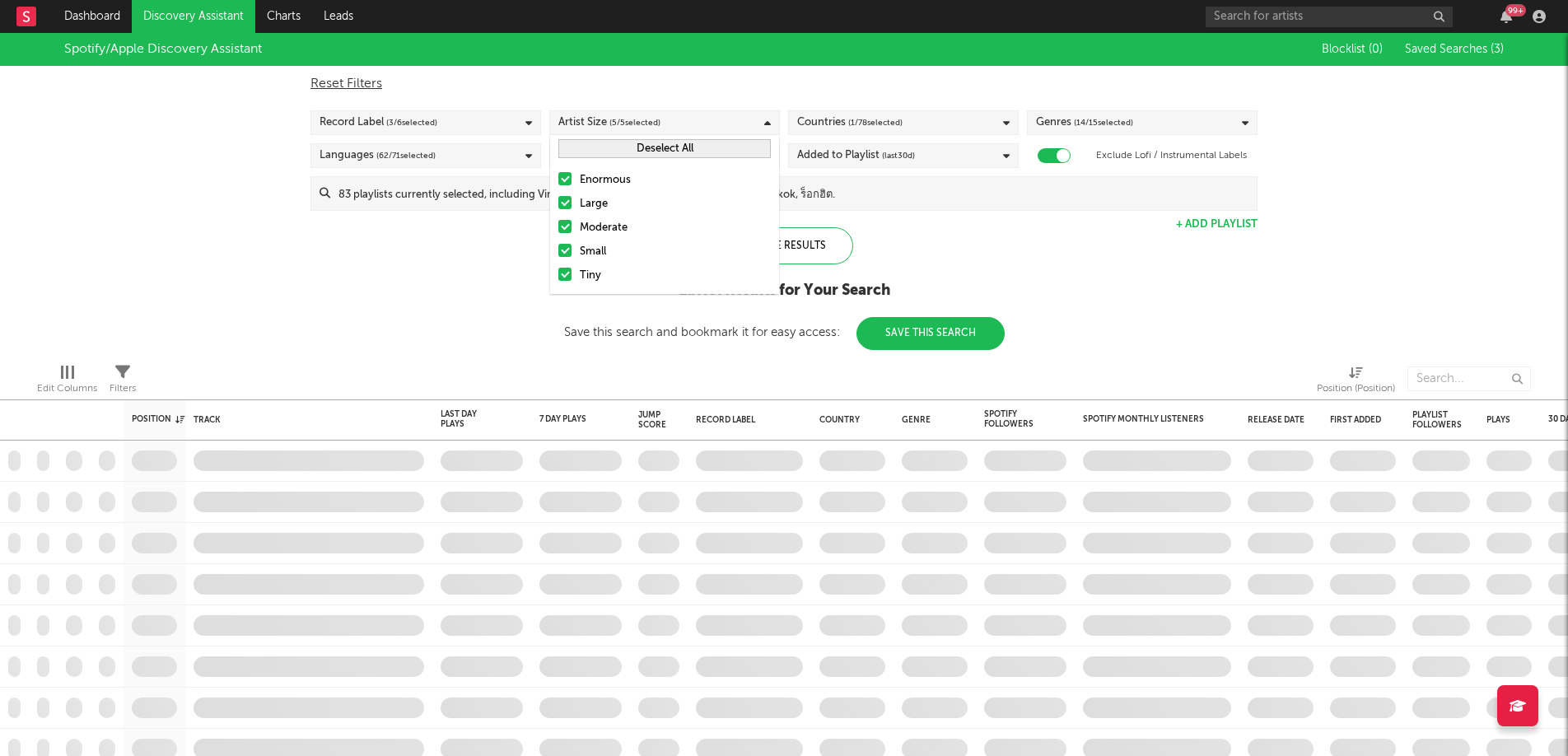
click at [598, 181] on div "Enormous" at bounding box center [675, 180] width 191 height 19
click at [559, 181] on input "Enormous" at bounding box center [559, 180] width 0 height 19
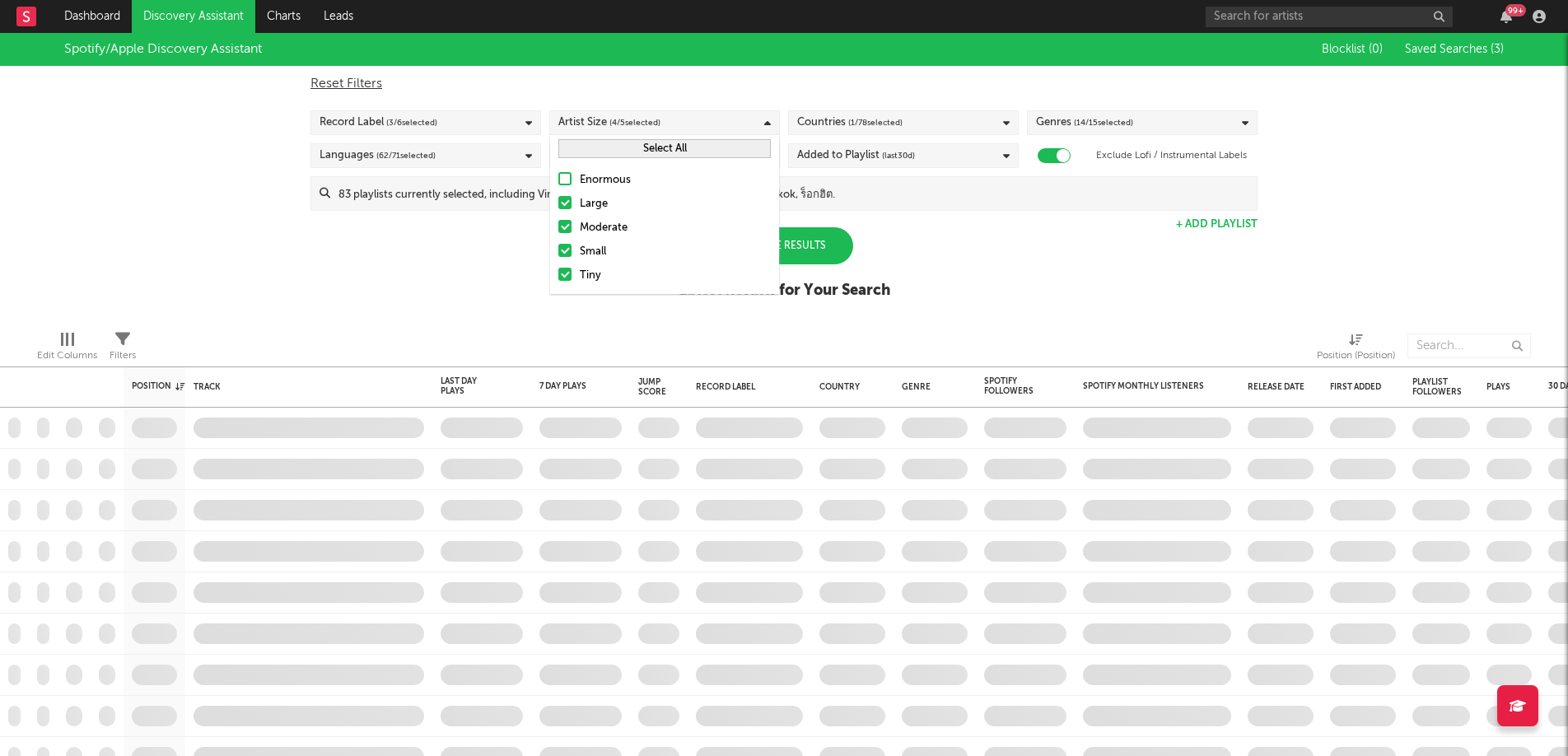
click at [598, 181] on div "Enormous" at bounding box center [675, 180] width 191 height 19
click at [559, 181] on input "Enormous" at bounding box center [559, 180] width 0 height 19
click at [438, 237] on div "Spotify/Apple Discovery Assistant Blocklist ( 0 ) Saved Searches ( 3 ) Reset Fi…" at bounding box center [784, 174] width 1568 height 284
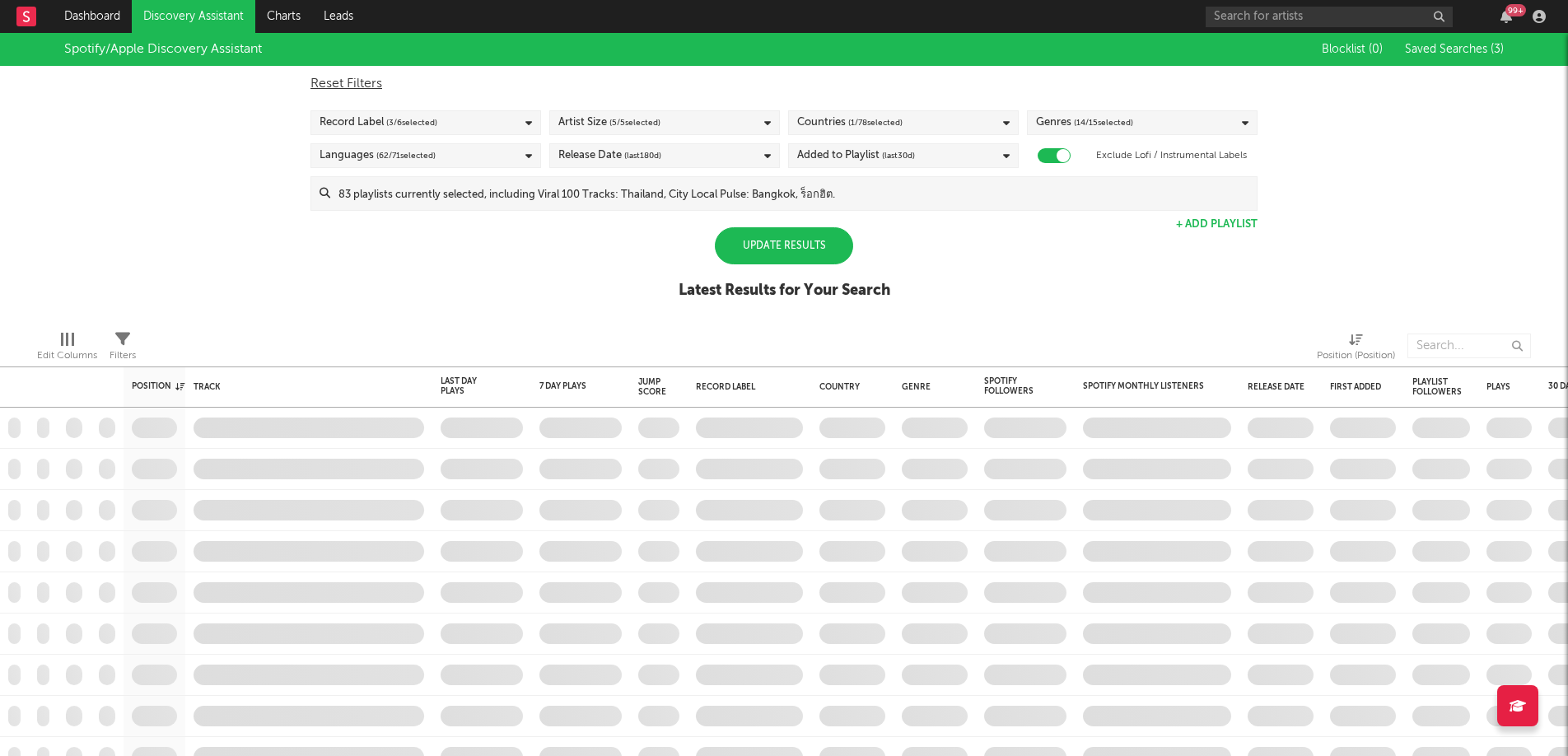
click at [421, 127] on span "( 3 / 6 selected)" at bounding box center [411, 122] width 51 height 19
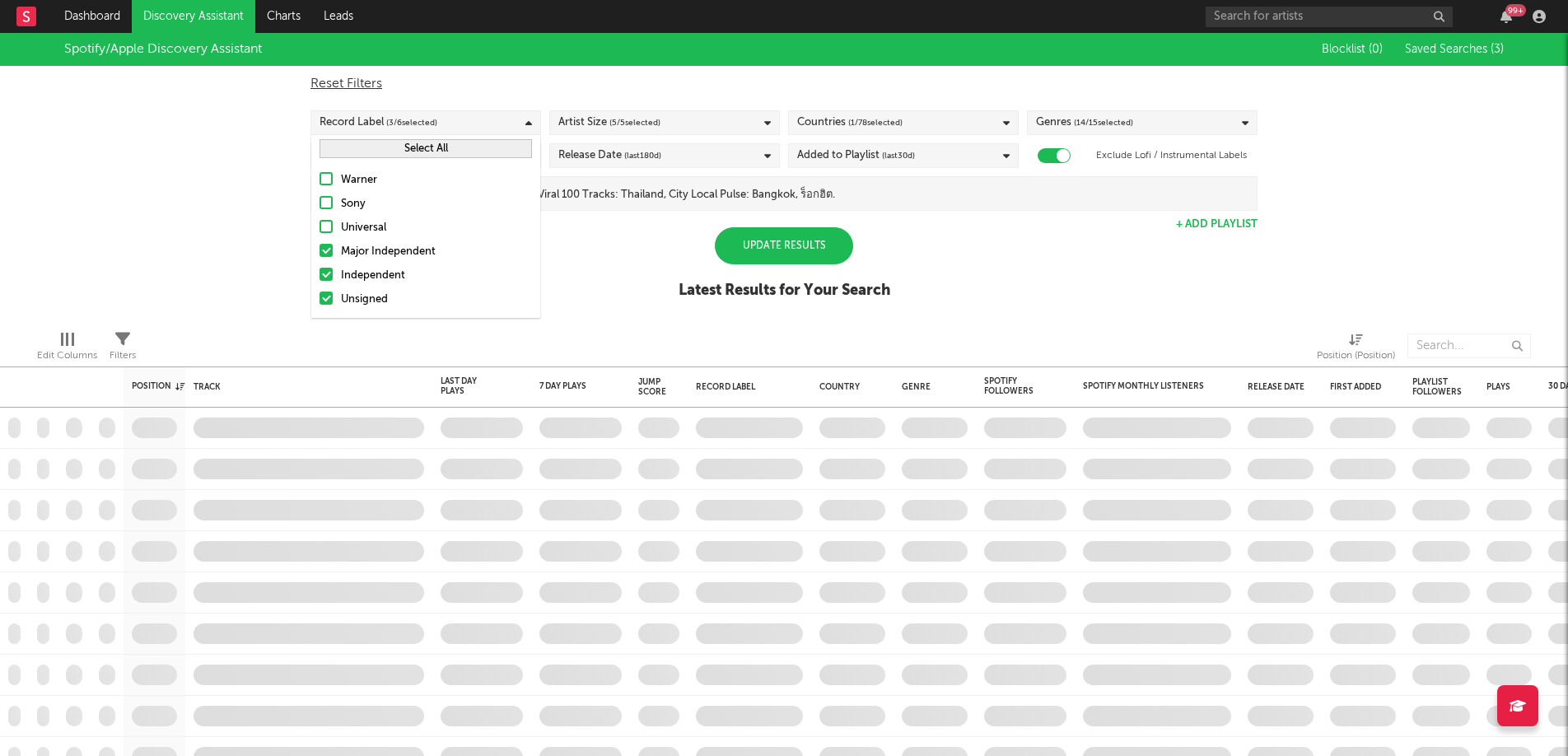
click at [390, 254] on div "Major Independent" at bounding box center [436, 252] width 191 height 19
click at [320, 254] on input "Major Independent" at bounding box center [320, 252] width 0 height 19
click at [584, 256] on div "Spotify/Apple Discovery Assistant Blocklist ( 0 ) Saved Searches ( 3 ) Reset Fi…" at bounding box center [784, 174] width 1568 height 284
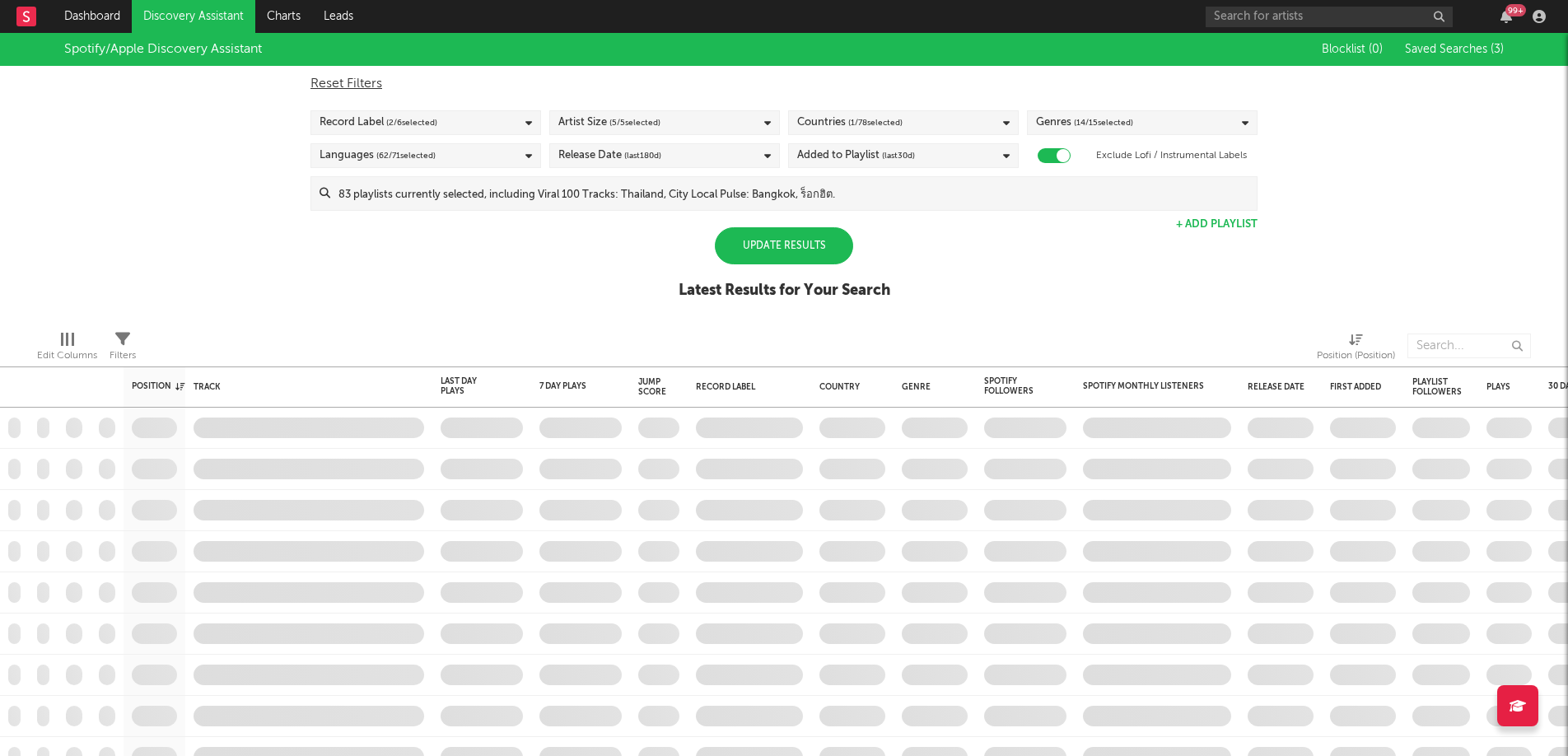
click at [862, 120] on span "( 1 / 78 selected)" at bounding box center [876, 122] width 54 height 19
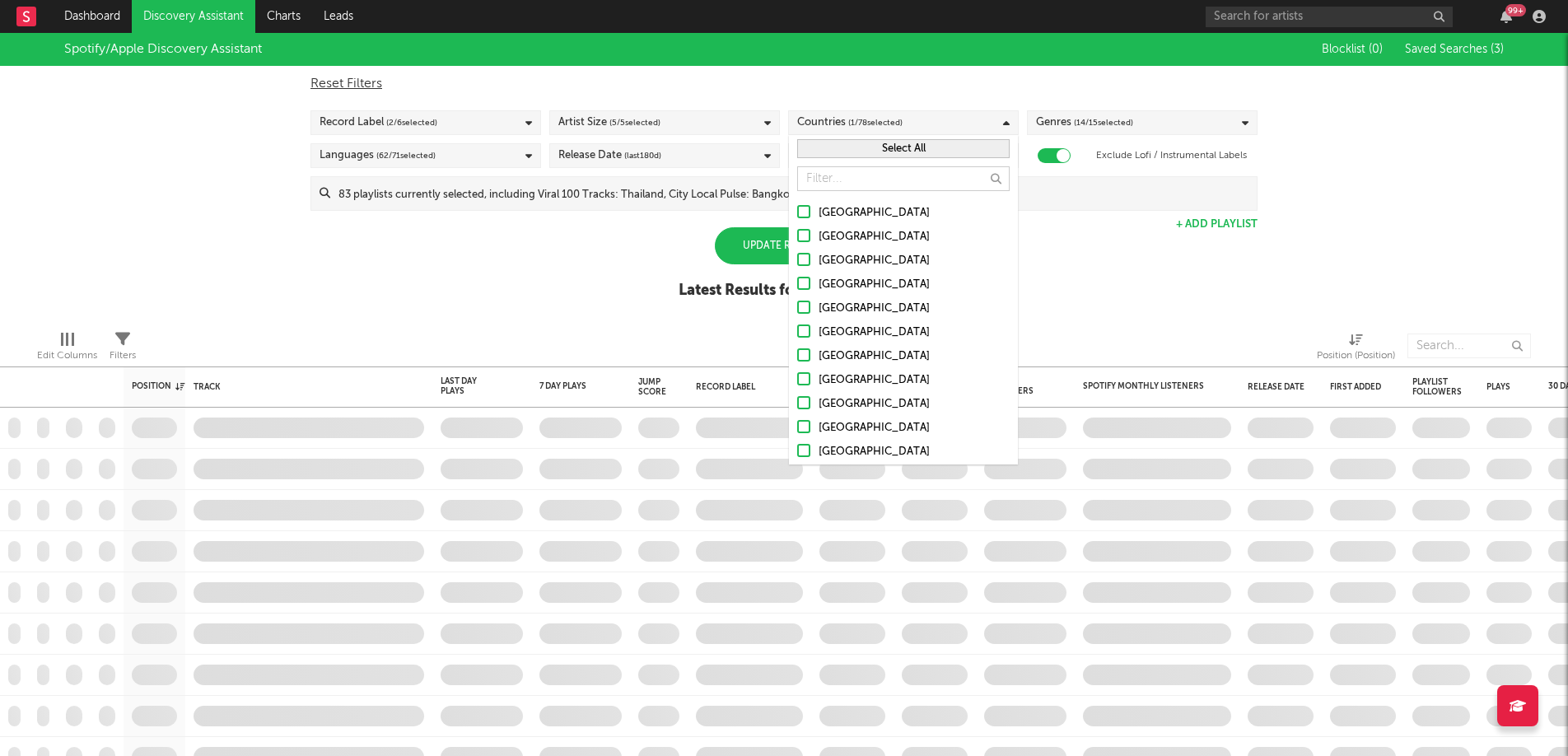
click at [862, 120] on span "( 1 / 78 selected)" at bounding box center [876, 122] width 54 height 19
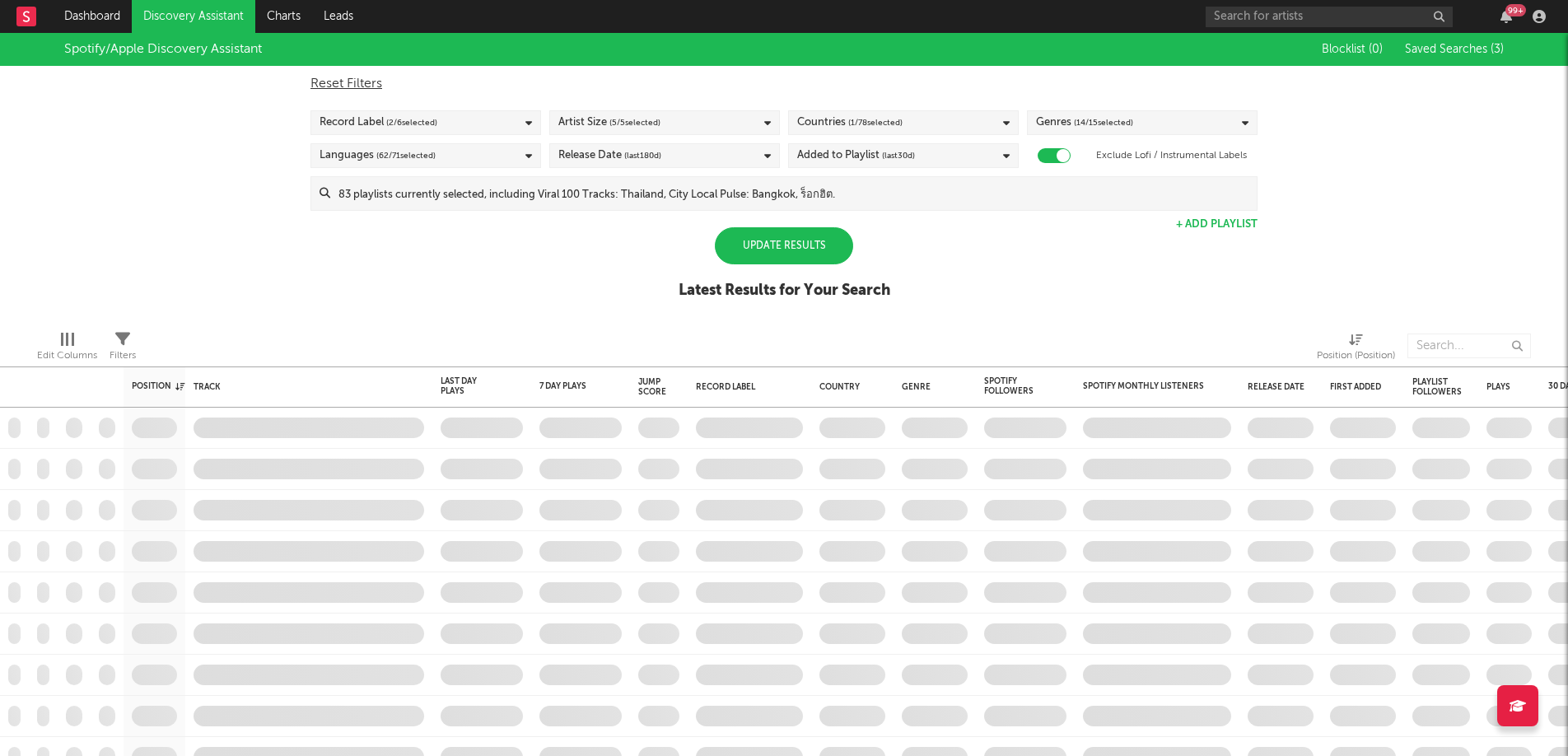
click at [862, 120] on span "( 1 / 78 selected)" at bounding box center [876, 122] width 54 height 19
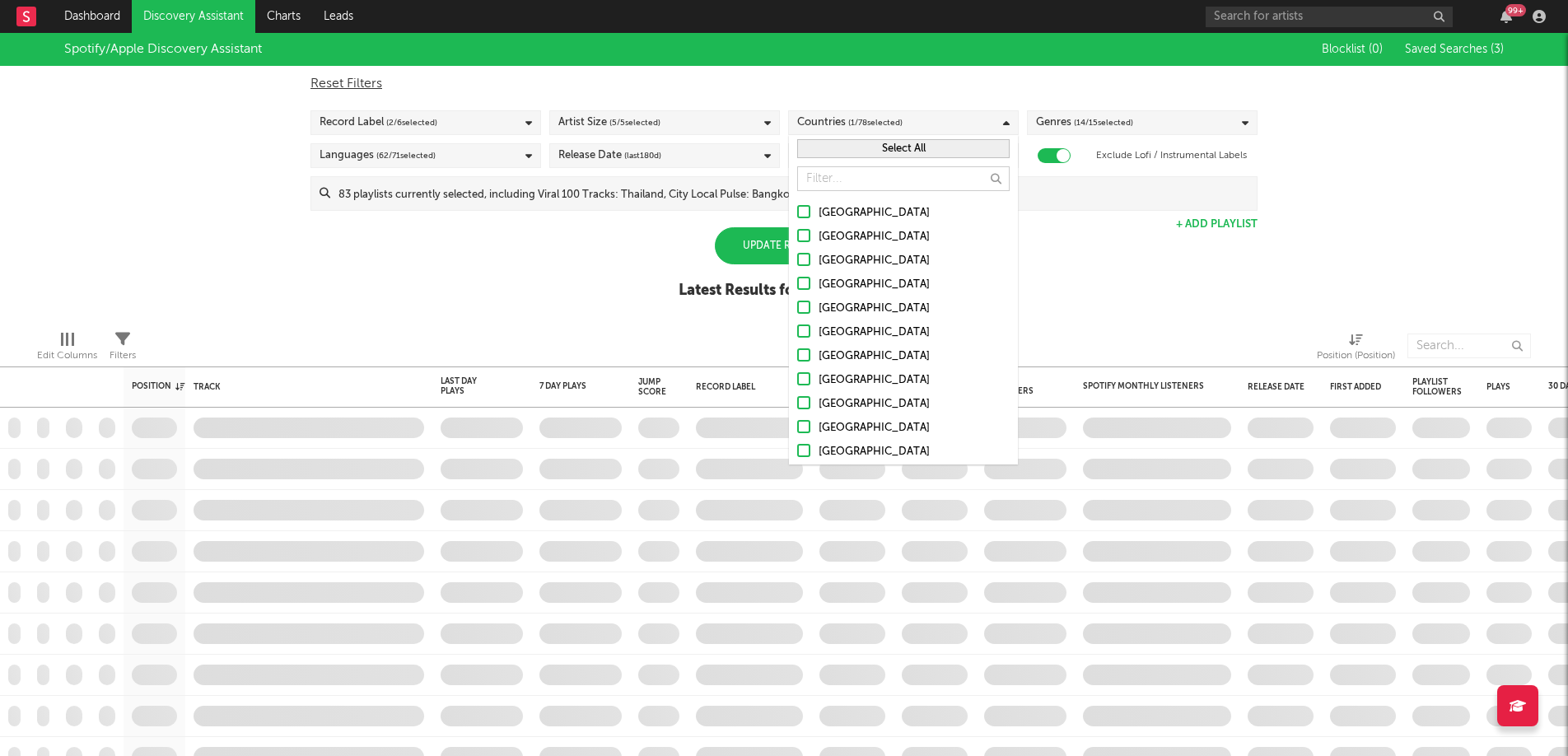
click at [866, 174] on input "text" at bounding box center [903, 178] width 212 height 24
click at [1156, 278] on div "Spotify/Apple Discovery Assistant Blocklist ( 0 ) Saved Searches ( 3 ) Reset Fi…" at bounding box center [784, 174] width 1568 height 284
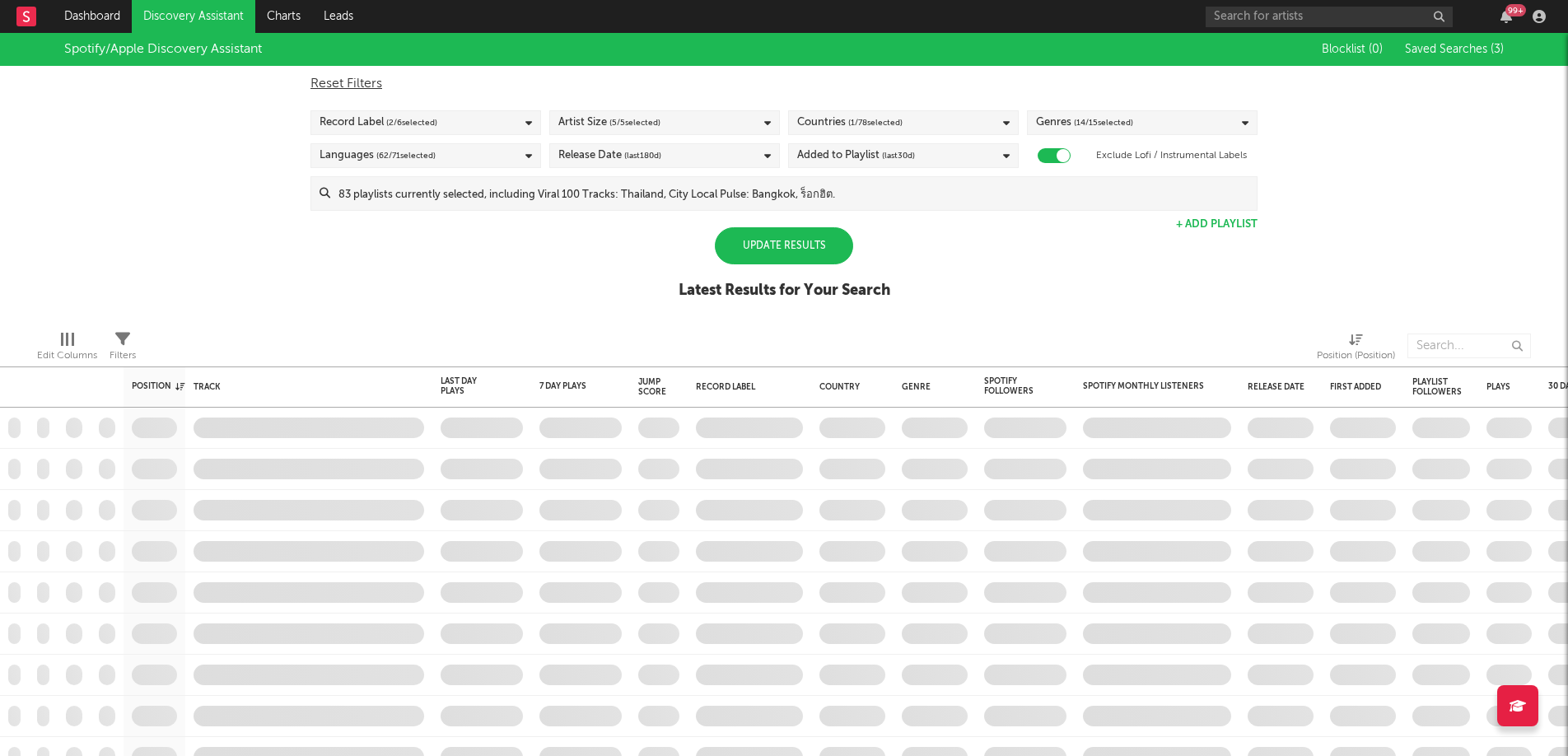
click at [741, 283] on div "Latest Results for Your Search" at bounding box center [784, 291] width 211 height 19
click at [778, 242] on div "Update Results" at bounding box center [784, 245] width 139 height 37
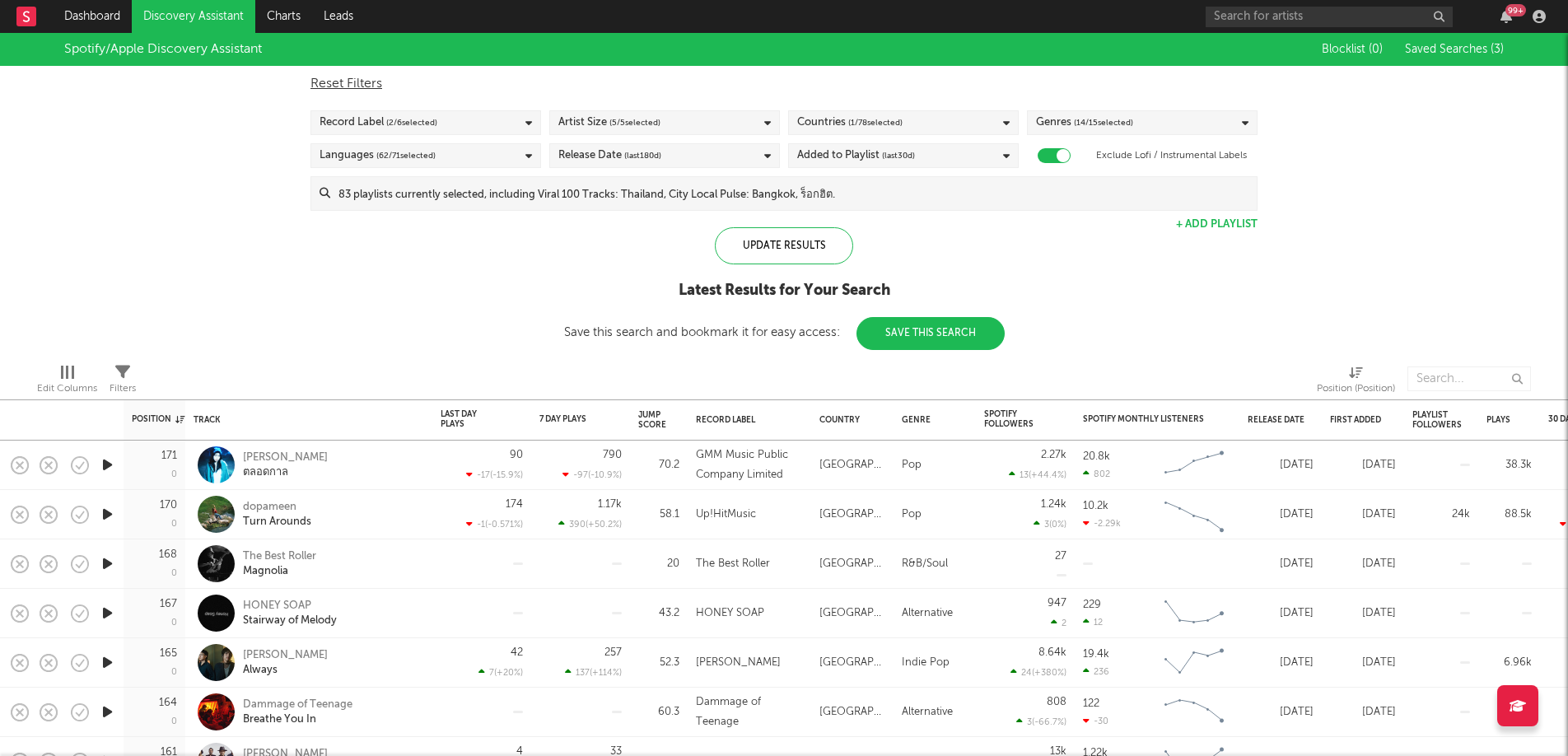
click at [1322, 311] on div "Spotify/Apple Discovery Assistant Blocklist ( 0 ) Saved Searches ( 3 ) Reset Fi…" at bounding box center [784, 191] width 1568 height 317
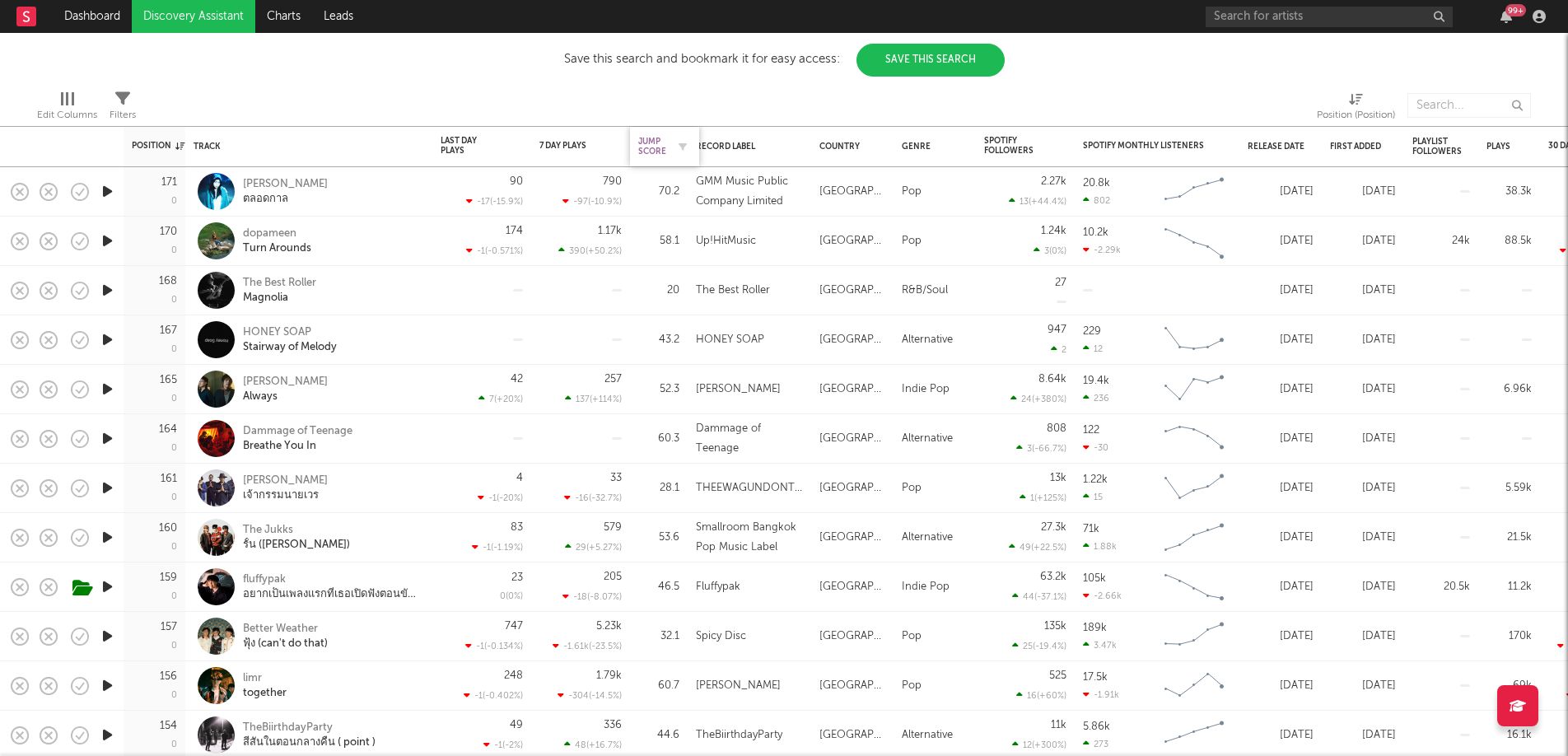
click at [642, 147] on div "Jump Score" at bounding box center [652, 146] width 28 height 19
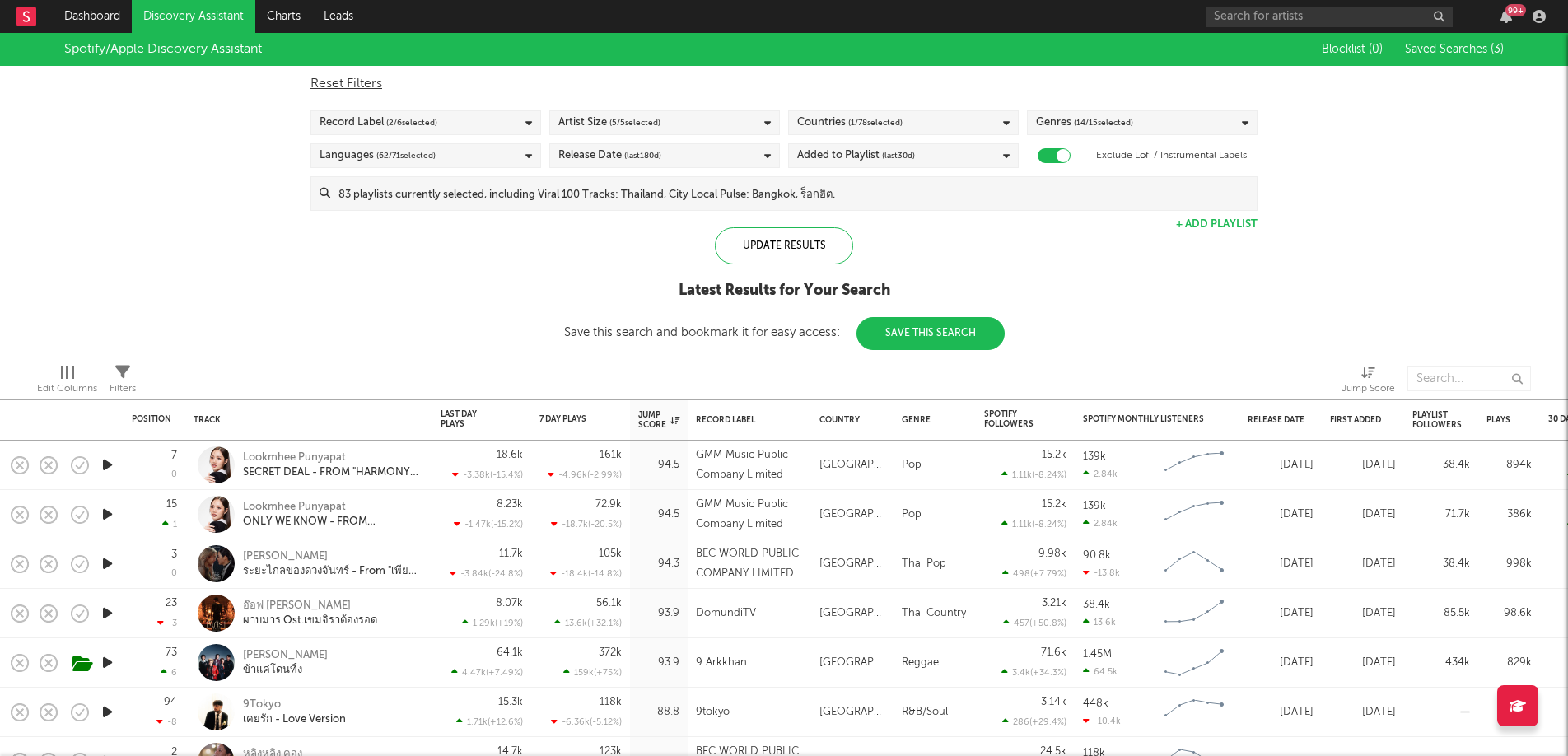
click at [463, 134] on div "Record Label ( 2 / 6 selected)" at bounding box center [426, 122] width 231 height 24
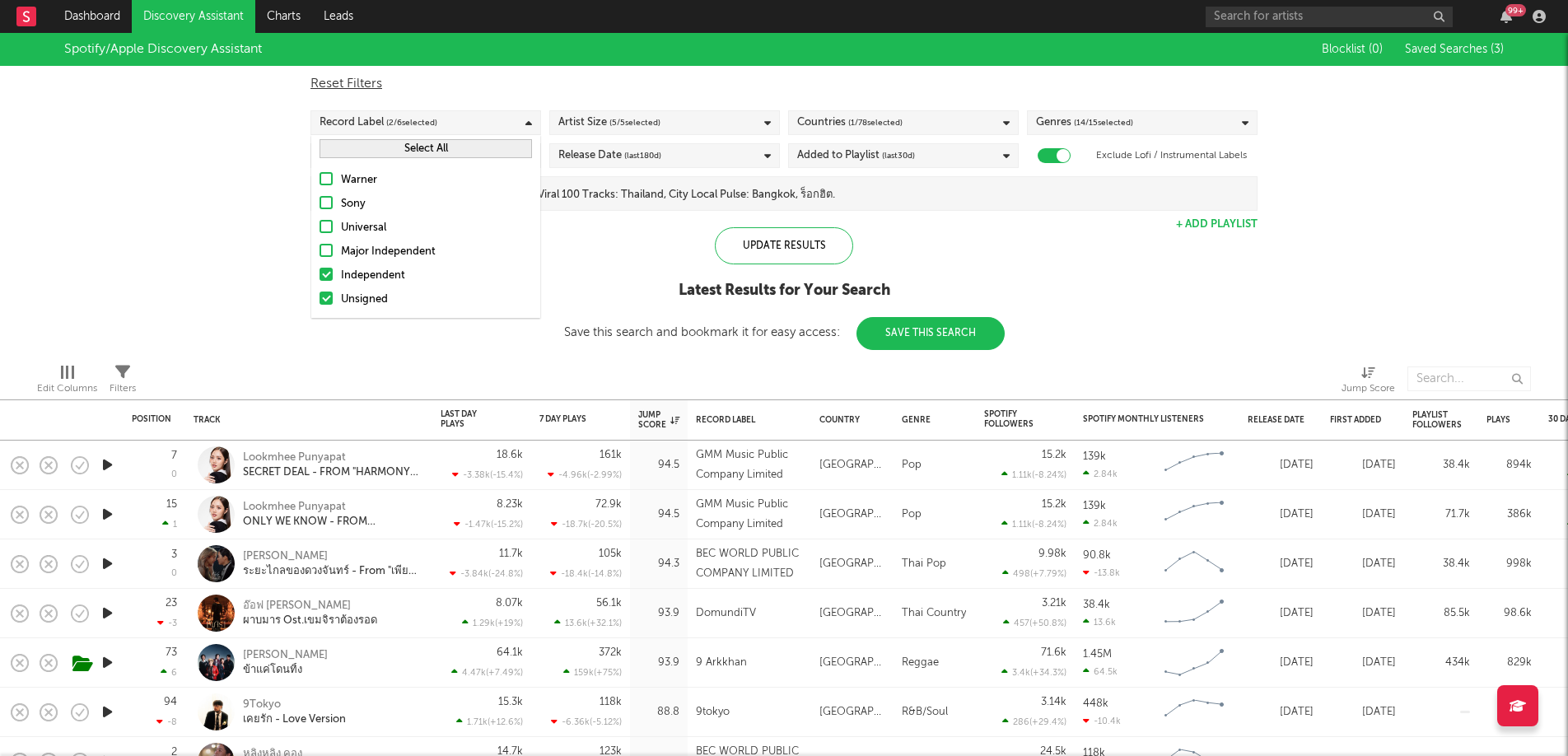
click at [401, 259] on div "Major Independent" at bounding box center [436, 252] width 191 height 19
click at [320, 259] on input "Major Independent" at bounding box center [320, 252] width 0 height 19
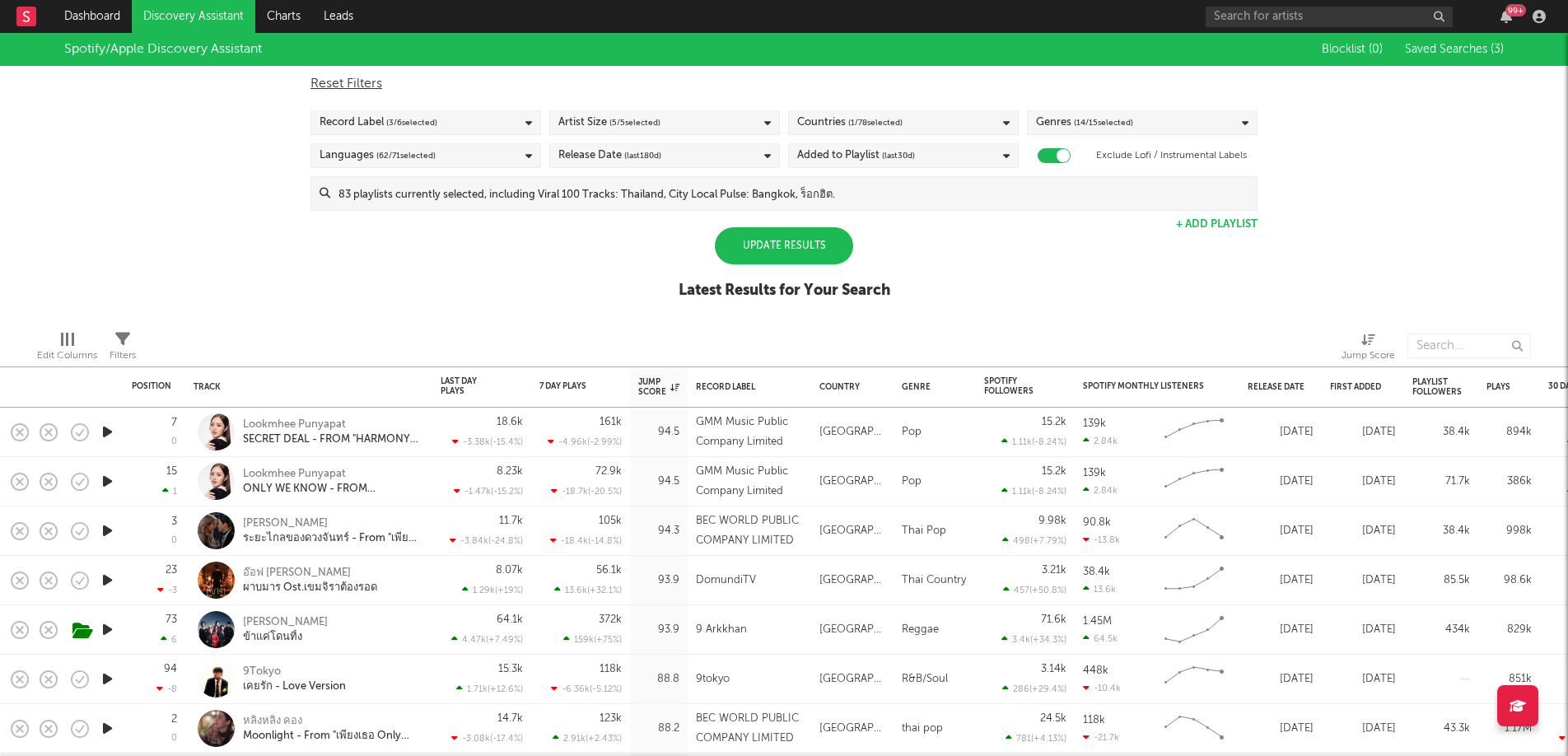
click at [806, 249] on div "Update Results" at bounding box center [784, 245] width 139 height 37
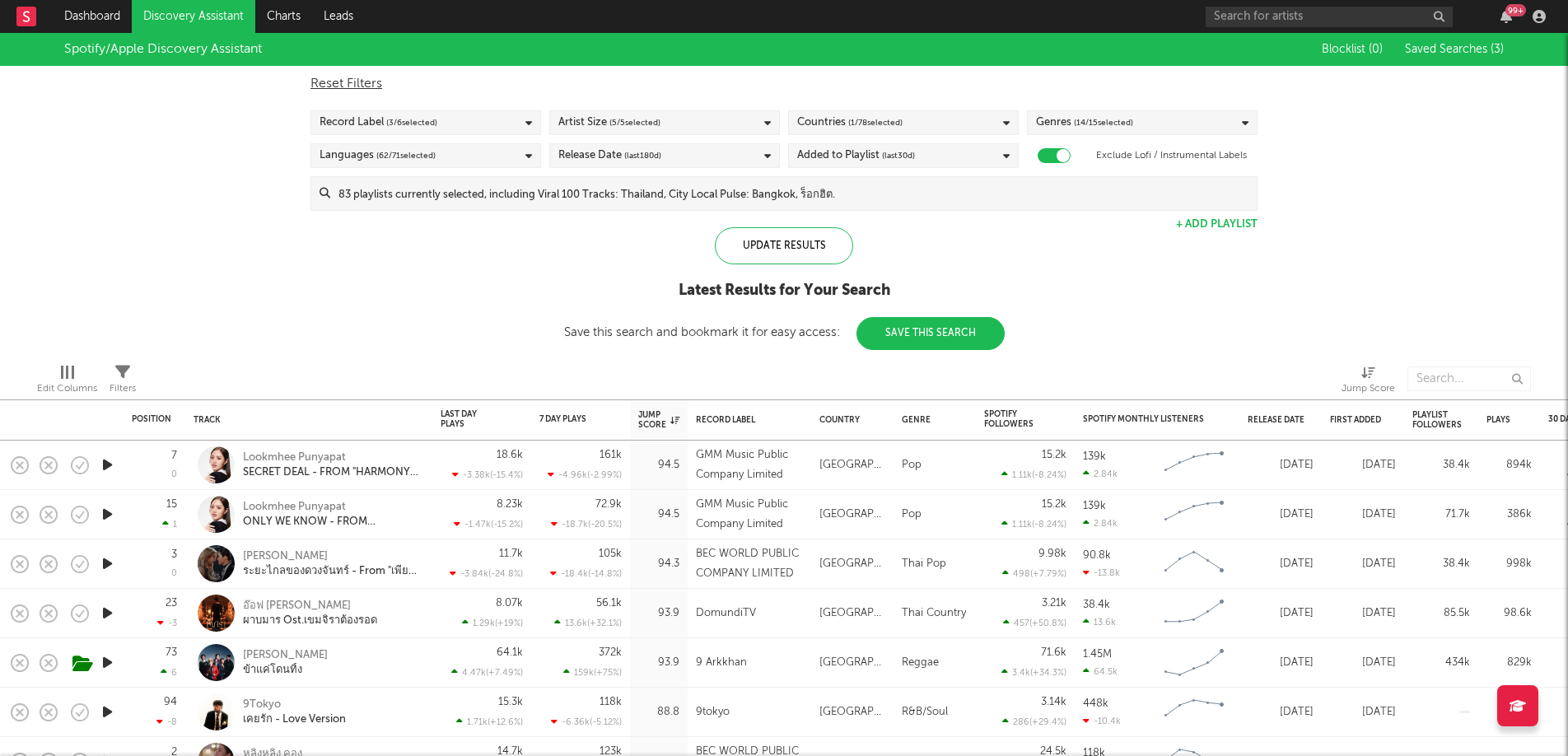
click at [112, 711] on icon "button" at bounding box center [108, 711] width 17 height 20
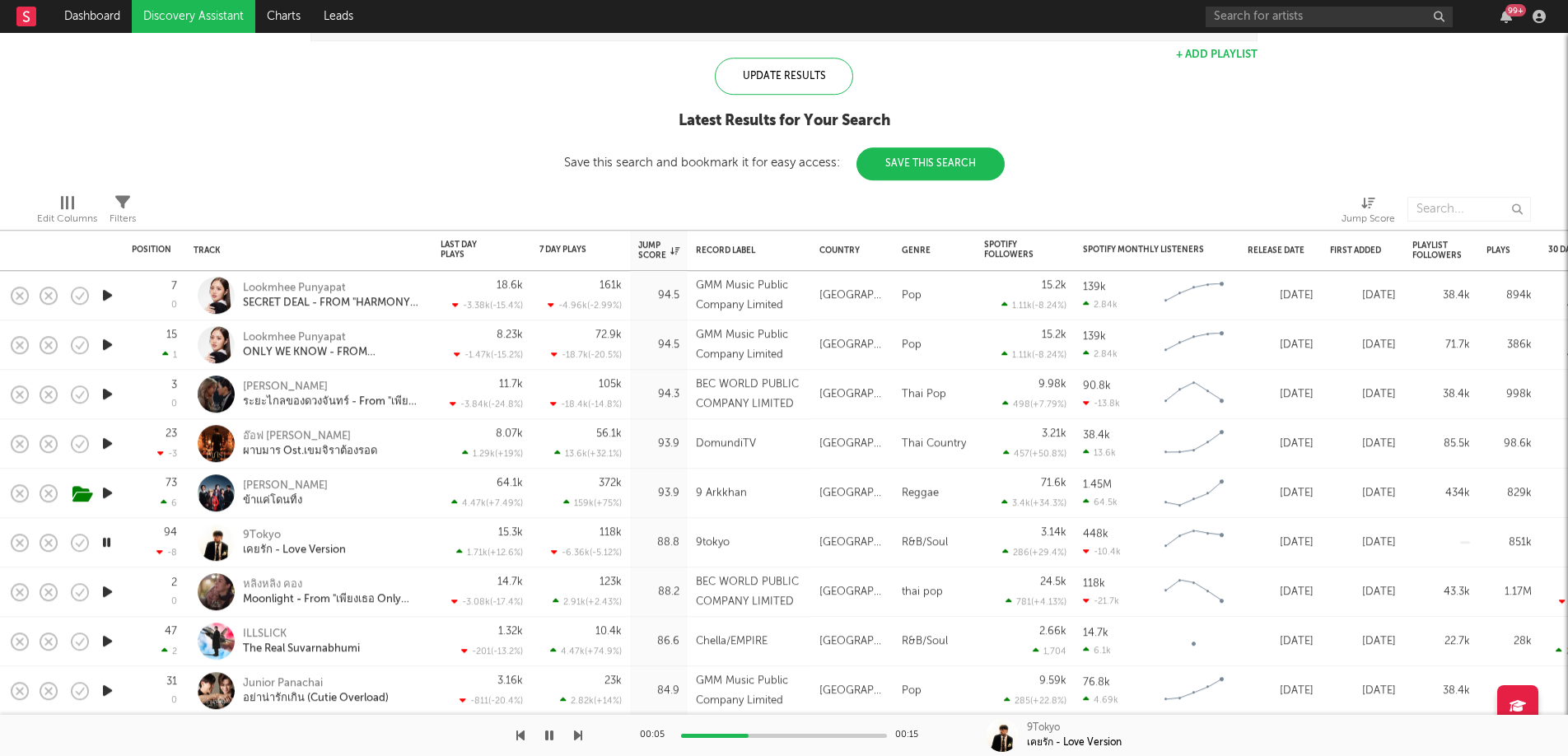
click at [109, 545] on icon "button" at bounding box center [107, 542] width 16 height 20
